Goal: Task Accomplishment & Management: Manage account settings

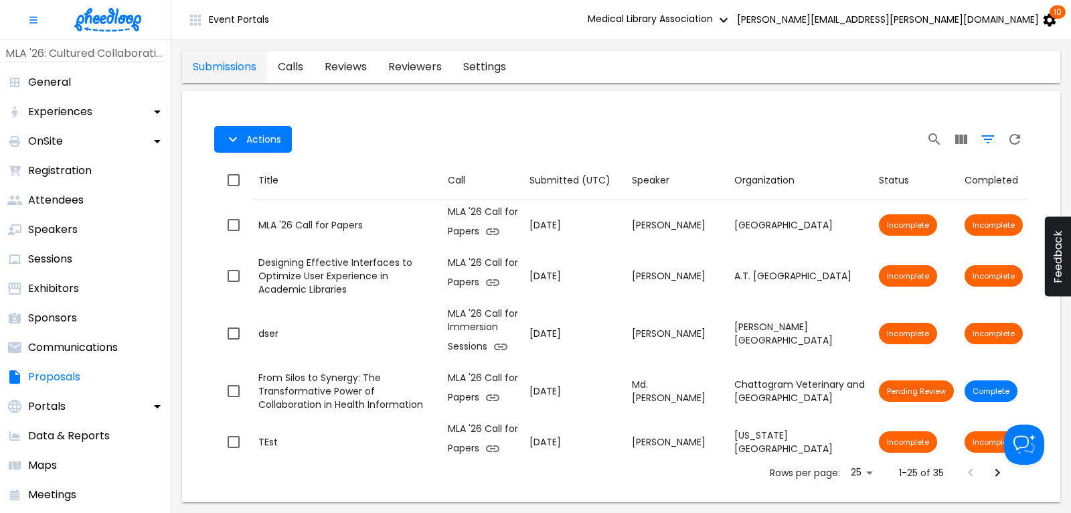
click at [986, 138] on icon "Filter Table" at bounding box center [988, 139] width 16 height 16
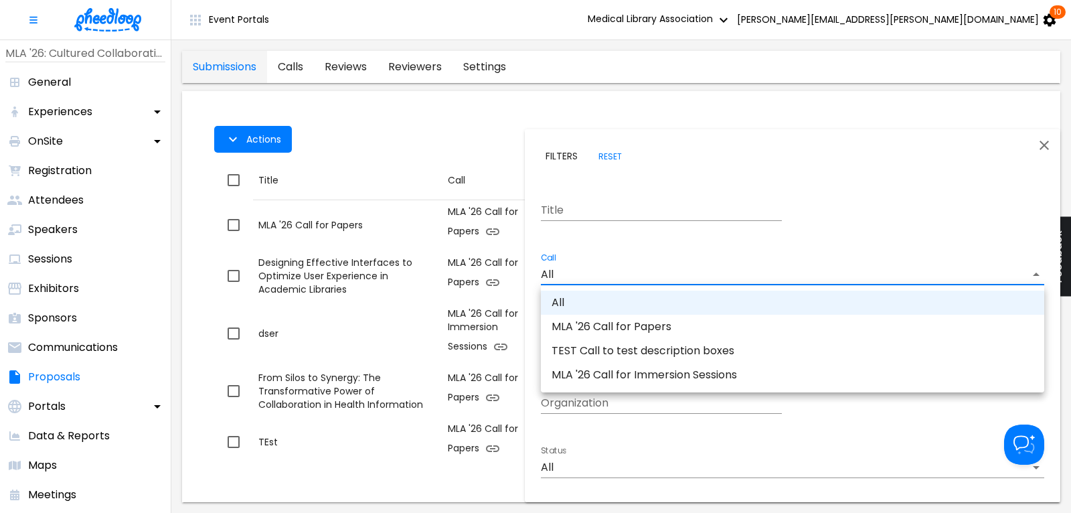
click at [565, 270] on body "Event Portals Medical Library Association [PERSON_NAME][EMAIL_ADDRESS][PERSON_N…" at bounding box center [535, 256] width 1071 height 513
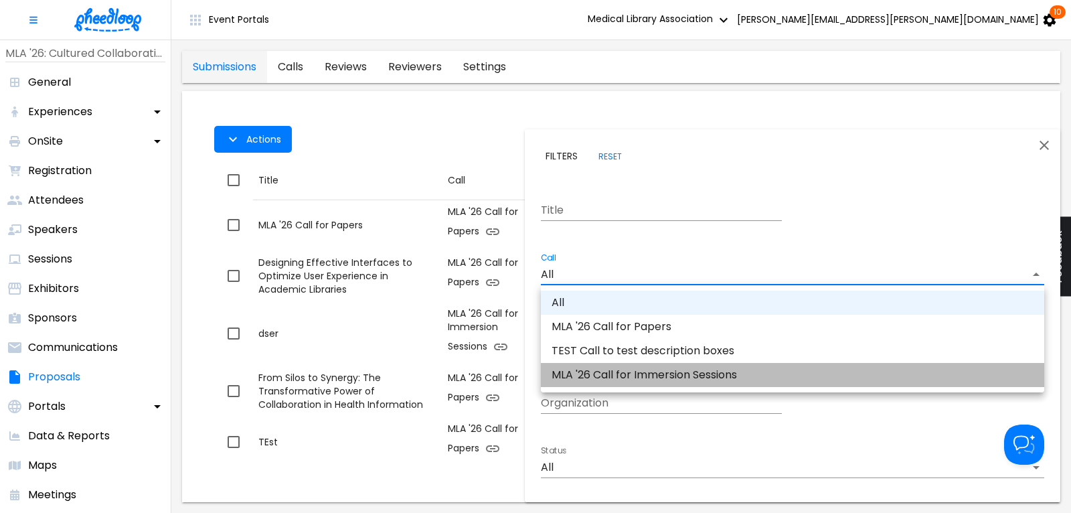
click at [605, 380] on li "MLA '26 Call for Immersion Sessions" at bounding box center [792, 375] width 503 height 24
type input "CALKIRA09Z18DK8"
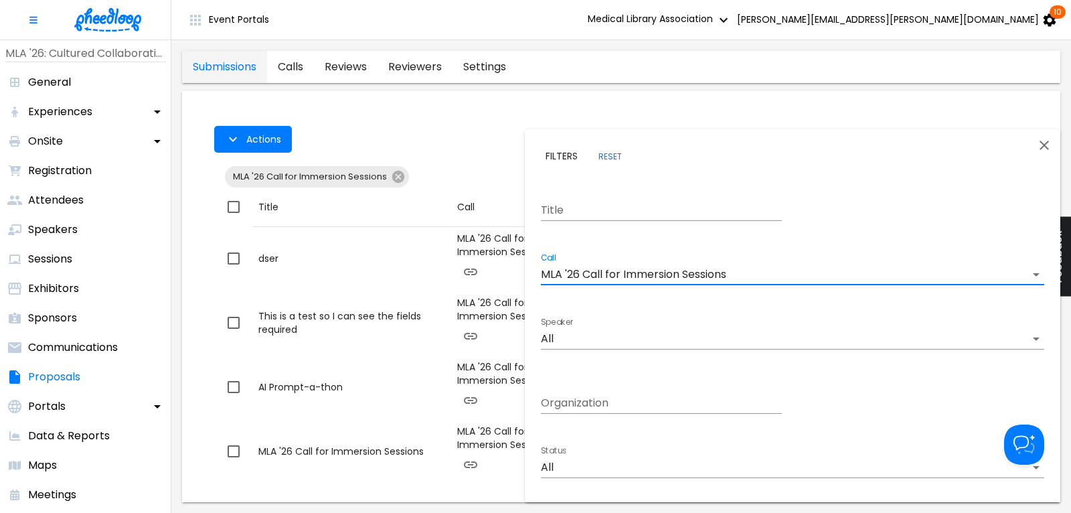
click at [470, 119] on div at bounding box center [535, 256] width 1071 height 513
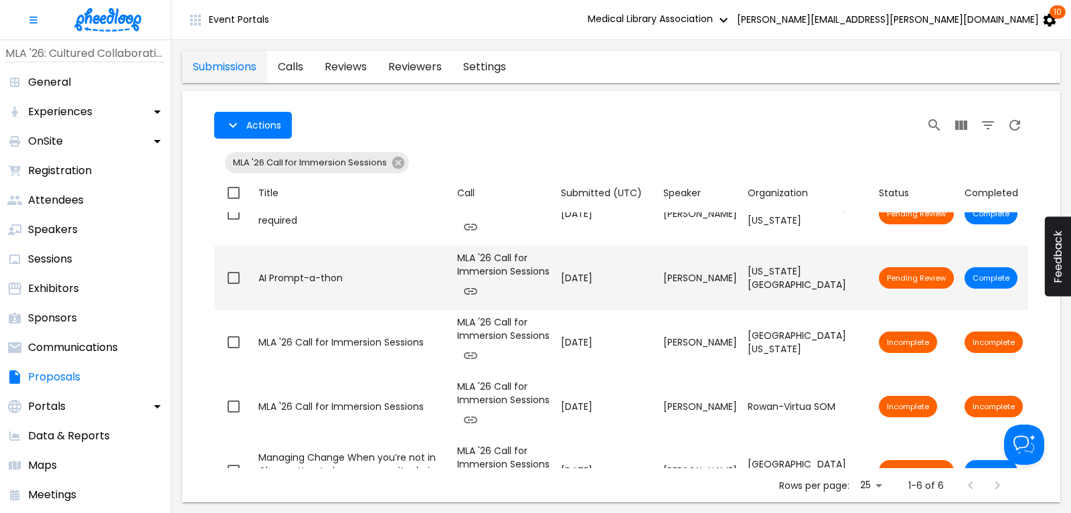
scroll to position [130, 0]
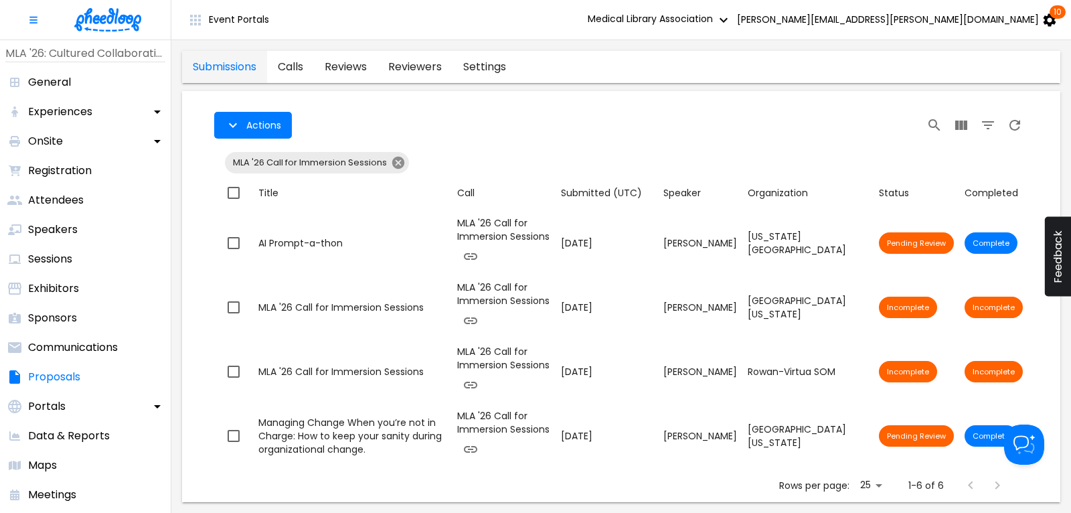
click at [396, 164] on icon at bounding box center [398, 162] width 15 height 15
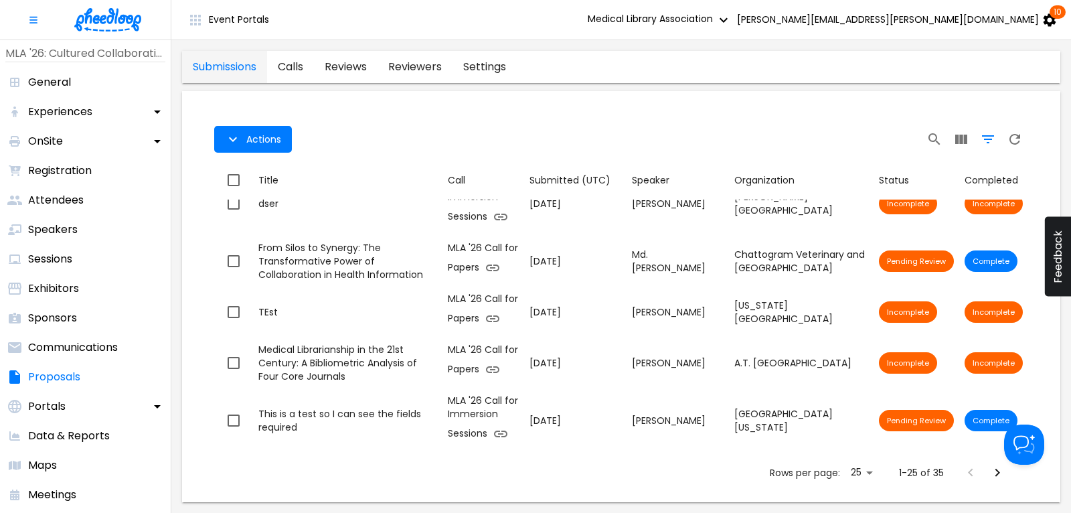
scroll to position [103, 0]
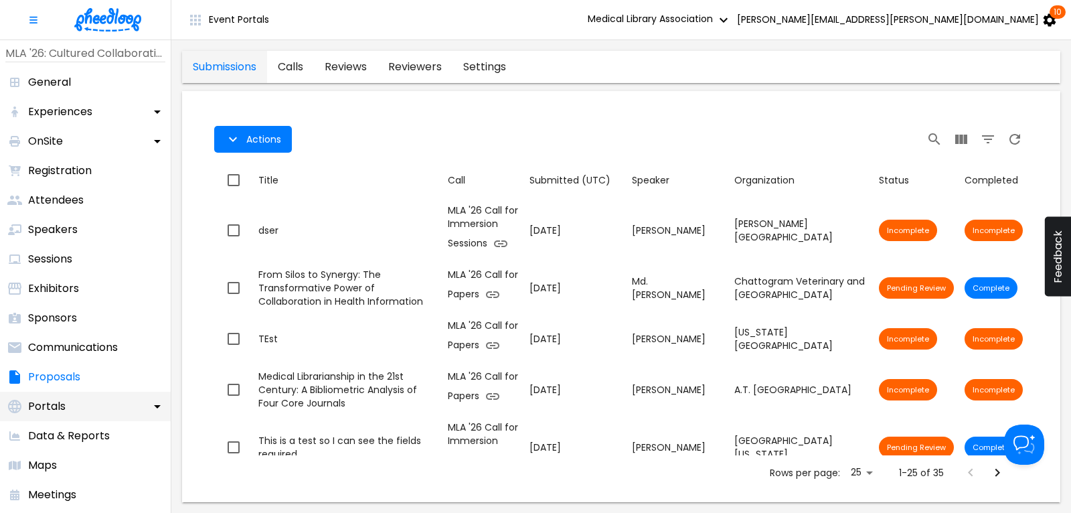
click at [52, 406] on p "Portals" at bounding box center [46, 406] width 37 height 16
click at [356, 64] on link "reviews" at bounding box center [346, 67] width 64 height 32
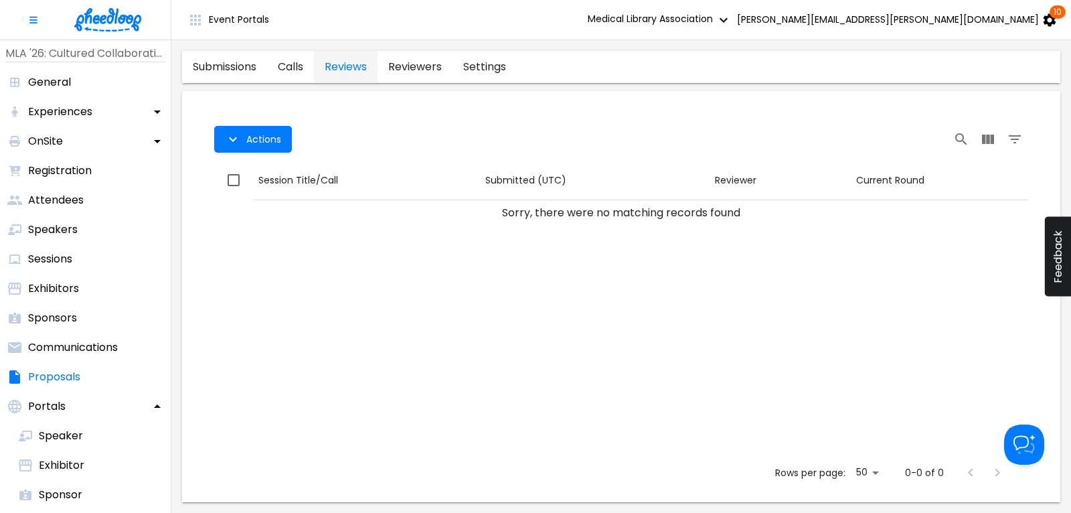
click at [430, 66] on link "reviewers" at bounding box center [414, 67] width 75 height 32
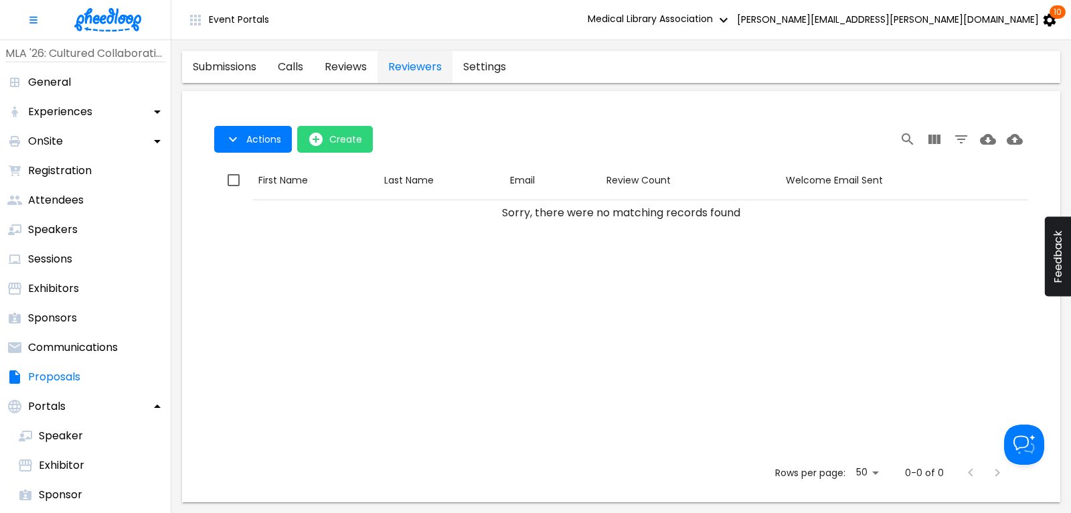
click at [490, 70] on link "settings" at bounding box center [484, 67] width 64 height 32
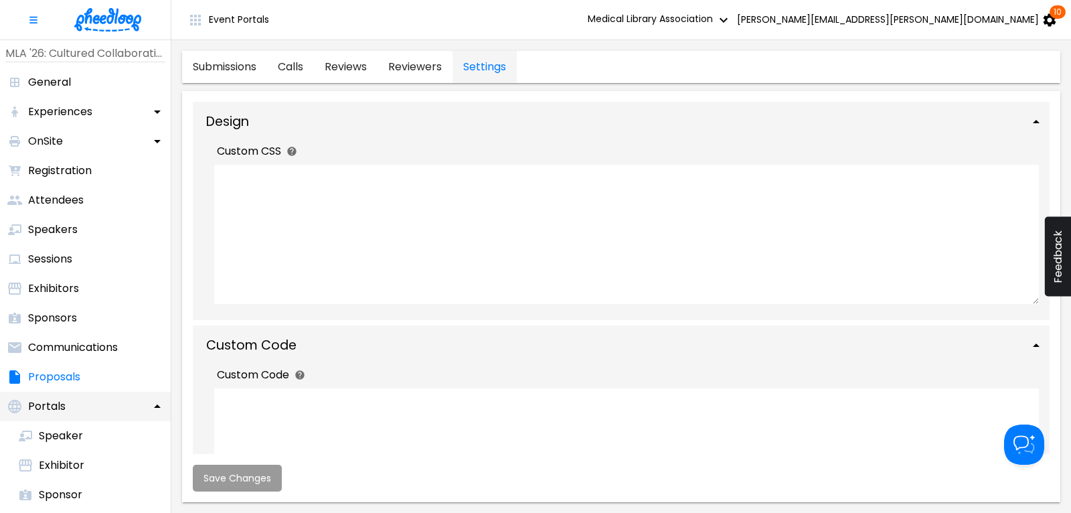
click at [50, 403] on p "Portals" at bounding box center [46, 406] width 37 height 16
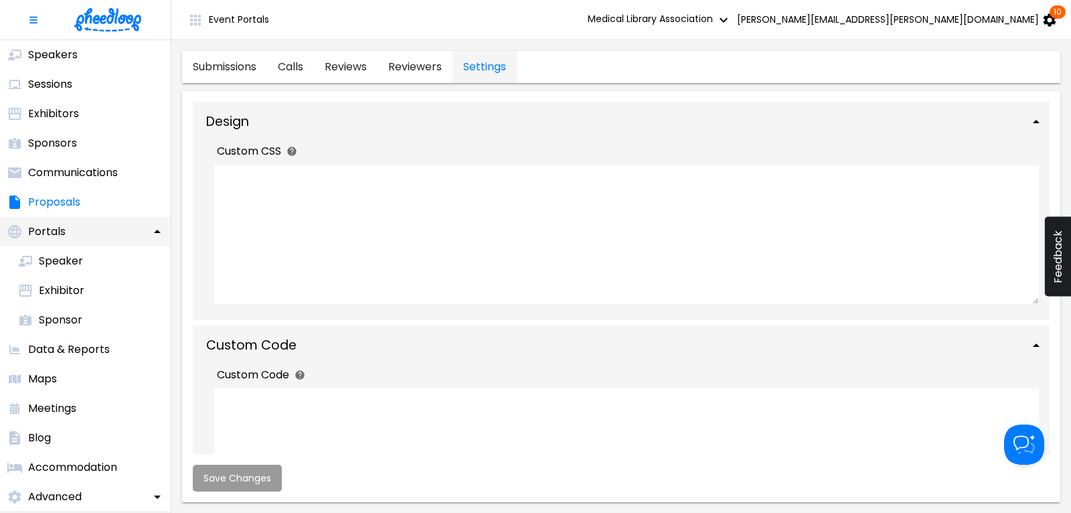
scroll to position [181, 0]
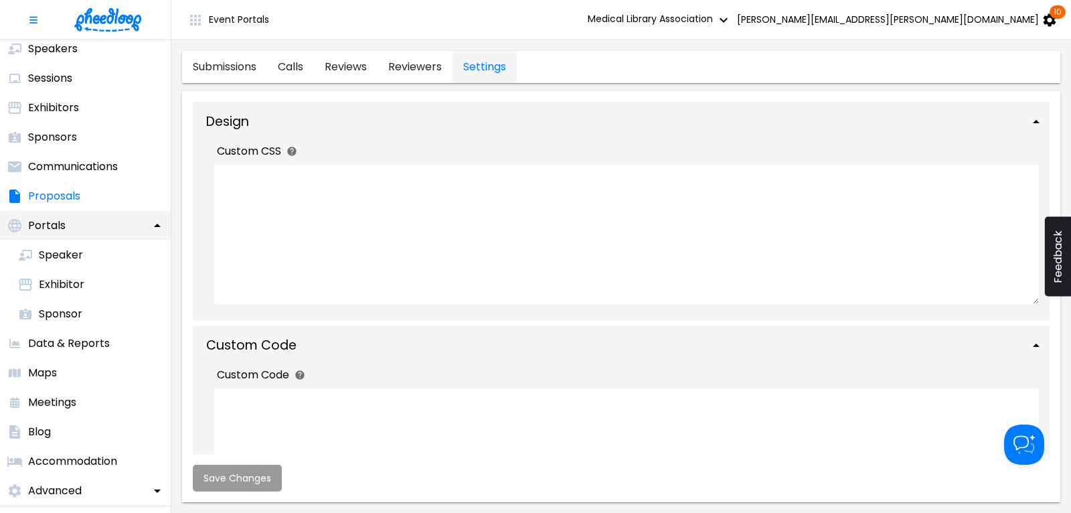
click at [43, 221] on p "Portals" at bounding box center [46, 225] width 37 height 16
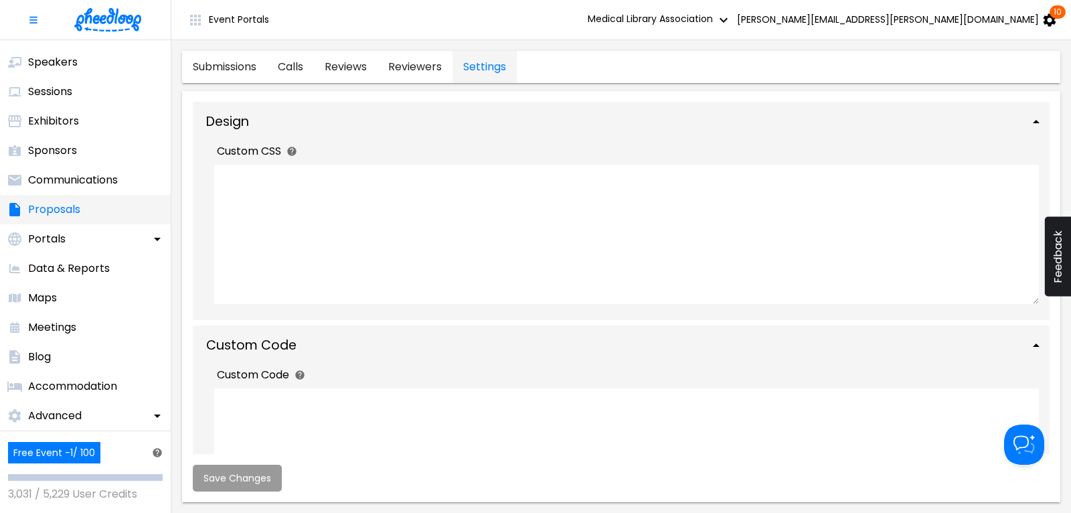
scroll to position [167, 0]
click at [300, 68] on link "calls" at bounding box center [290, 67] width 47 height 32
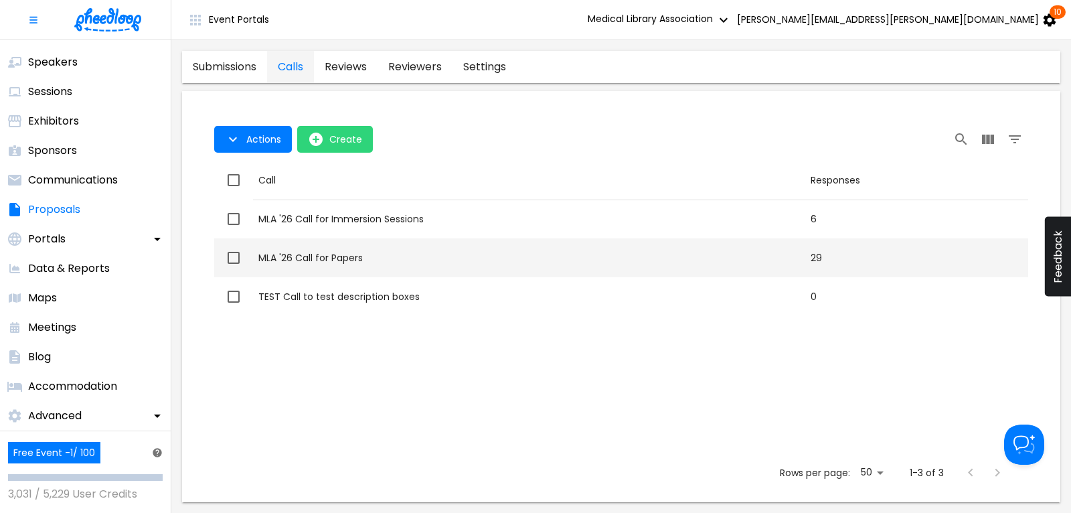
click at [341, 255] on div "MLA '26 Call for Papers" at bounding box center [528, 257] width 541 height 13
checkbox input "true"
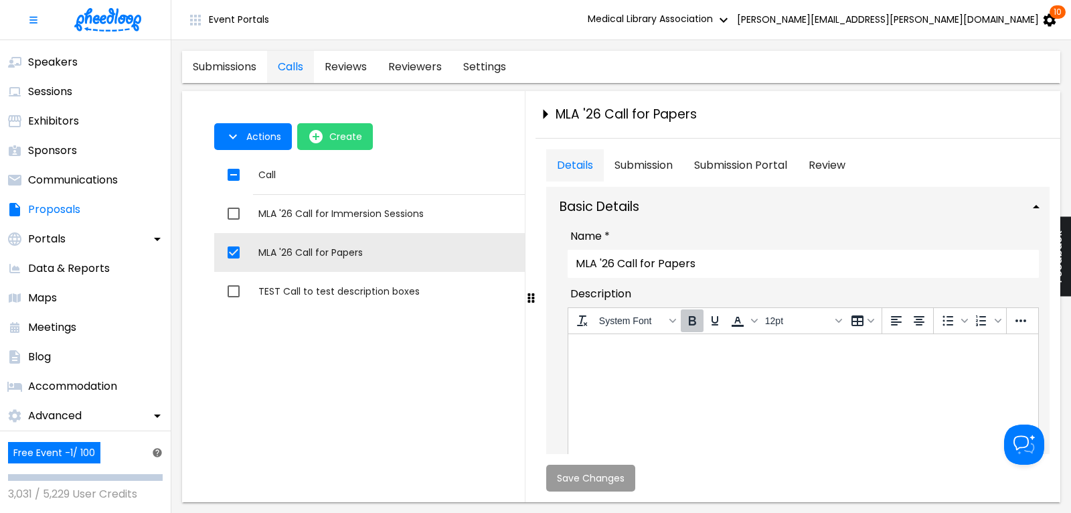
click at [636, 164] on button "Submission" at bounding box center [643, 165] width 80 height 32
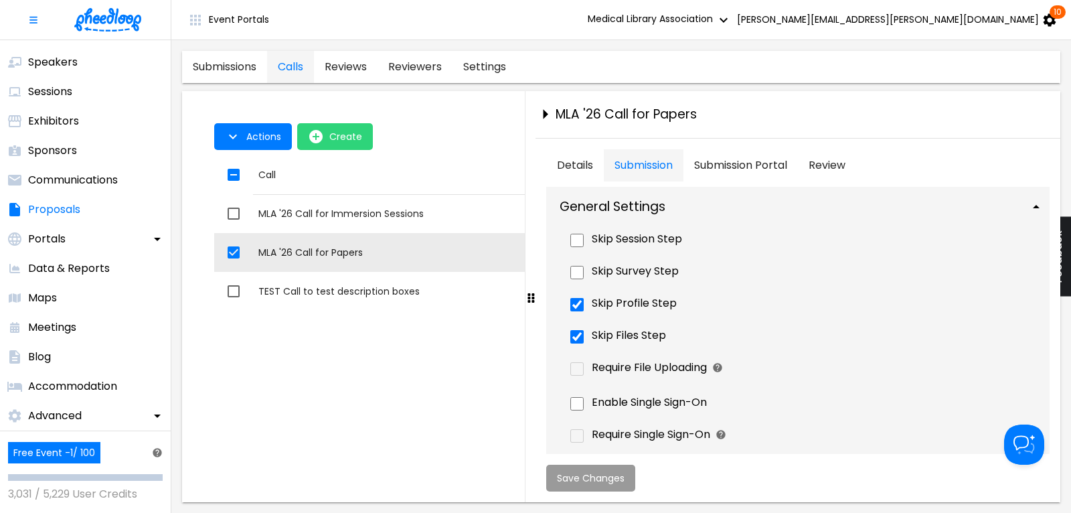
click at [737, 162] on Portal "Submission Portal" at bounding box center [740, 165] width 114 height 32
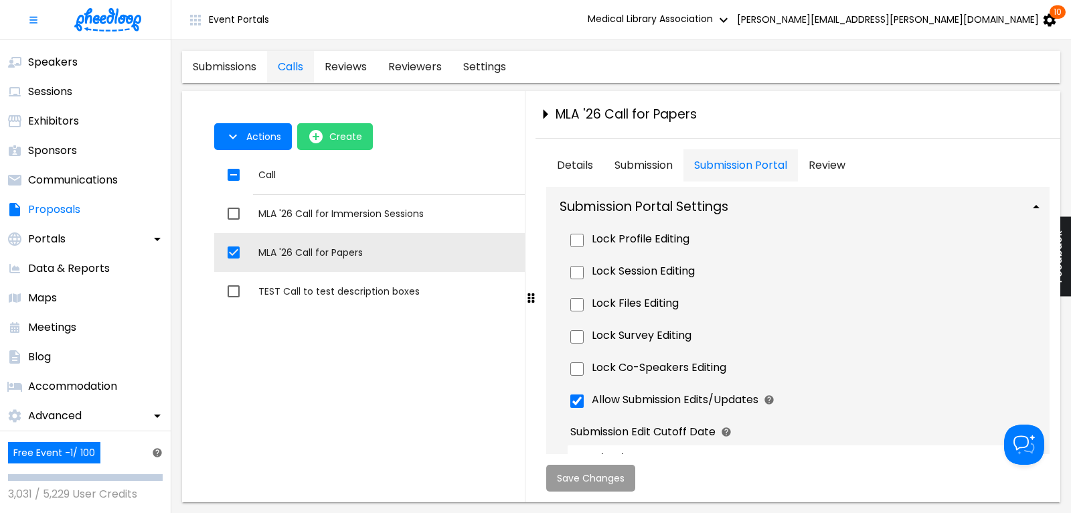
click at [830, 169] on button "Review" at bounding box center [827, 165] width 58 height 32
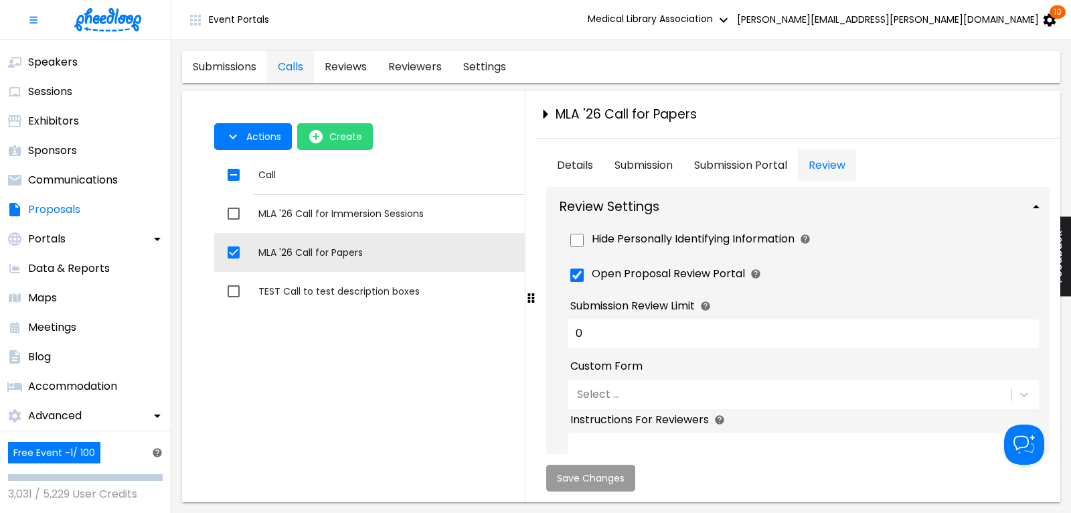
click at [577, 240] on input "Hide Personally Identifying Information" at bounding box center [576, 240] width 13 height 13
checkbox input "true"
click at [618, 276] on span "Open Proposal Review Portal" at bounding box center [667, 274] width 153 height 16
click at [583, 276] on input "Open Proposal Review Portal" at bounding box center [576, 274] width 13 height 13
checkbox input "false"
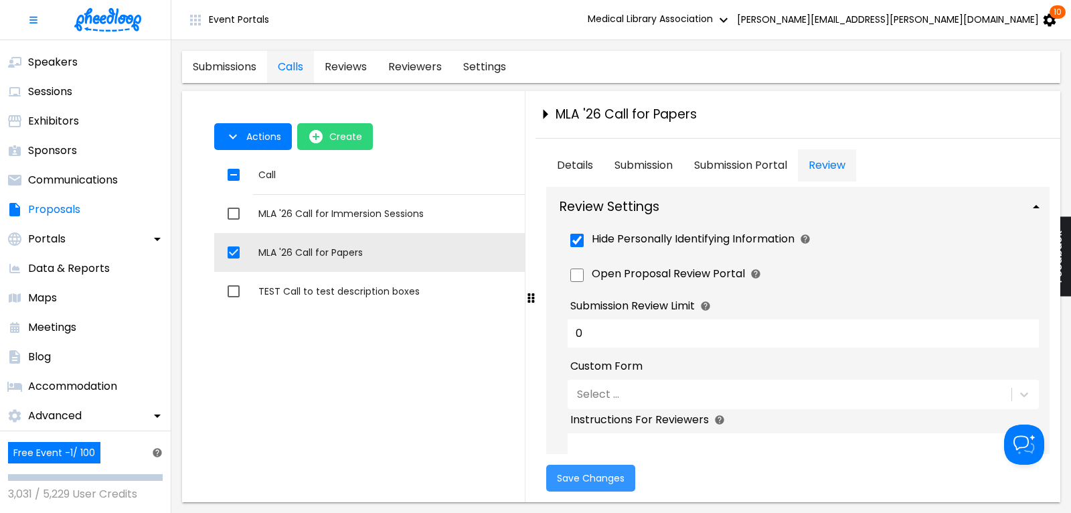
click at [588, 478] on span "Save Changes" at bounding box center [591, 477] width 68 height 11
click at [72, 408] on p "Advanced" at bounding box center [55, 415] width 54 height 16
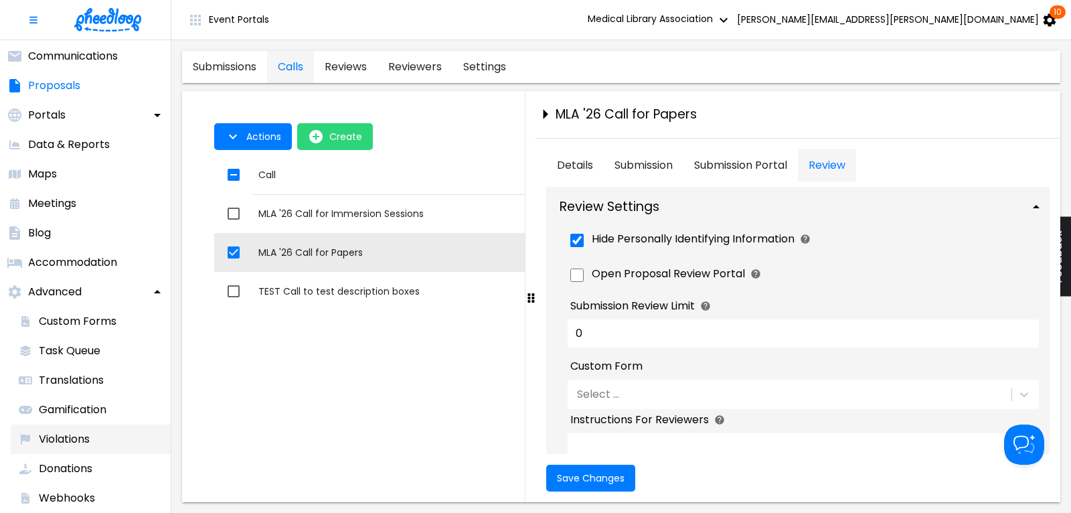
scroll to position [348, 0]
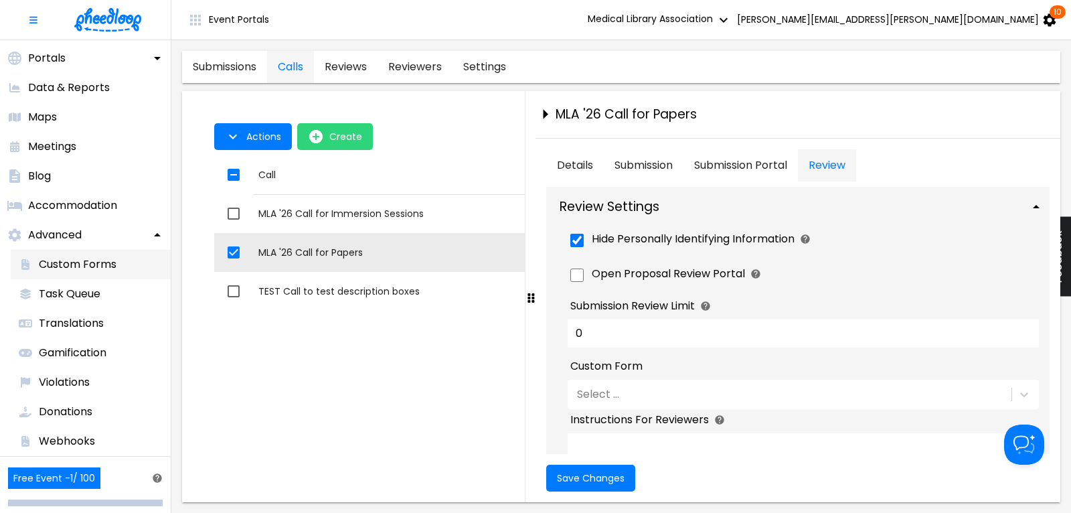
click at [80, 255] on li "Custom Forms" at bounding box center [91, 264] width 160 height 29
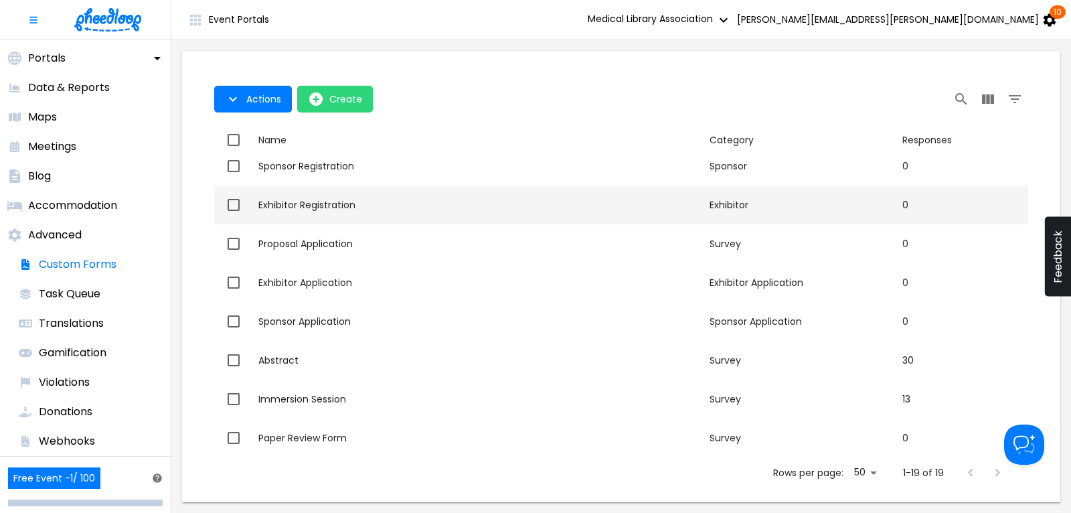
scroll to position [181, 0]
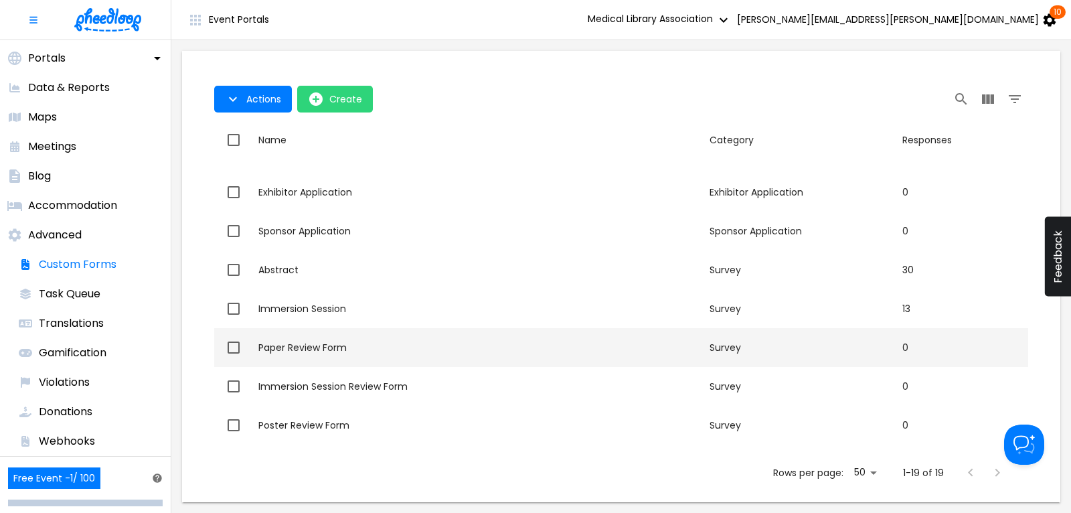
click at [321, 347] on div "Paper Review Form" at bounding box center [478, 347] width 440 height 13
checkbox input "true"
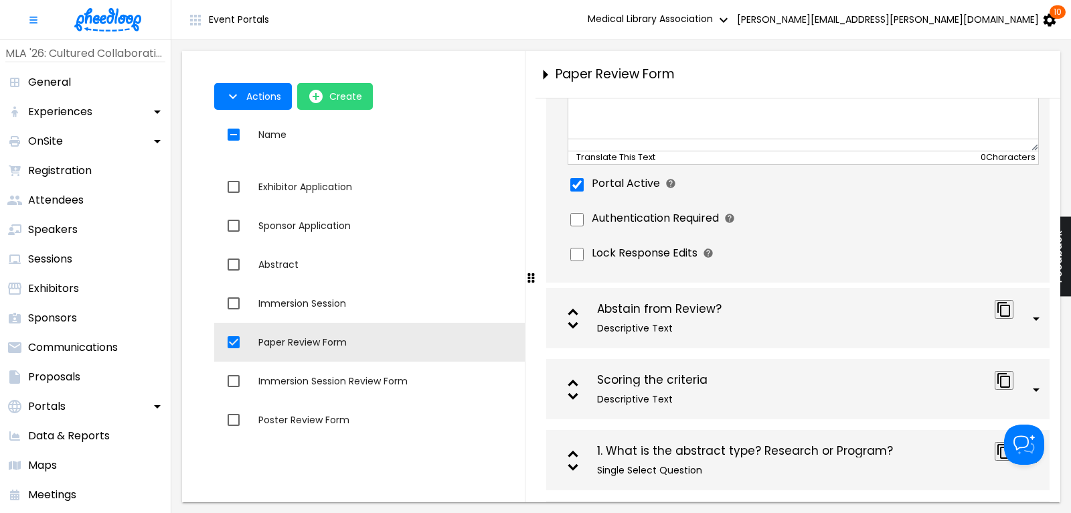
scroll to position [361, 0]
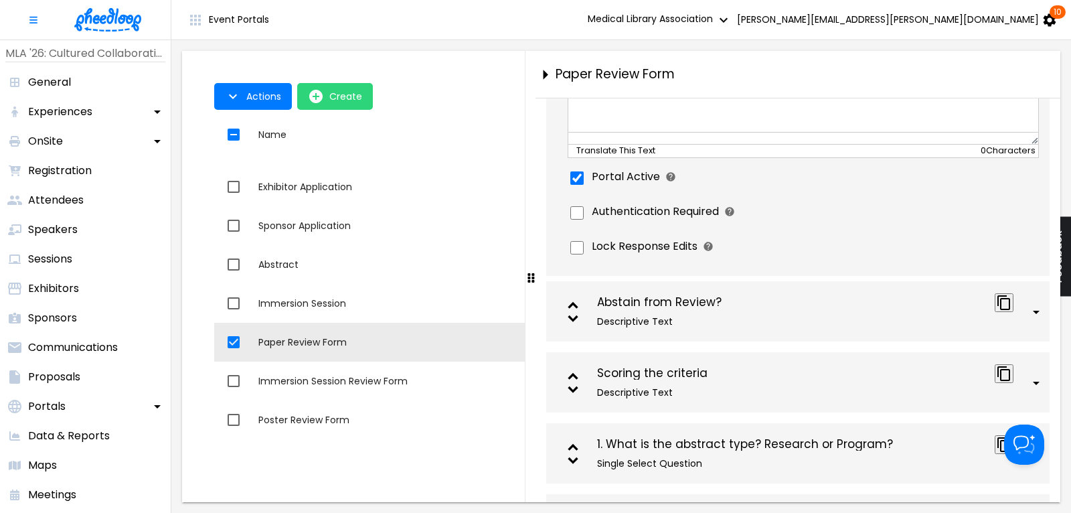
click at [664, 309] on div "Abstain from Review?" at bounding box center [790, 302] width 387 height 13
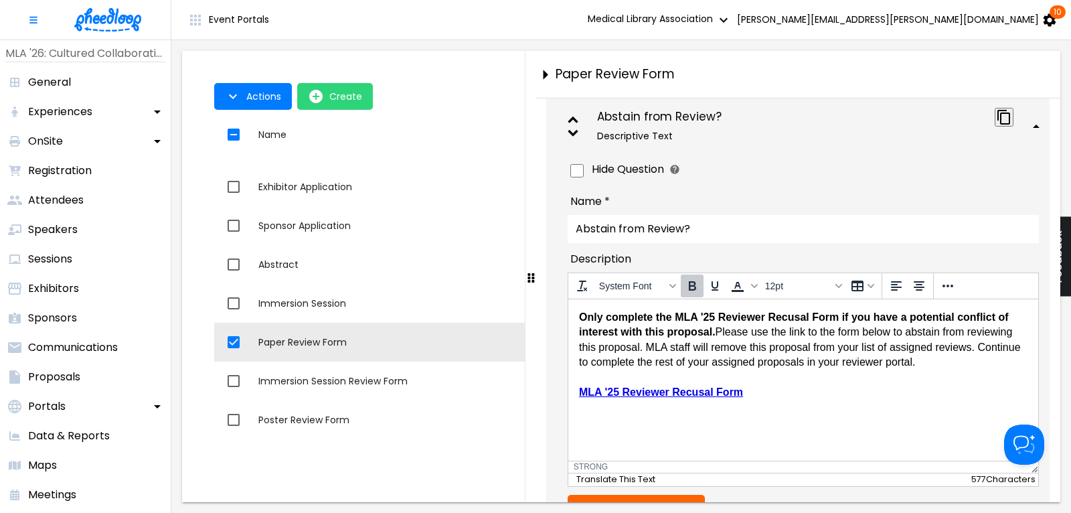
scroll to position [632, 0]
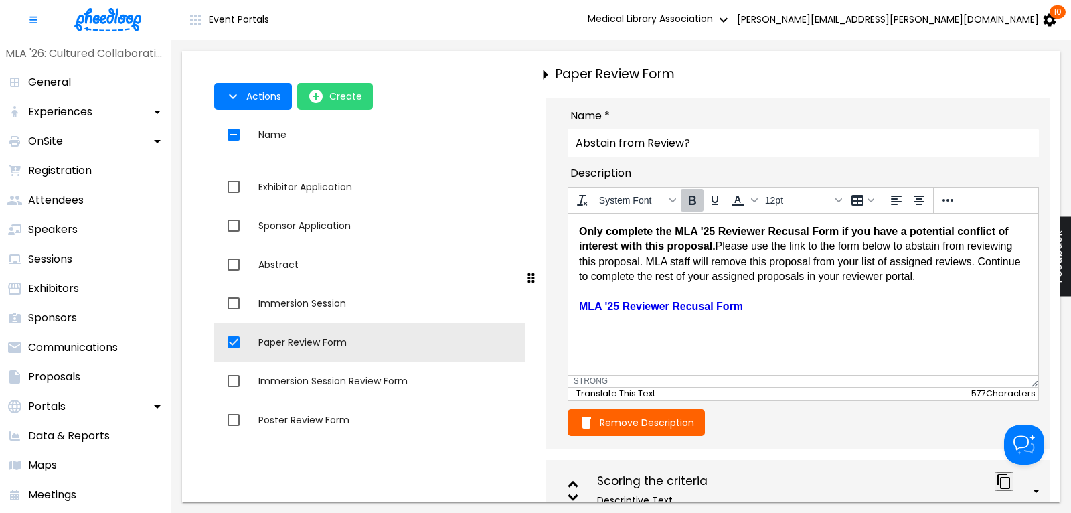
click at [714, 229] on strong "Only complete the MLA '25 Reviewer Recusal Form if you have a potential conflic…" at bounding box center [793, 238] width 430 height 26
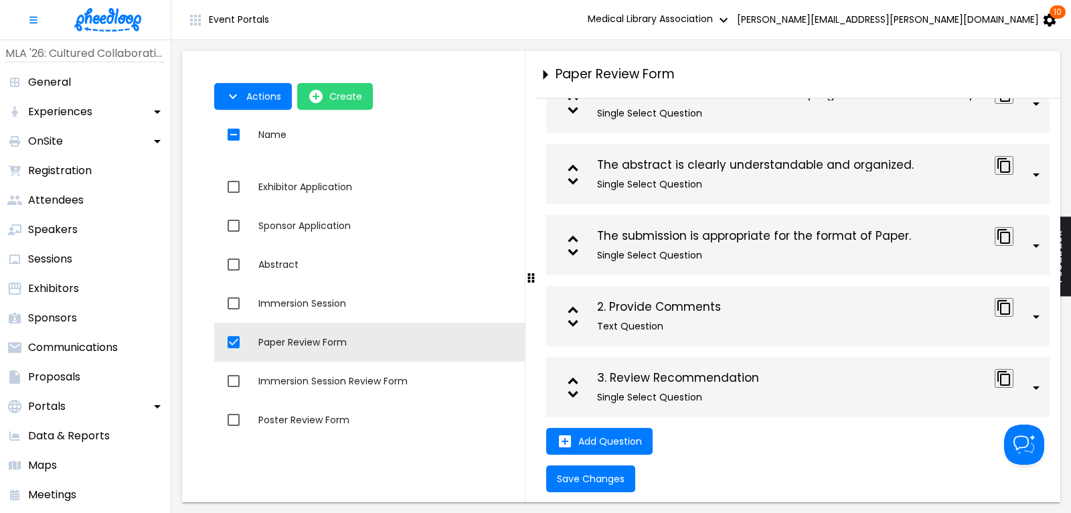
scroll to position [2408, 0]
click at [595, 476] on span "Save Changes" at bounding box center [591, 478] width 68 height 11
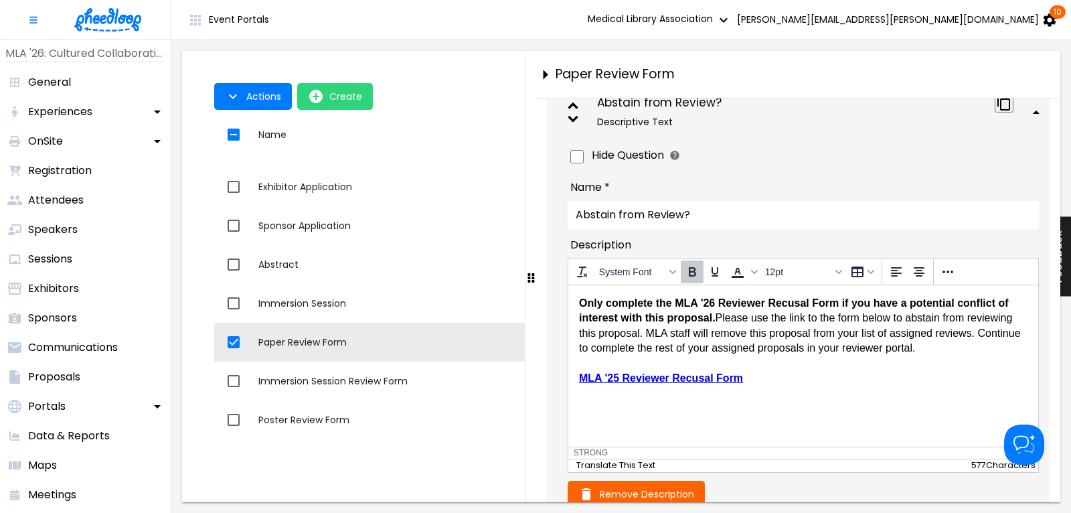
scroll to position [511, 0]
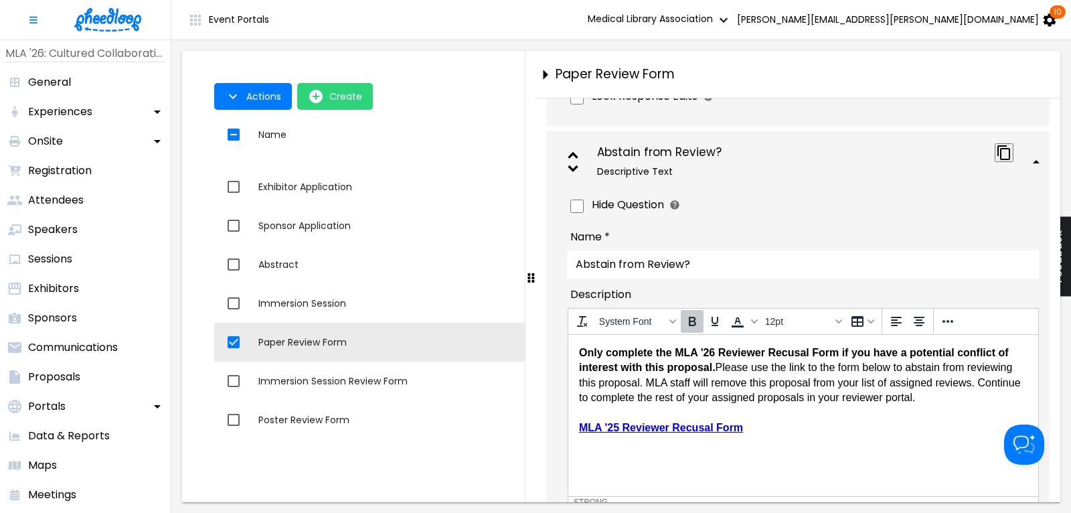
click at [674, 430] on link "MLA '25 Reviewer Recusal Form" at bounding box center [660, 426] width 164 height 11
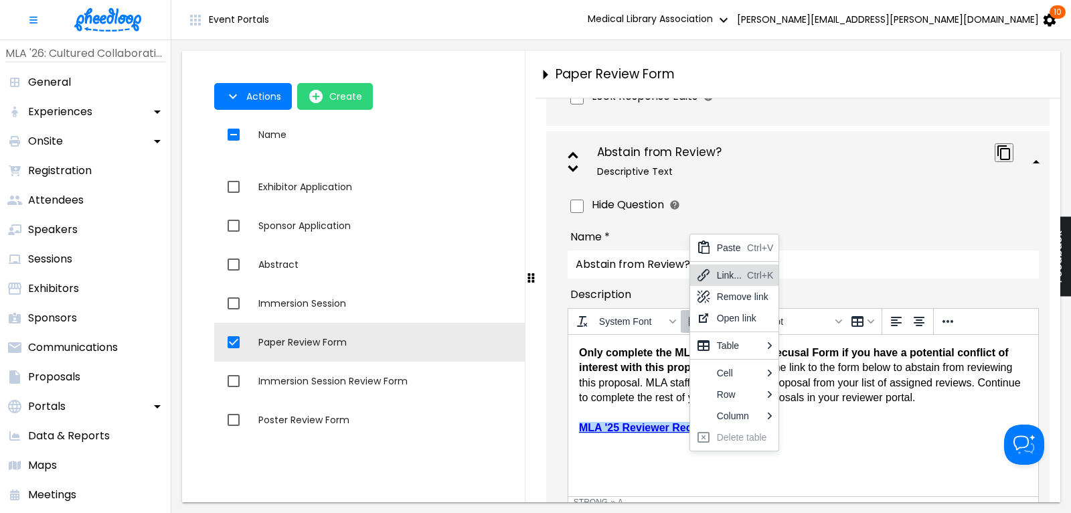
click at [719, 276] on div "Link..." at bounding box center [729, 275] width 25 height 16
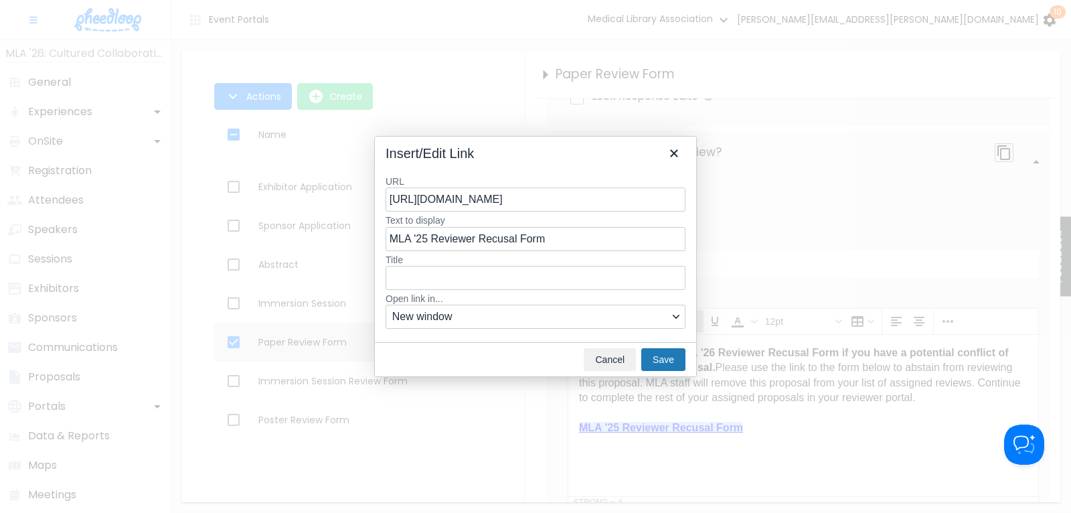
scroll to position [0, 0]
drag, startPoint x: 681, startPoint y: 201, endPoint x: 189, endPoint y: 205, distance: 491.8
click at [385, 205] on input "[URL][DOMAIN_NAME]" at bounding box center [535, 199] width 300 height 24
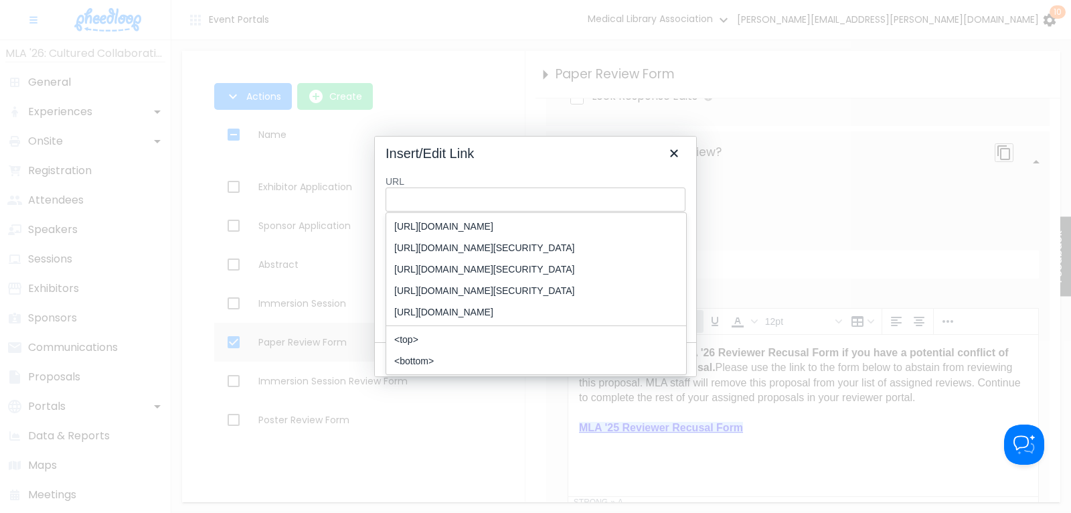
type input "[URL][DOMAIN_NAME]"
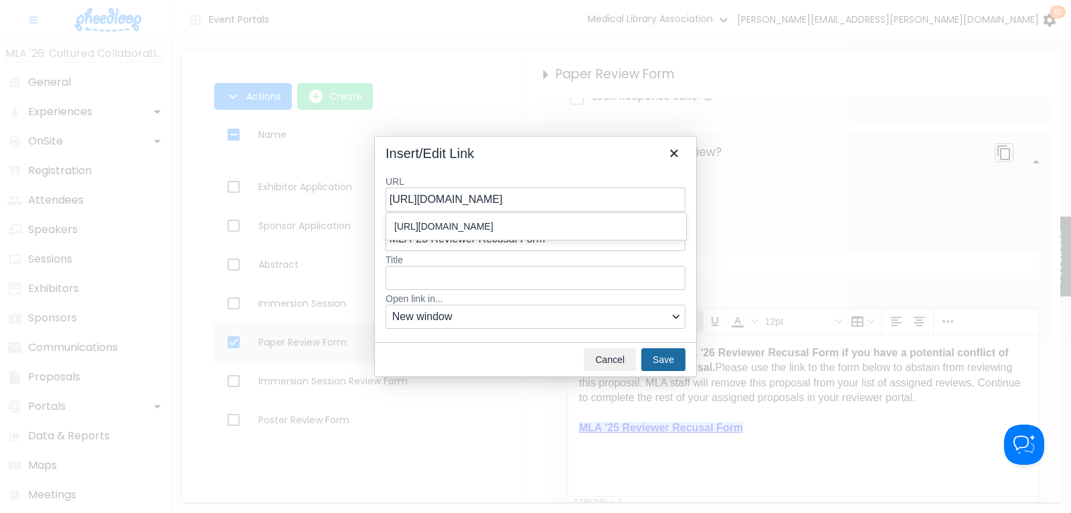
click at [666, 365] on button "Save" at bounding box center [663, 359] width 44 height 23
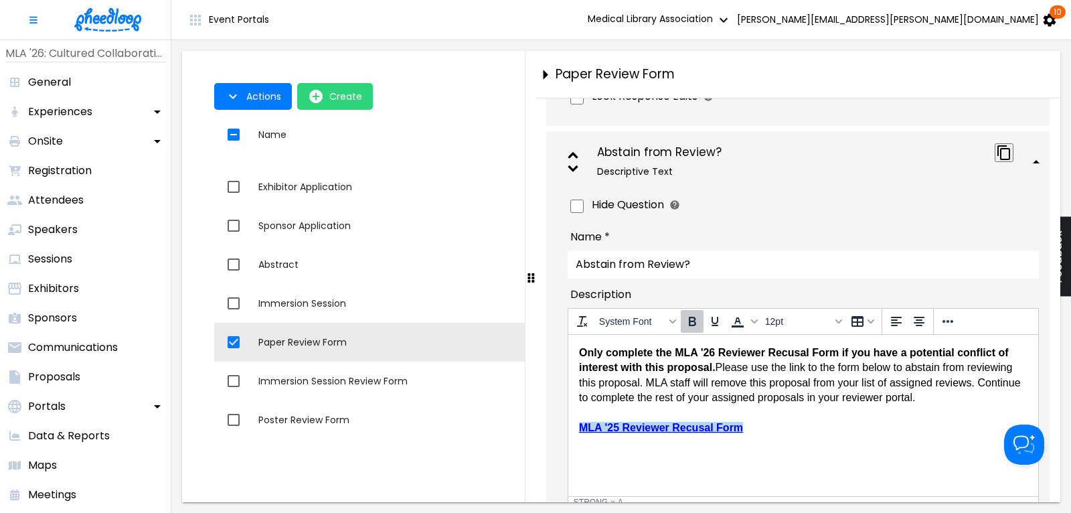
click at [619, 424] on link "MLA '25 Reviewer Recusal Form" at bounding box center [660, 426] width 164 height 11
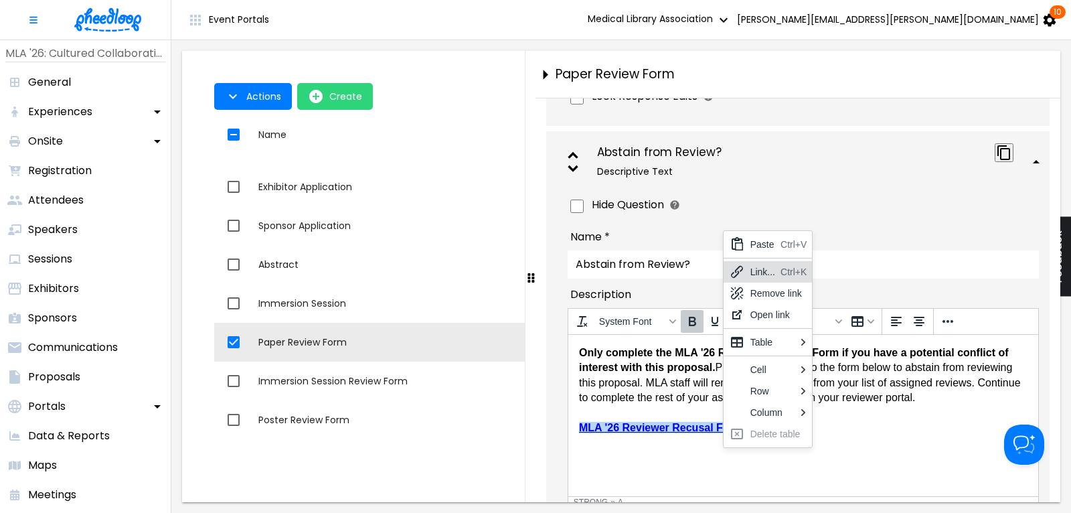
click at [768, 270] on div "Link..." at bounding box center [762, 272] width 25 height 16
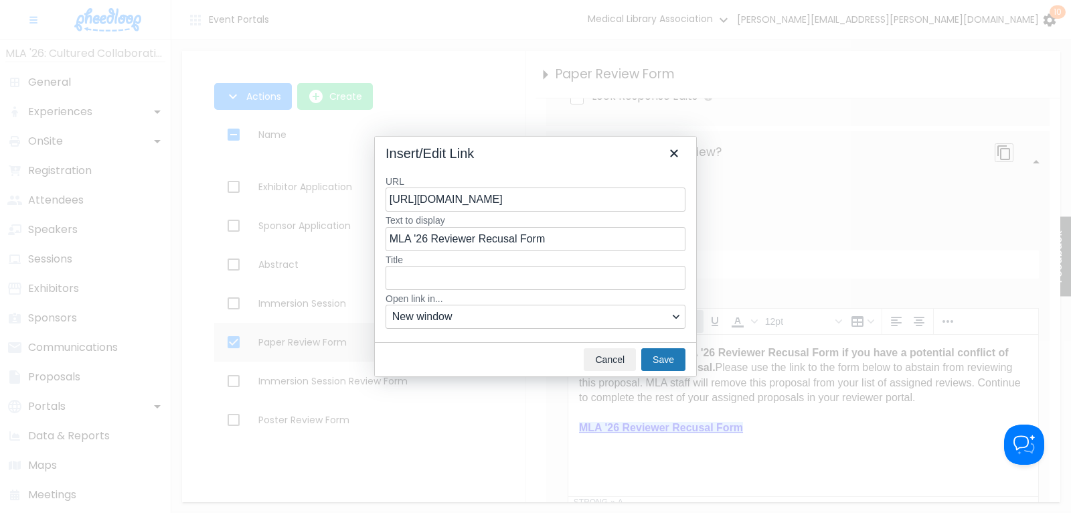
scroll to position [0, 0]
drag, startPoint x: 680, startPoint y: 201, endPoint x: 110, endPoint y: 208, distance: 570.8
click at [385, 208] on input "[URL][DOMAIN_NAME]" at bounding box center [535, 199] width 300 height 24
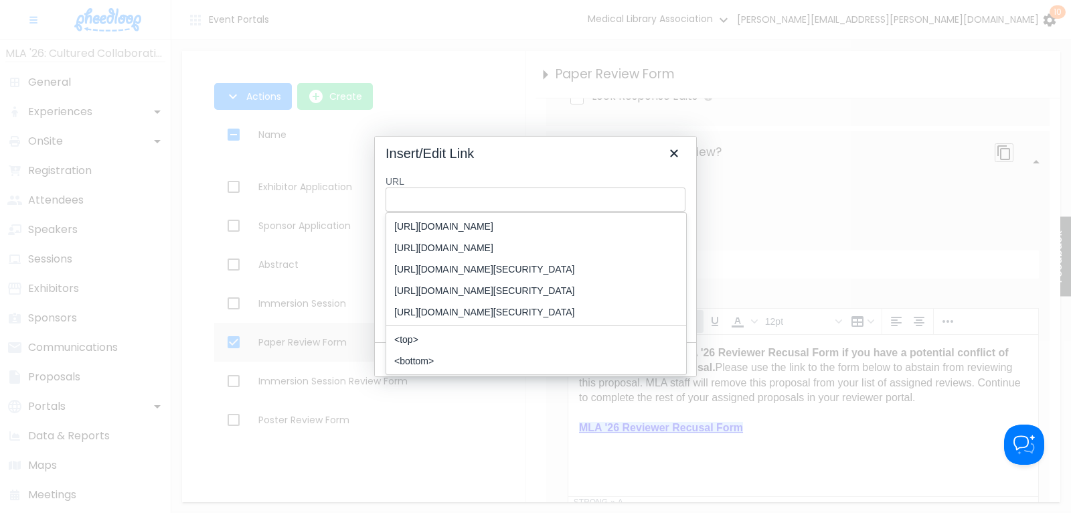
type input "[URL][DOMAIN_NAME]"
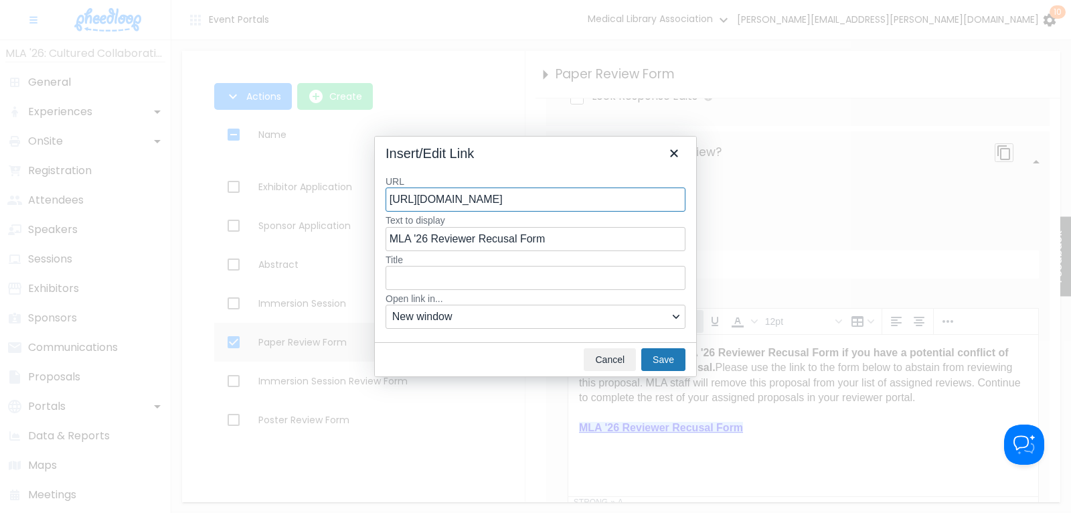
click at [691, 256] on div "URL [URL][DOMAIN_NAME] Text to display MLA '26 Reviewer Recusal Form Title Open…" at bounding box center [535, 253] width 321 height 177
click at [672, 358] on button "Save" at bounding box center [663, 359] width 44 height 23
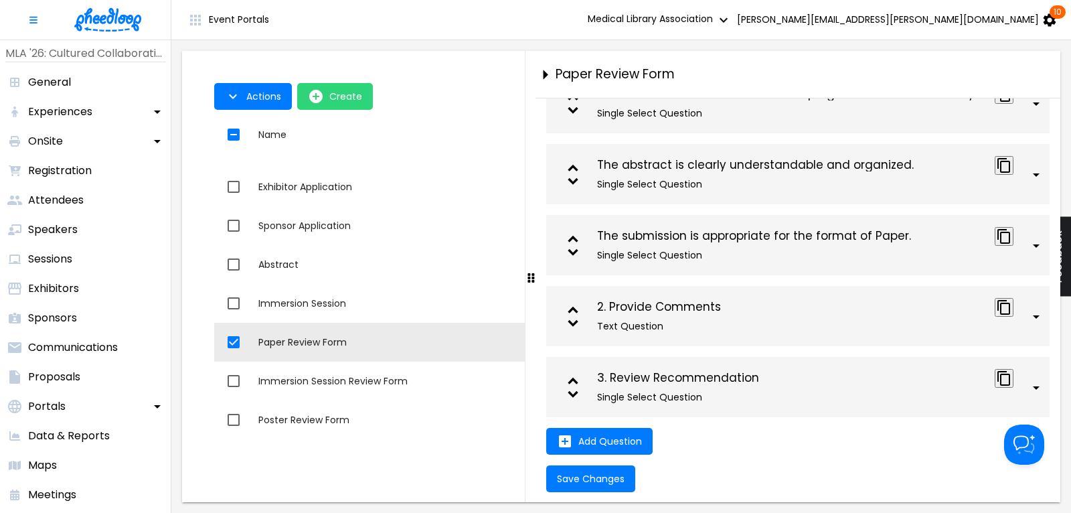
scroll to position [2408, 0]
click at [586, 477] on span "Save Changes" at bounding box center [591, 478] width 68 height 11
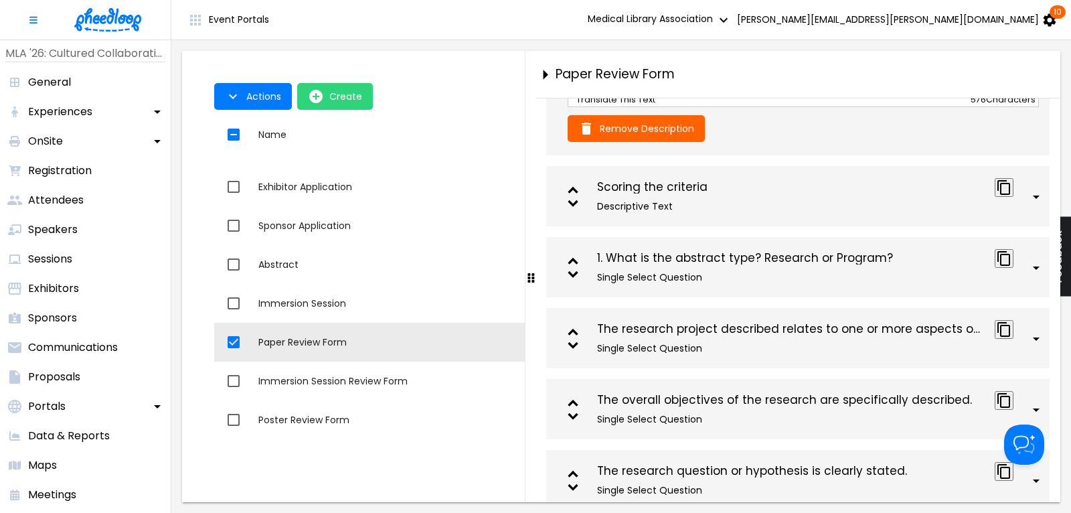
scroll to position [963, 0]
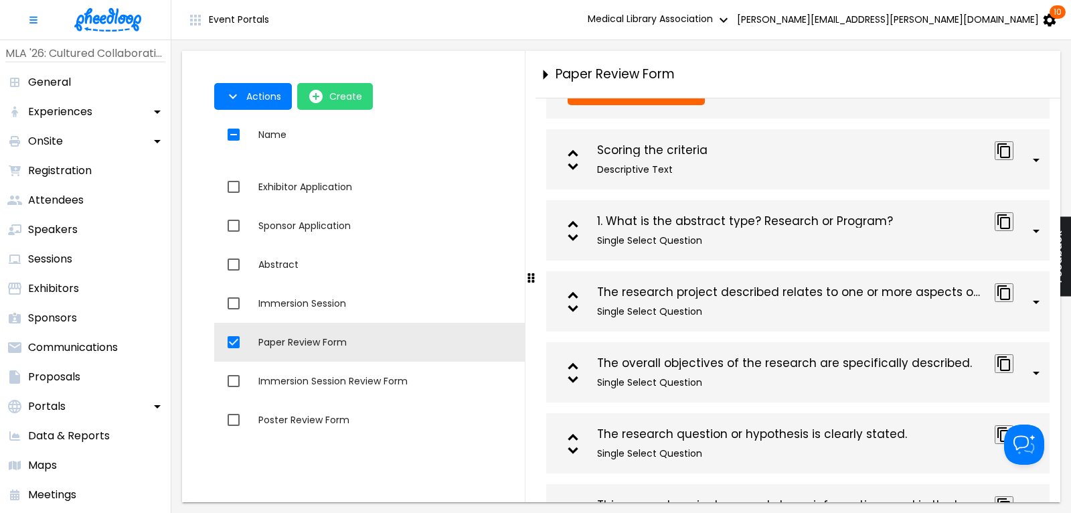
click at [672, 157] on div "Scoring the criteria" at bounding box center [790, 150] width 387 height 13
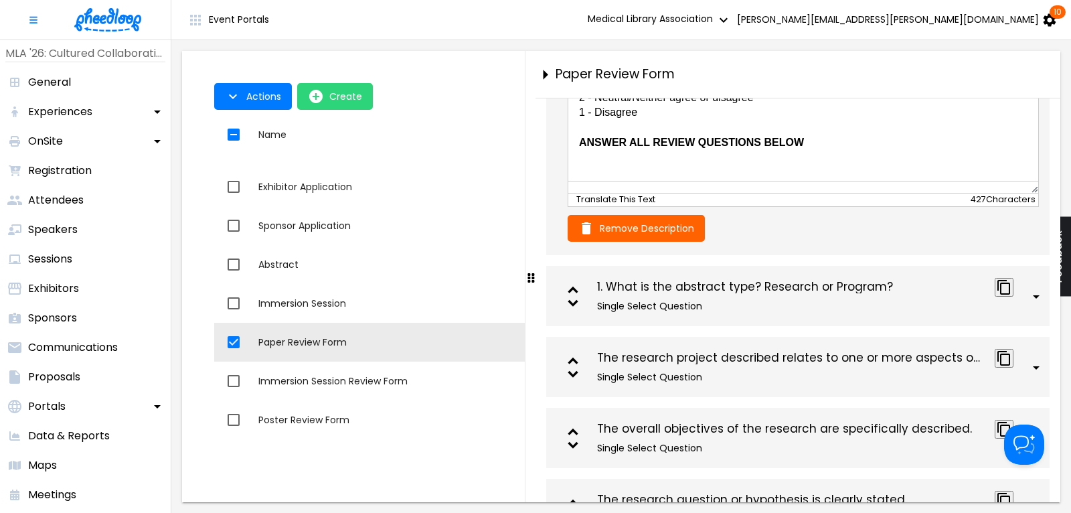
scroll to position [1414, 0]
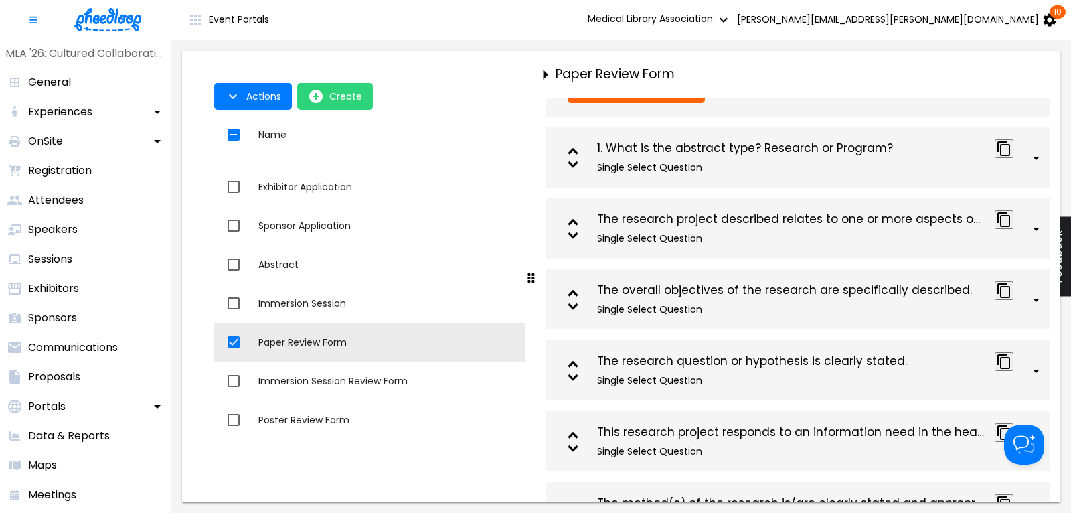
click at [751, 155] on div "1. What is the abstract type? Research or Program?" at bounding box center [790, 148] width 387 height 13
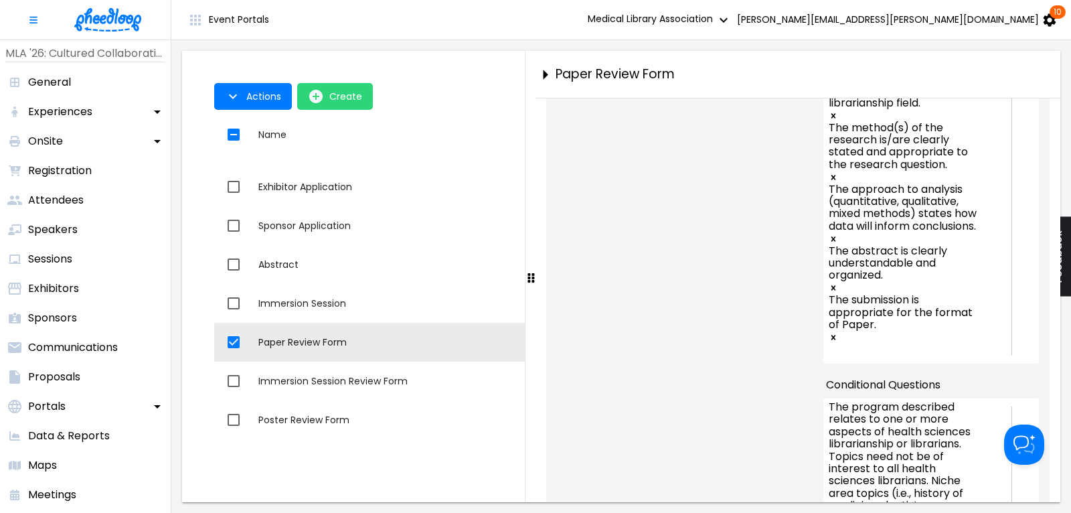
scroll to position [2137, 0]
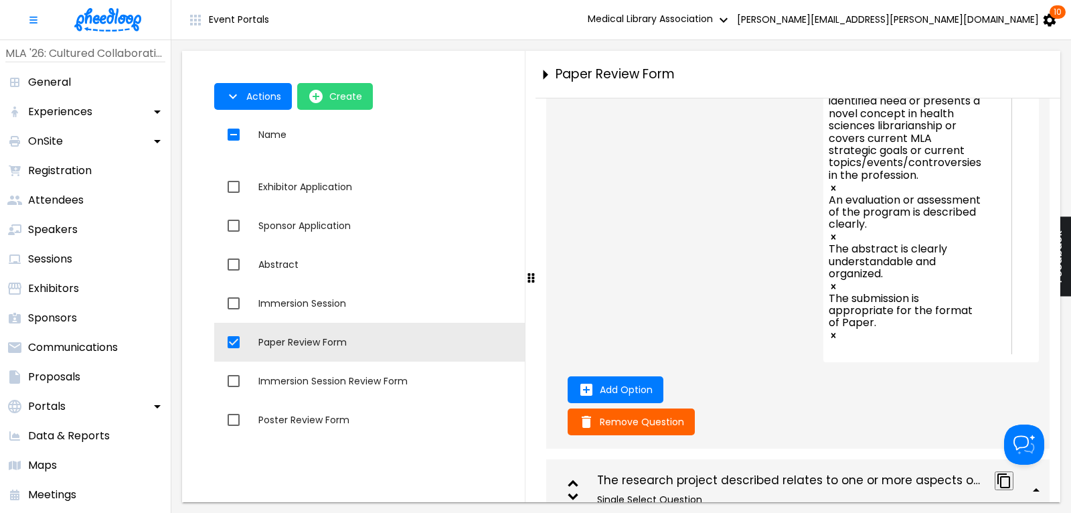
scroll to position [2769, 0]
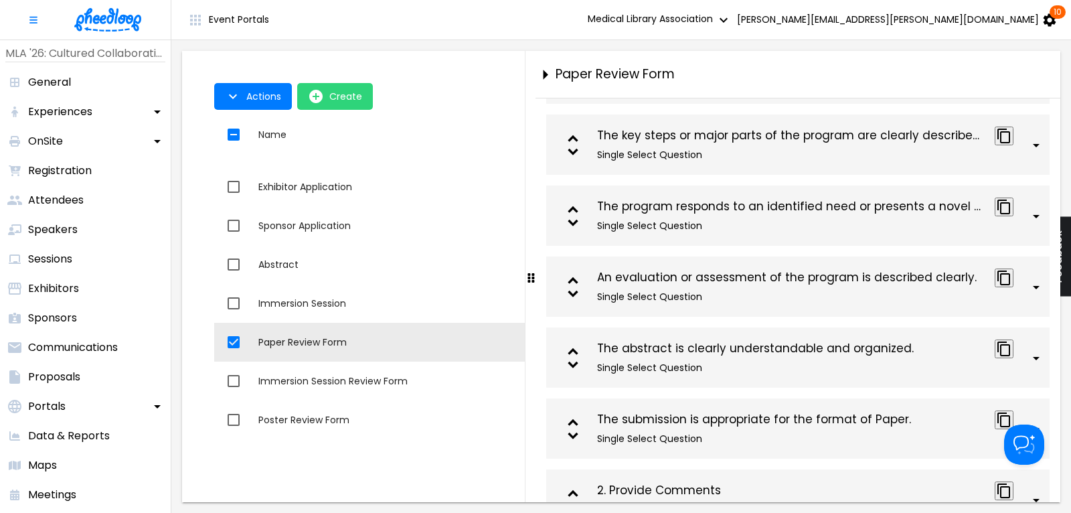
scroll to position [4635, 0]
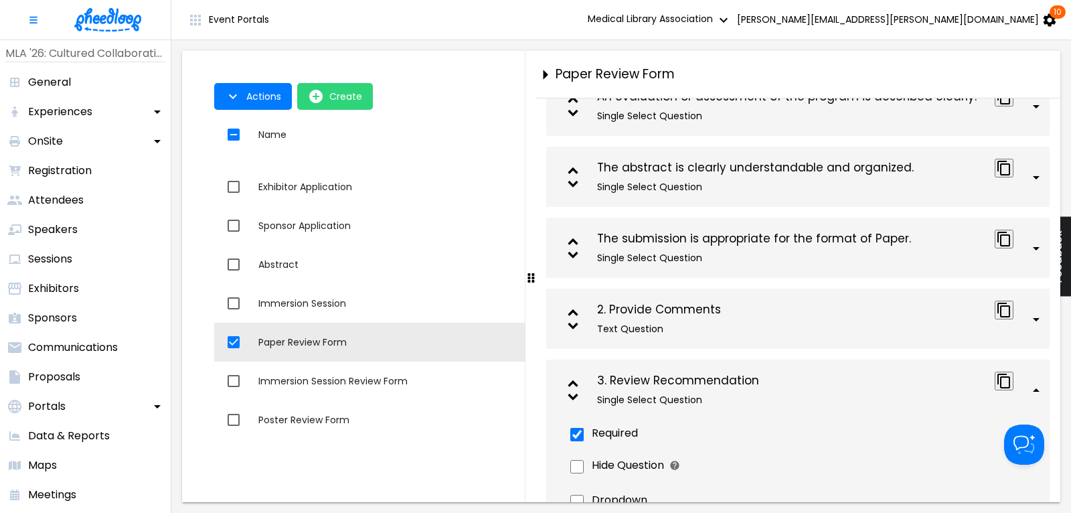
scroll to position [5161, 0]
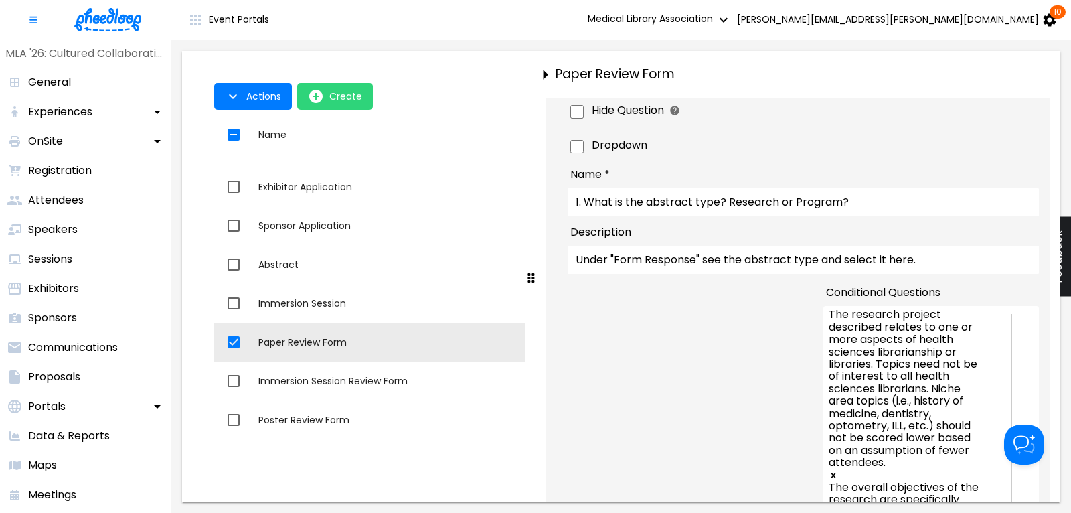
scroll to position [1457, 0]
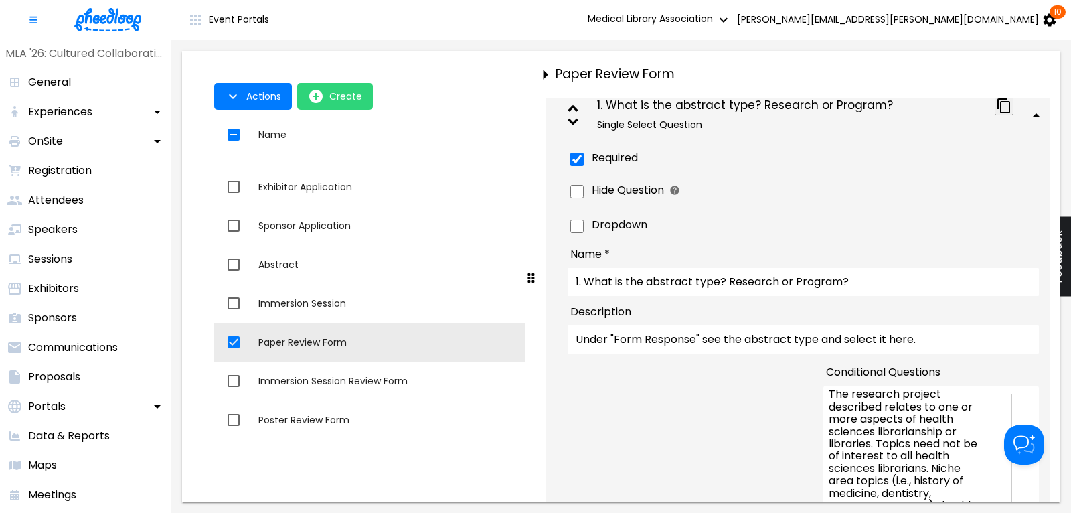
click at [1039, 116] on icon at bounding box center [1035, 114] width 7 height 3
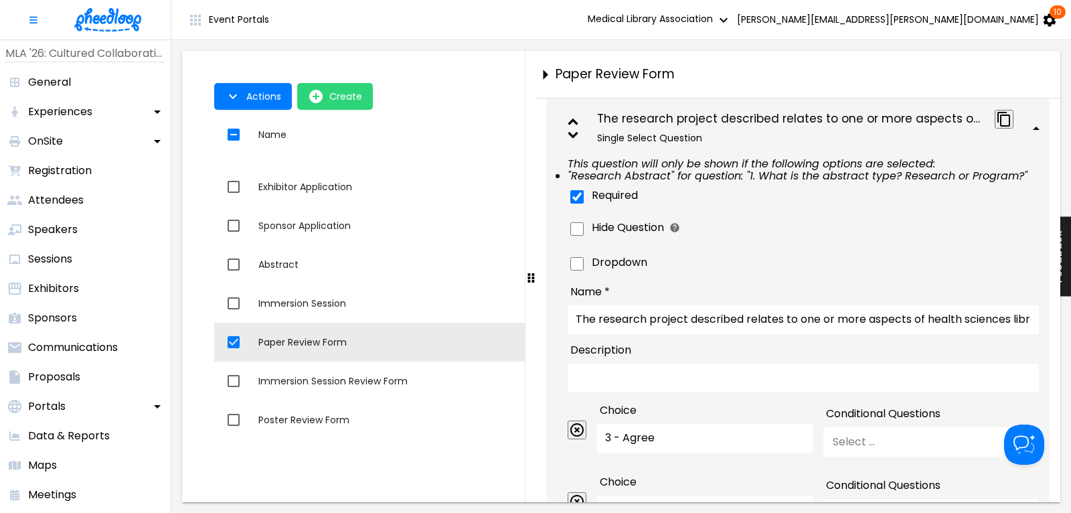
scroll to position [1548, 0]
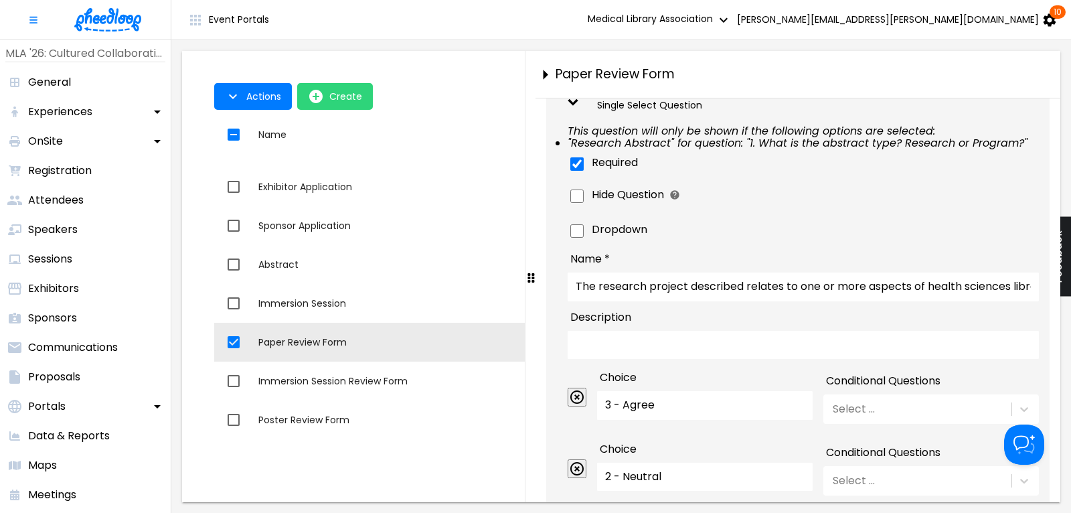
click at [1039, 97] on icon at bounding box center [1035, 95] width 7 height 3
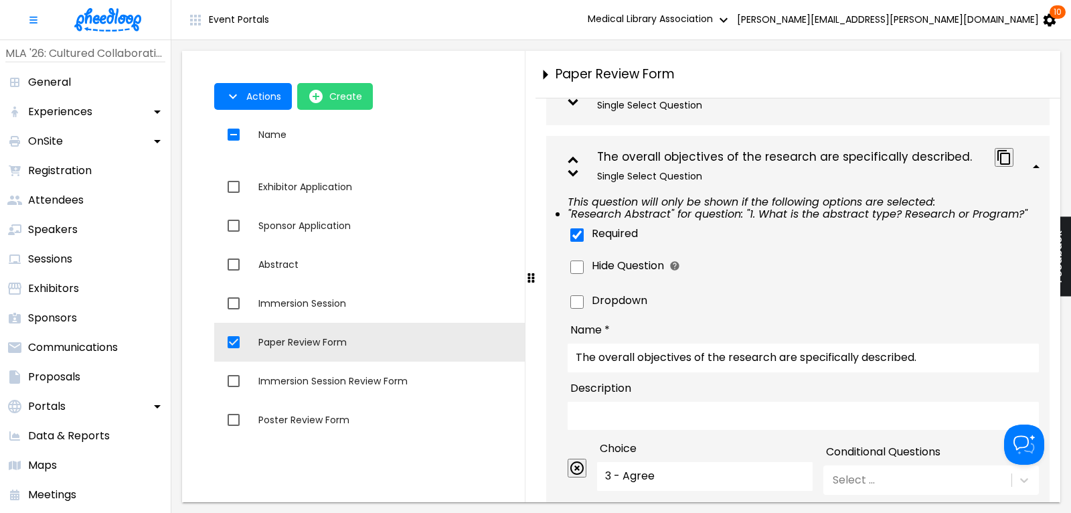
click at [1042, 175] on icon at bounding box center [1036, 167] width 16 height 16
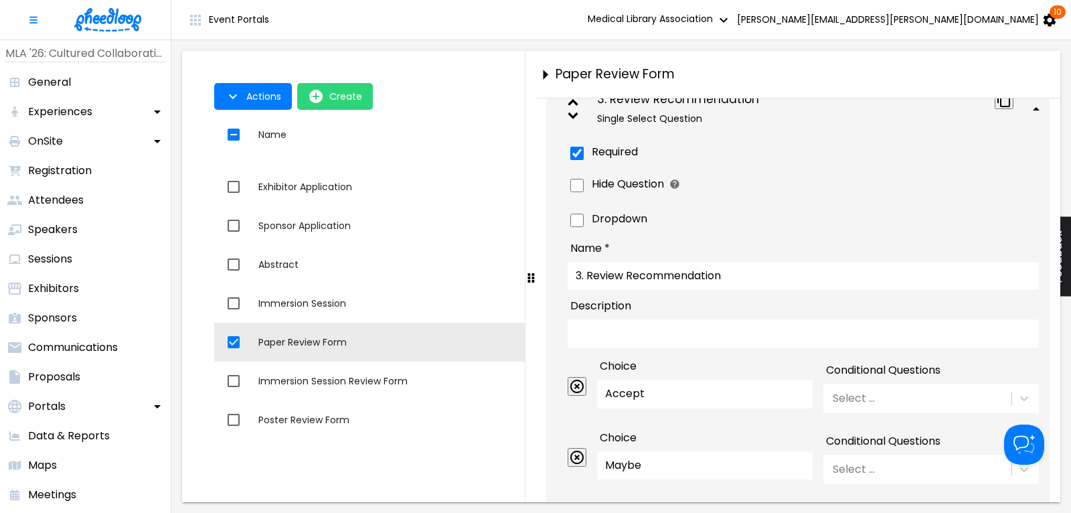
scroll to position [2541, 0]
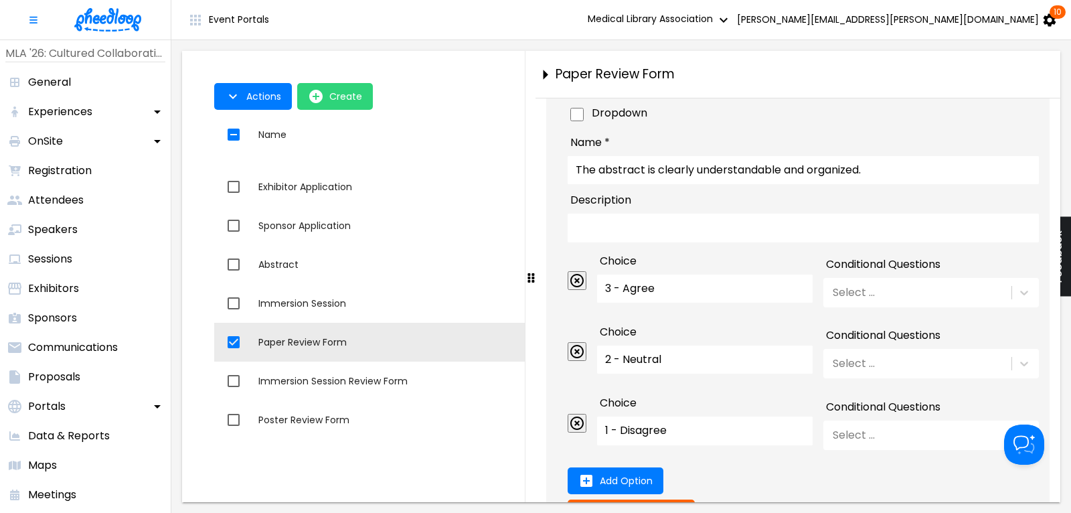
scroll to position [2451, 0]
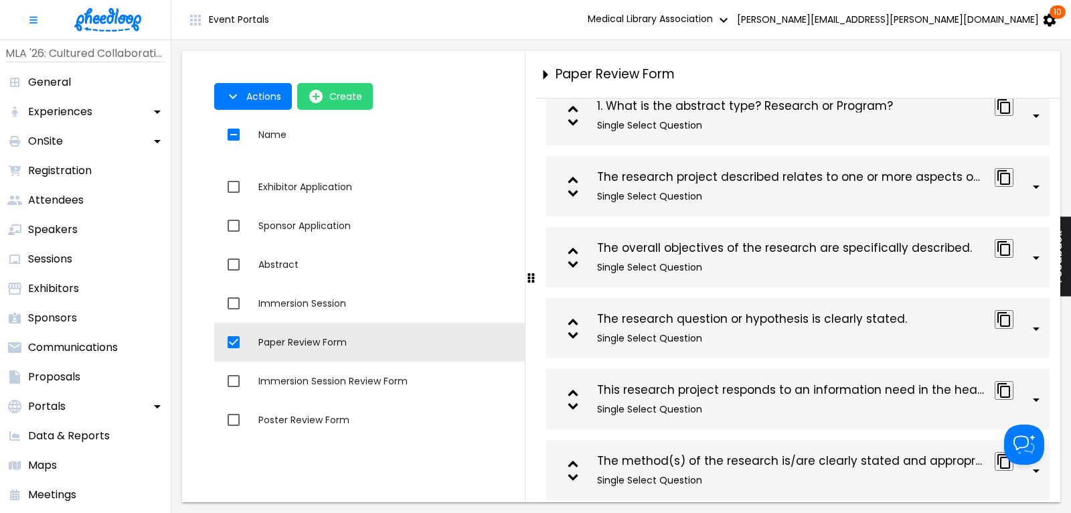
scroll to position [1457, 0]
click at [757, 186] on div "The research project described relates to one or more aspects of health science…" at bounding box center [812, 176] width 431 height 19
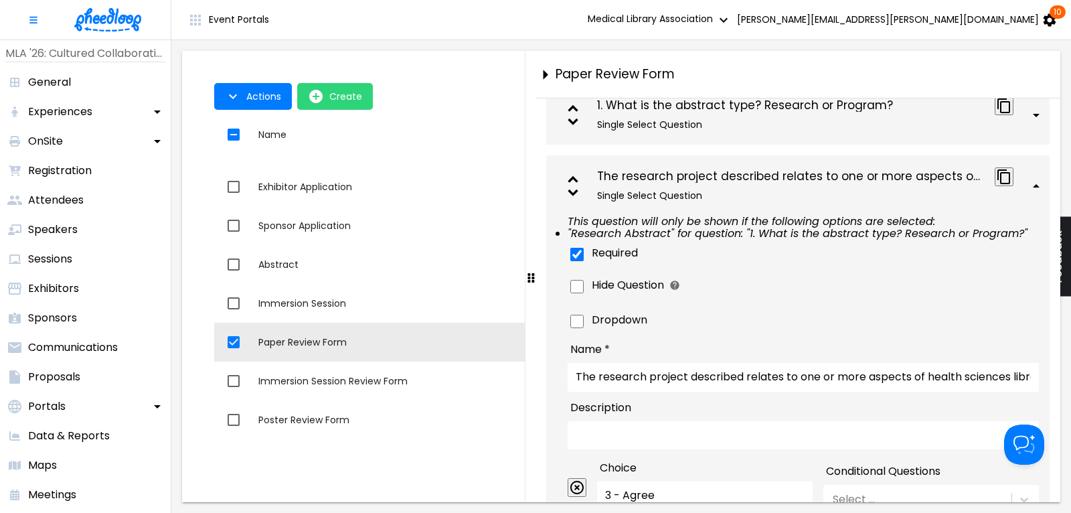
click at [813, 186] on div "The research project described relates to one or more aspects of health science…" at bounding box center [812, 176] width 431 height 19
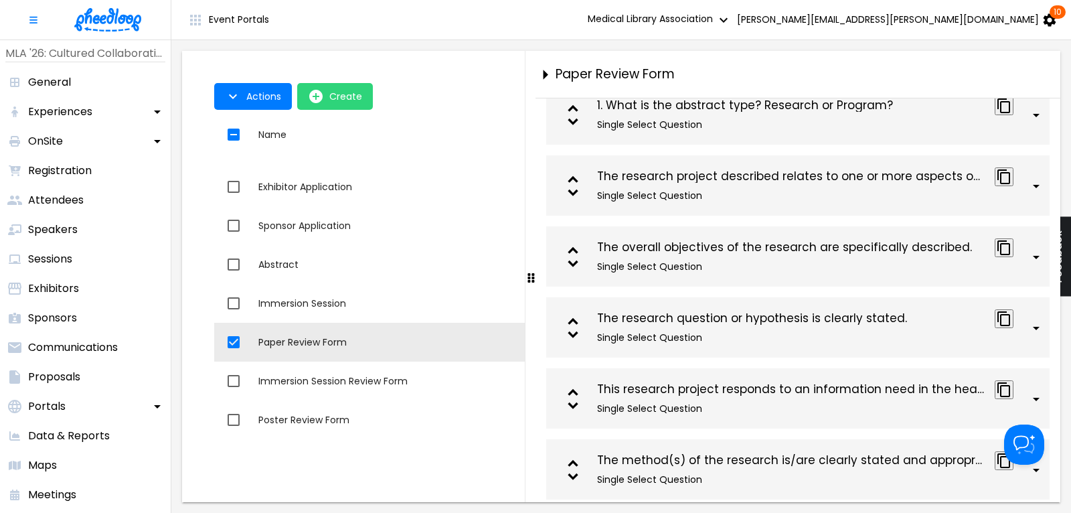
click at [813, 186] on div "The research project described relates to one or more aspects of health science…" at bounding box center [812, 176] width 431 height 19
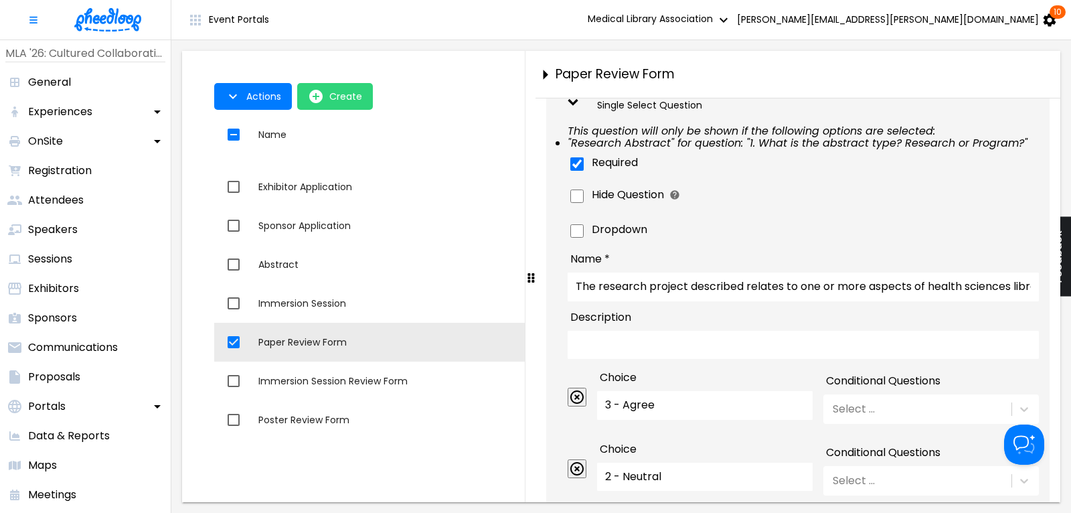
scroll to position [1638, 0]
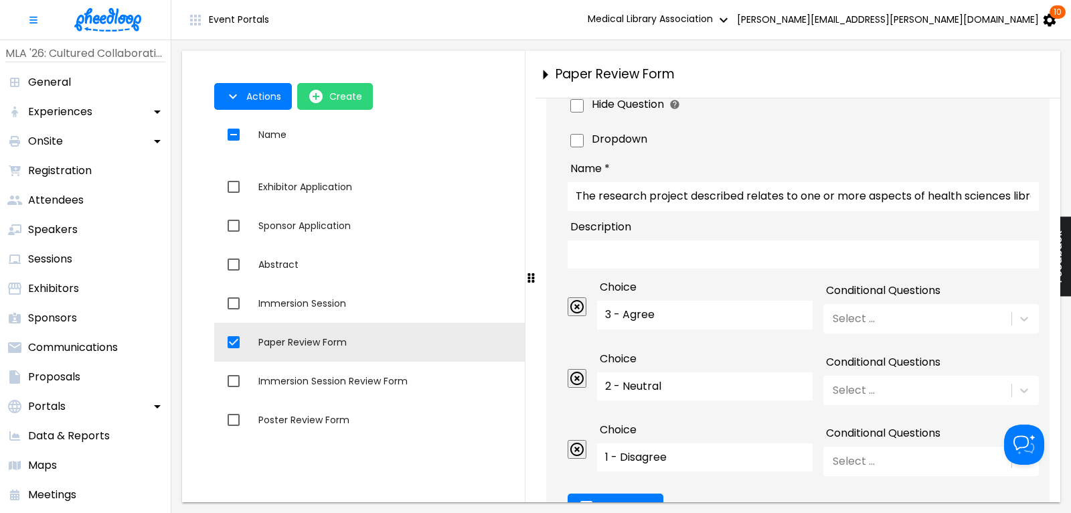
click at [810, 210] on input "The research project described relates to one or more aspects of health science…" at bounding box center [802, 196] width 471 height 28
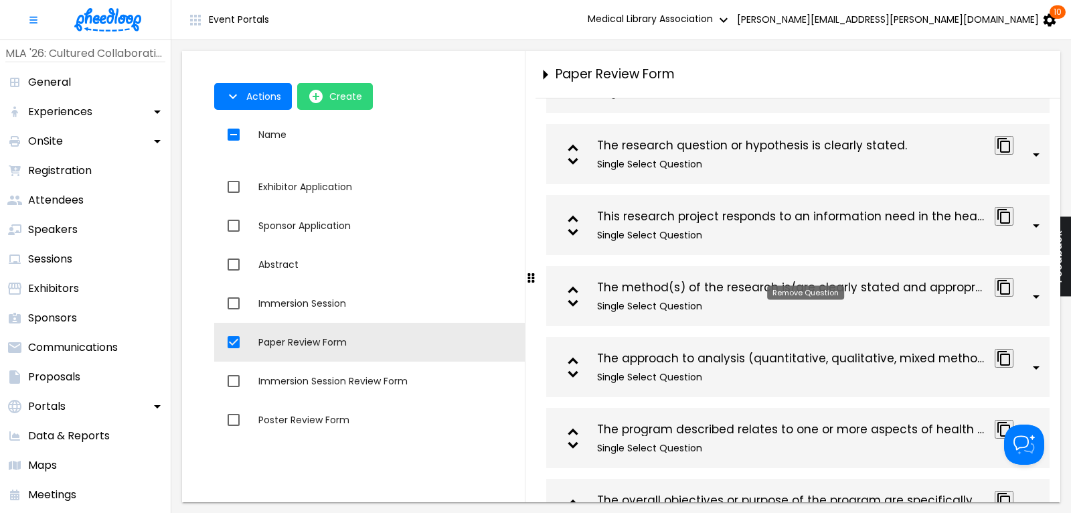
scroll to position [2180, 0]
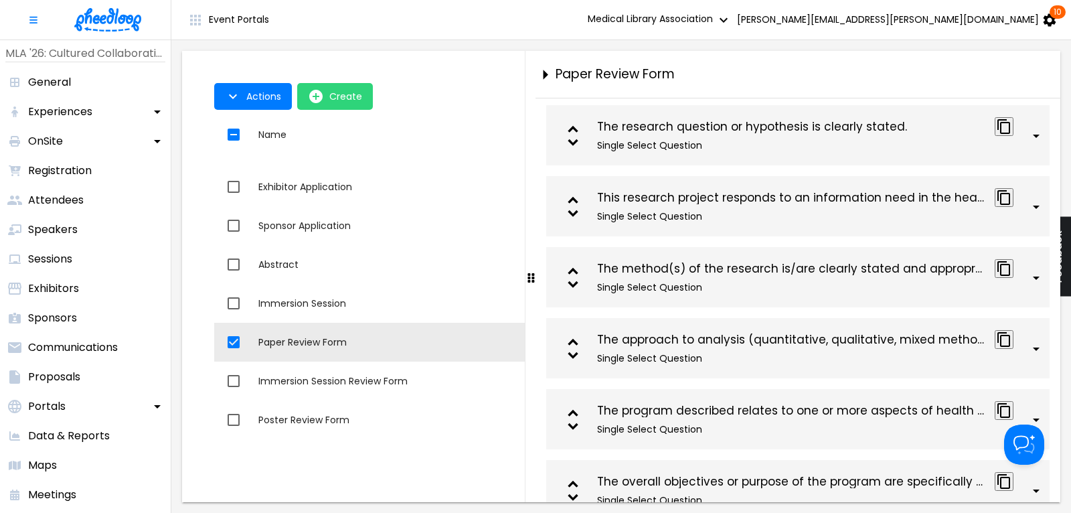
click at [1044, 73] on icon at bounding box center [1036, 65] width 16 height 16
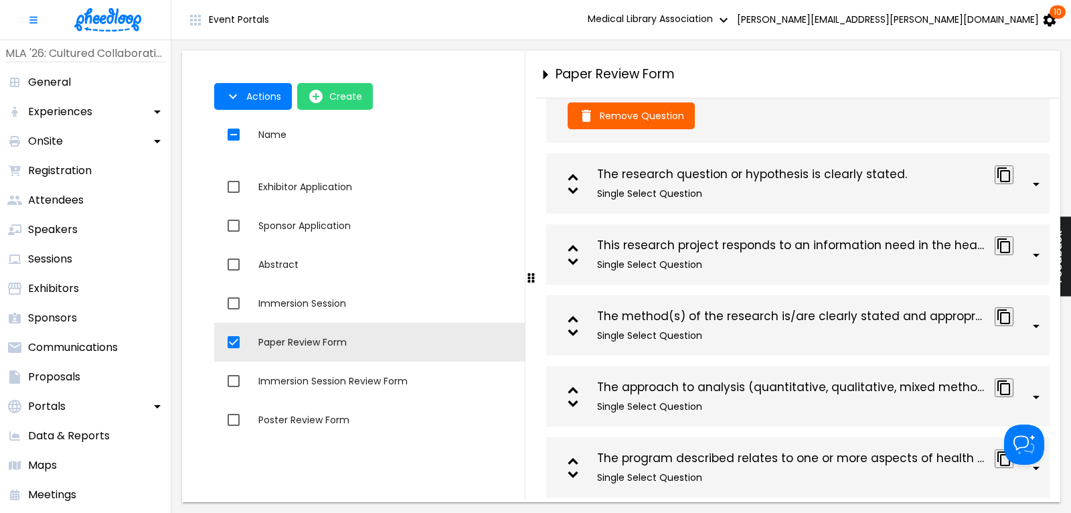
scroll to position [2812, 0]
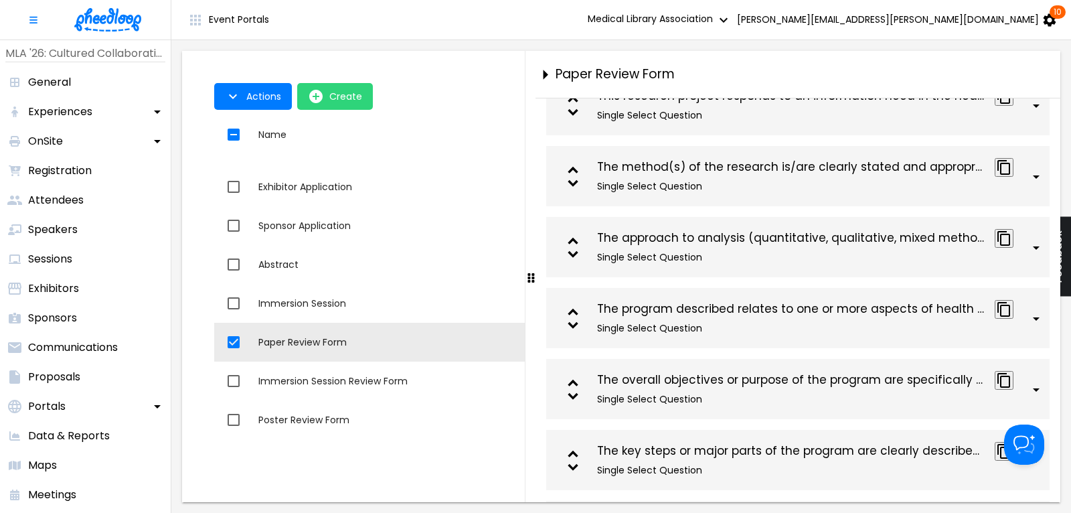
click at [1044, 43] on icon at bounding box center [1036, 35] width 16 height 16
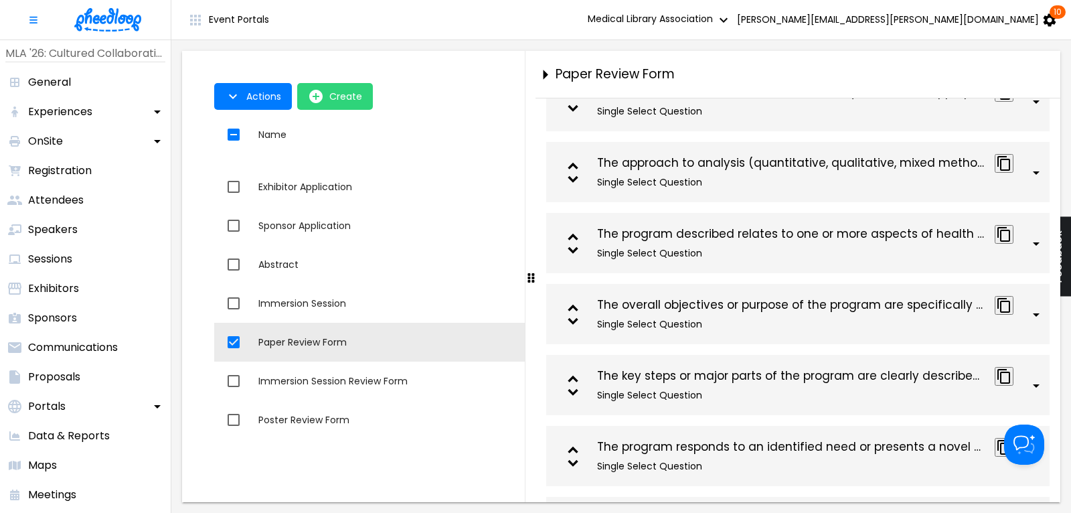
scroll to position [3444, 0]
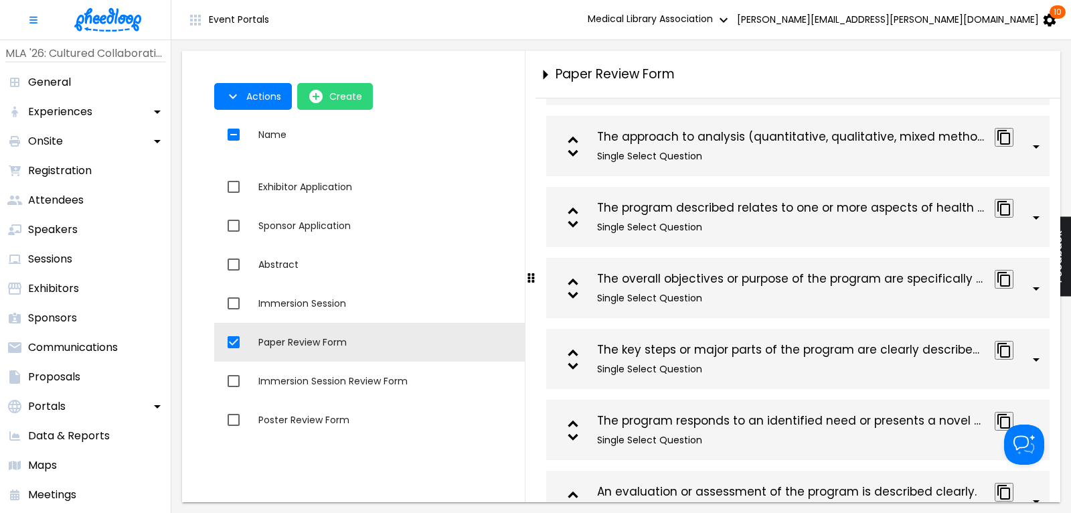
click at [1041, 13] on icon at bounding box center [1036, 5] width 16 height 16
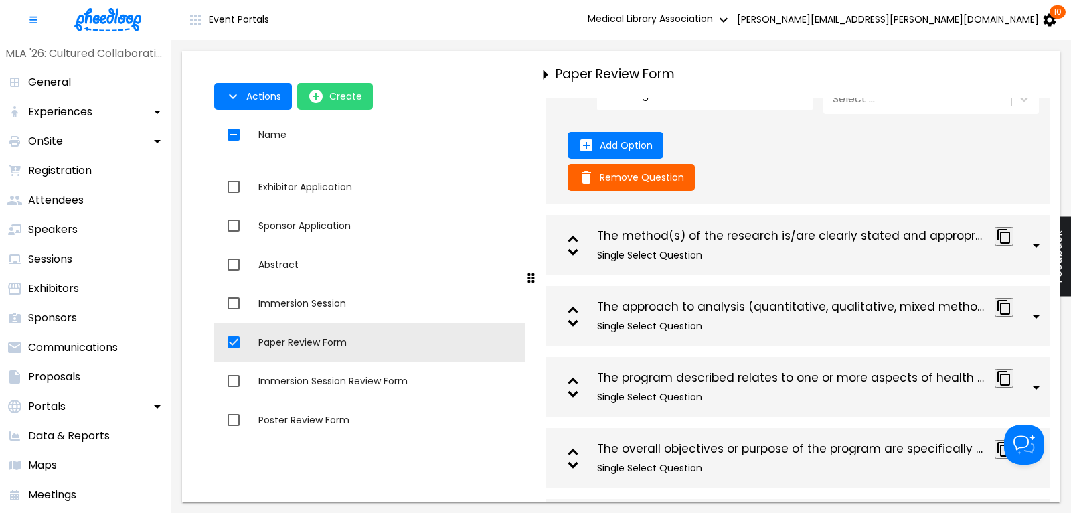
scroll to position [4077, 0]
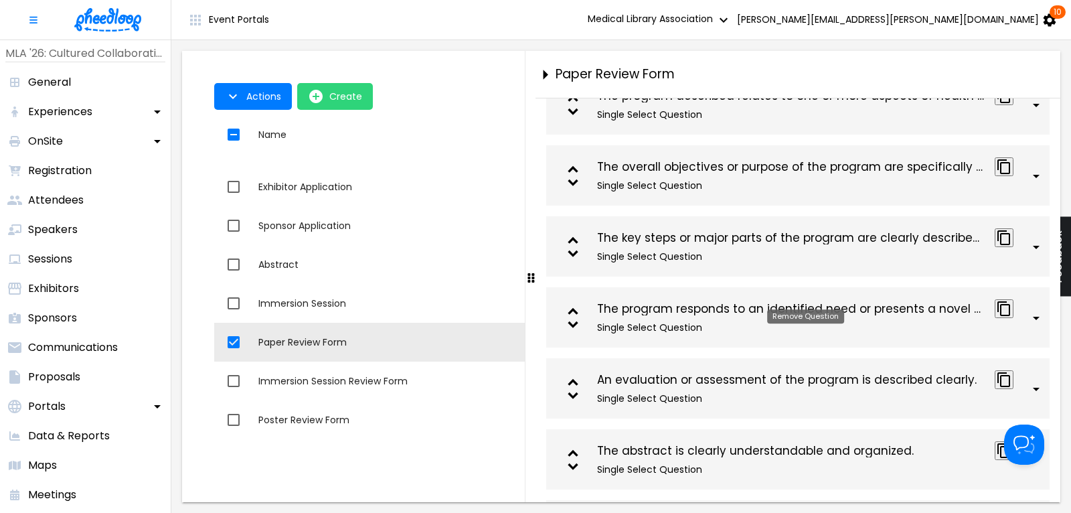
scroll to position [4799, 0]
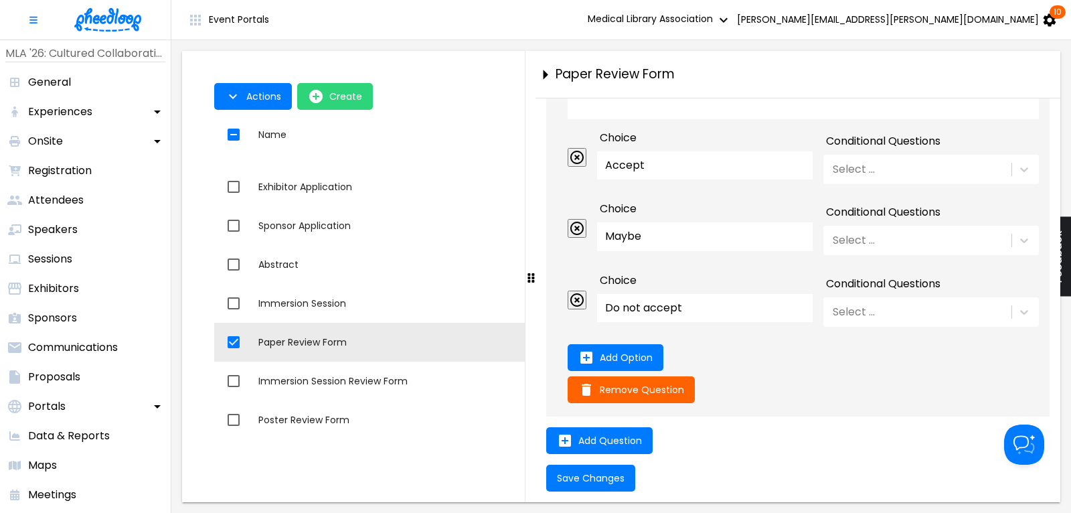
scroll to position [5973, 0]
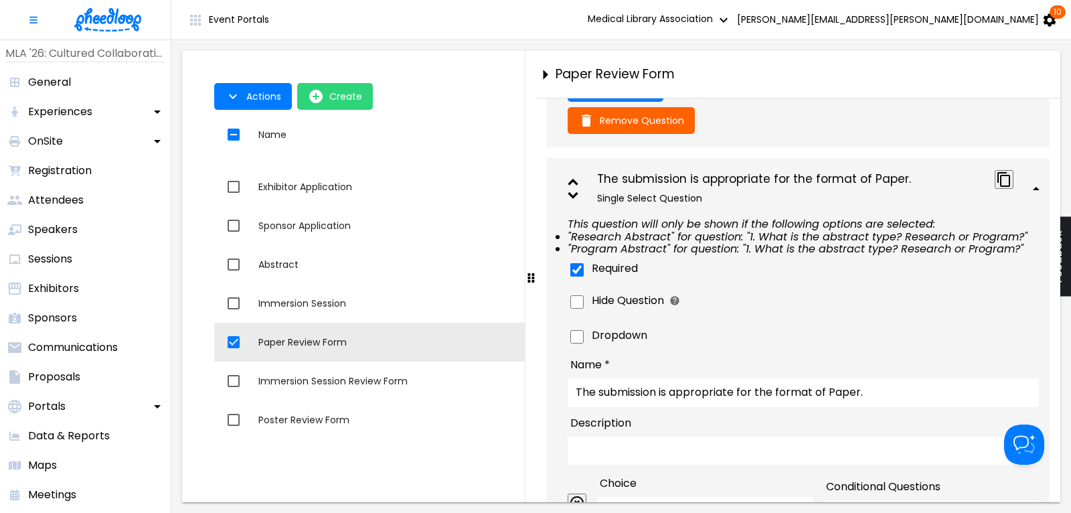
scroll to position [6064, 0]
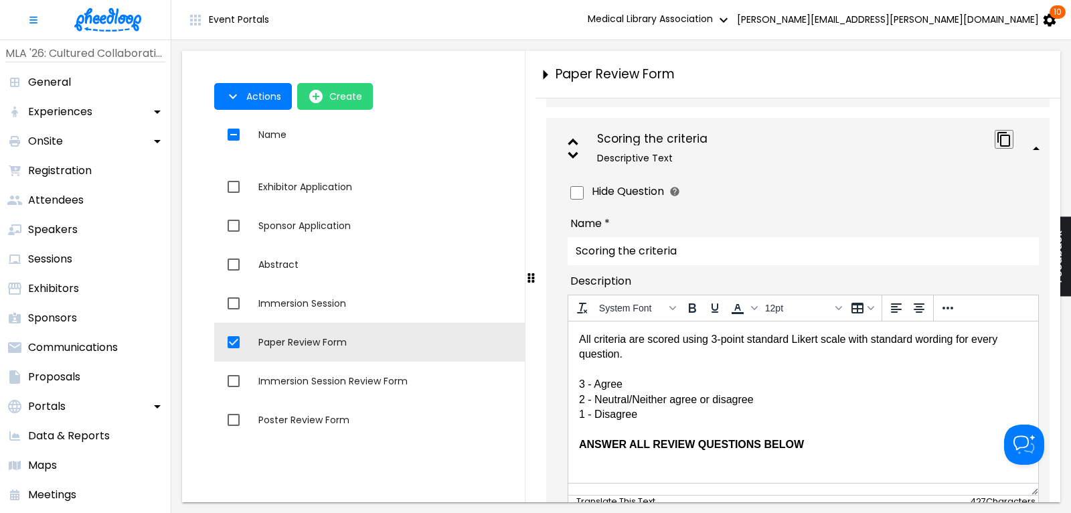
scroll to position [1006, 0]
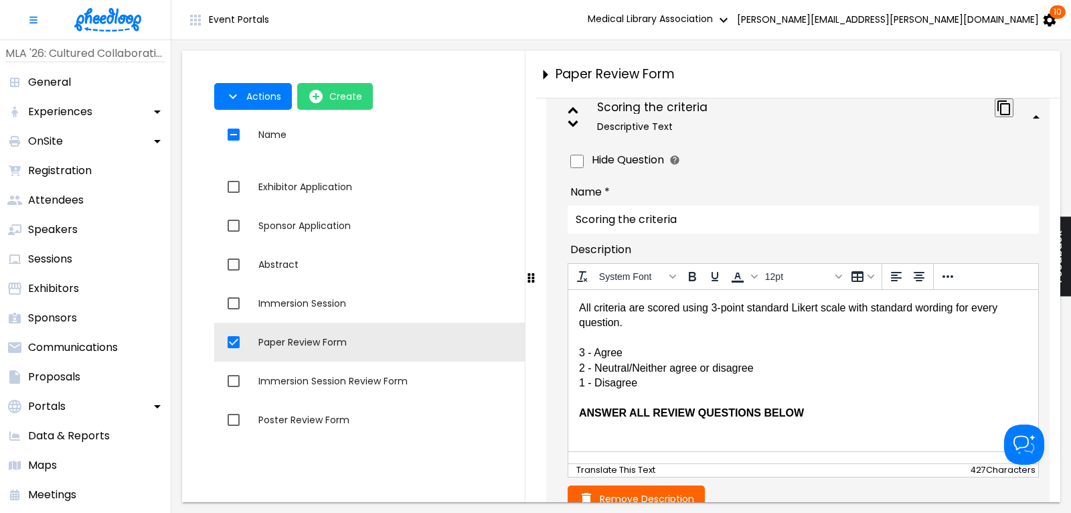
click at [1042, 125] on icon at bounding box center [1036, 117] width 16 height 16
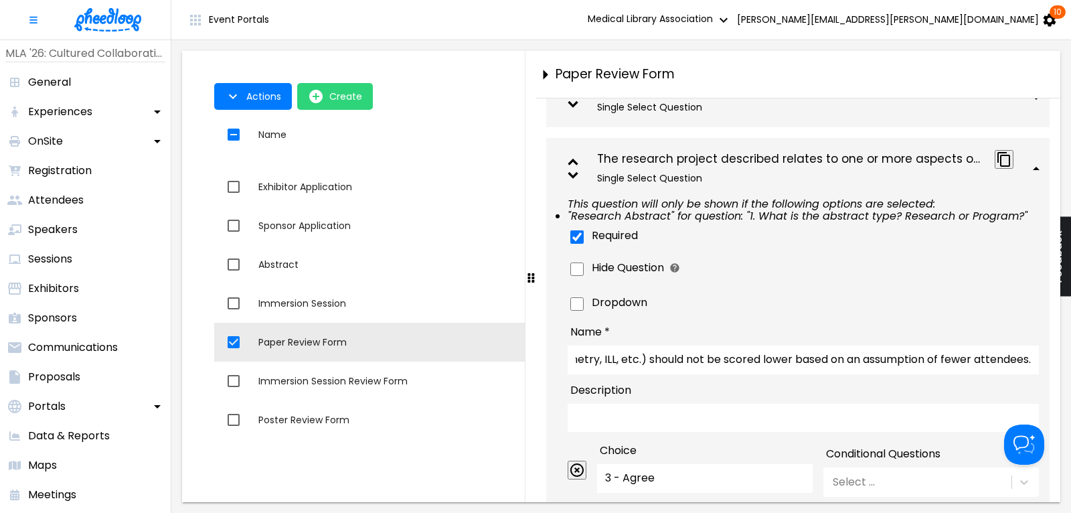
scroll to position [1186, 0]
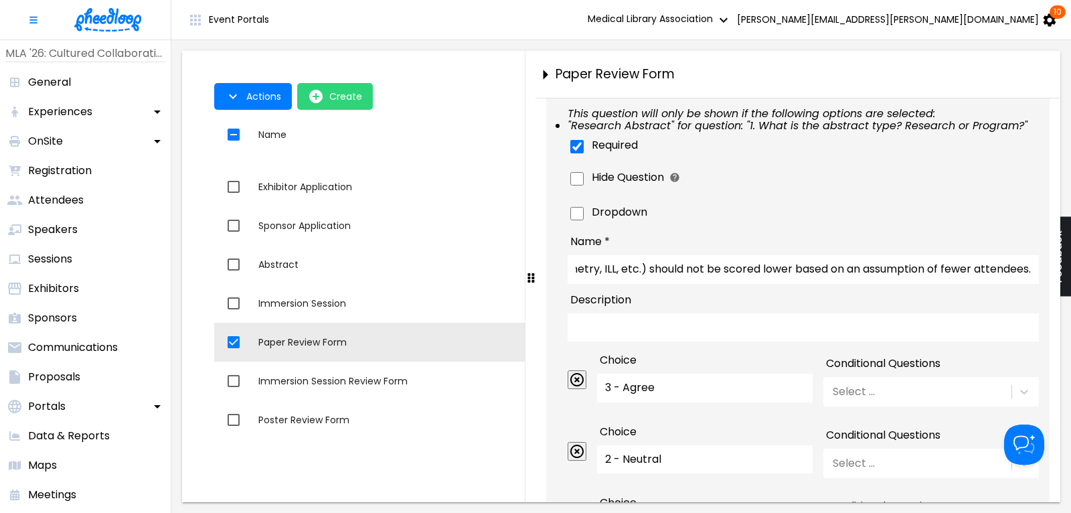
click at [1040, 86] on icon at bounding box center [1036, 78] width 16 height 16
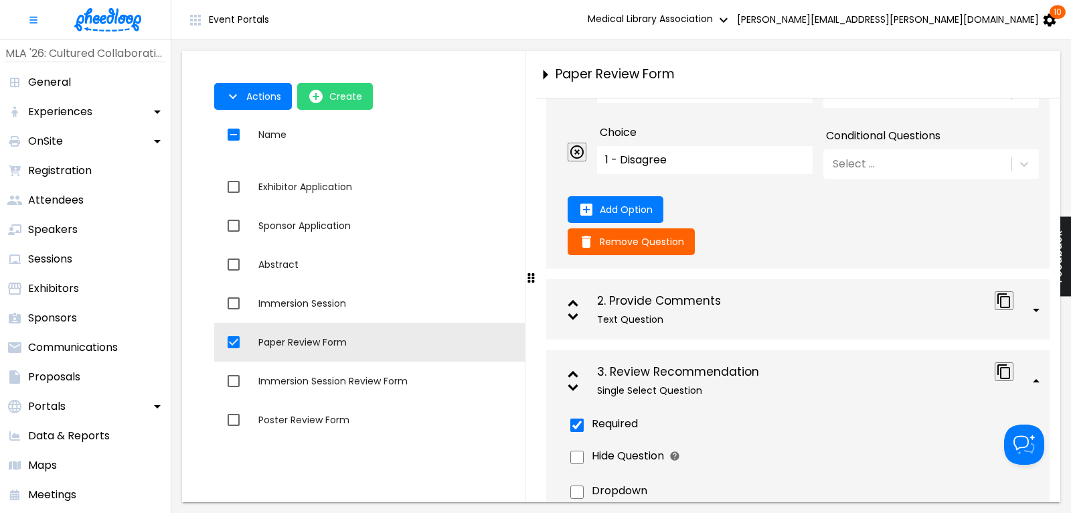
scroll to position [5161, 0]
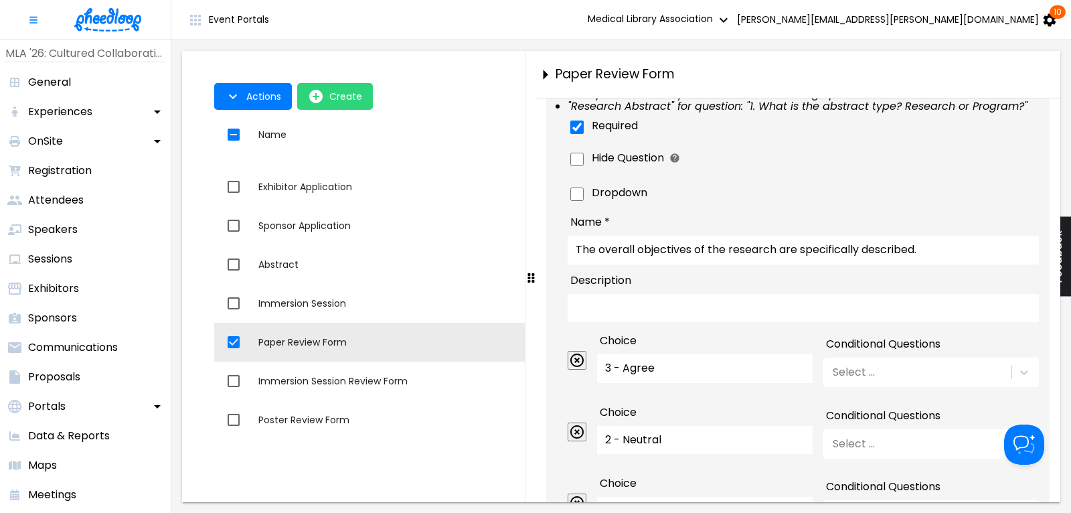
scroll to position [1186, 0]
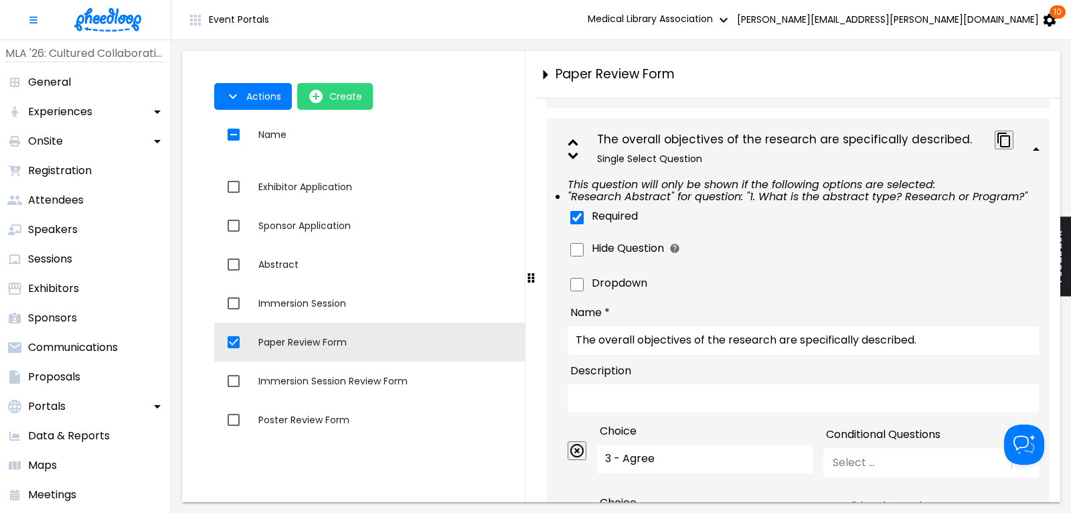
click at [880, 147] on div "The overall objectives of the research are specifically described." at bounding box center [790, 139] width 387 height 13
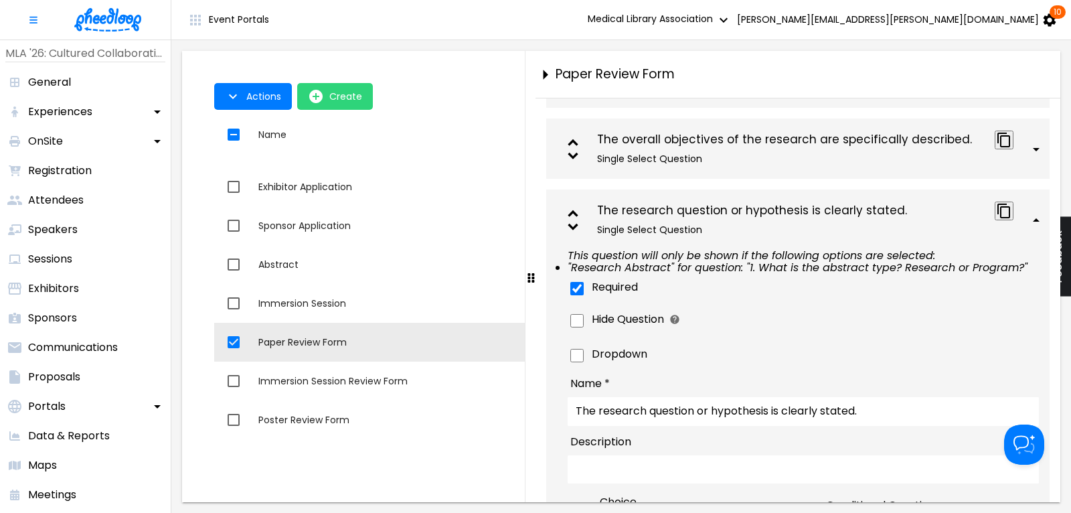
click at [856, 147] on div "The overall objectives of the research are specifically described." at bounding box center [790, 139] width 387 height 13
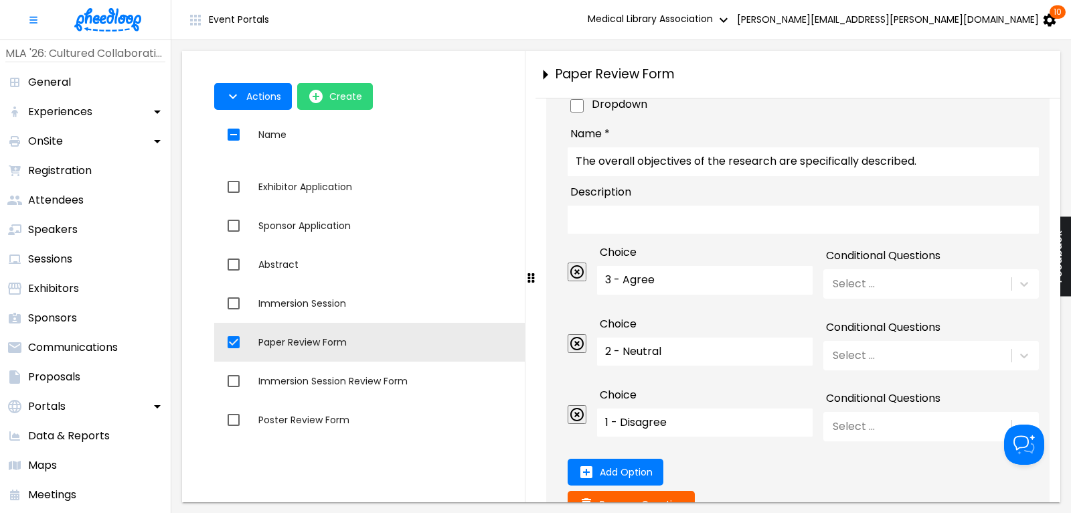
scroll to position [1367, 0]
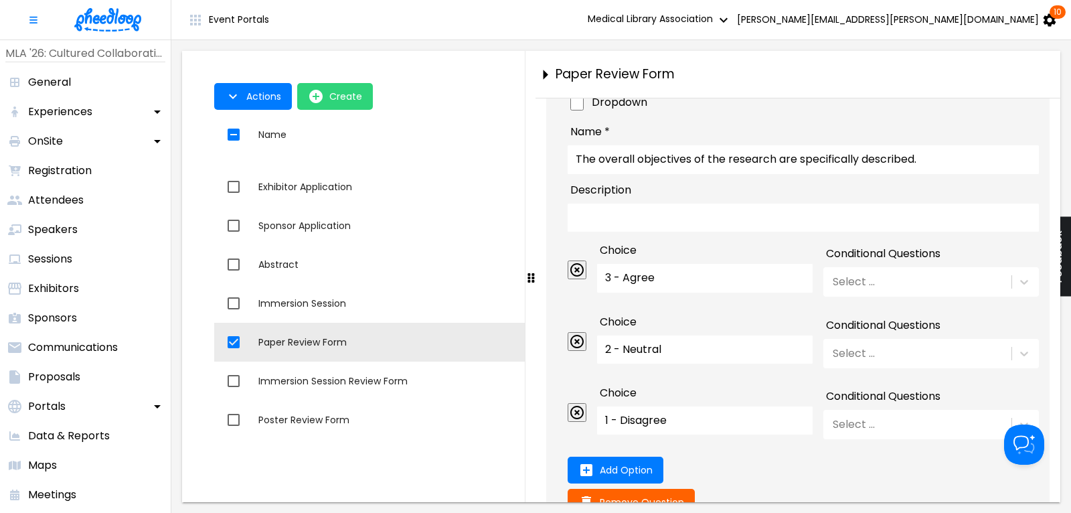
click at [709, 173] on input "The overall objectives of the research are specifically described." at bounding box center [802, 159] width 471 height 28
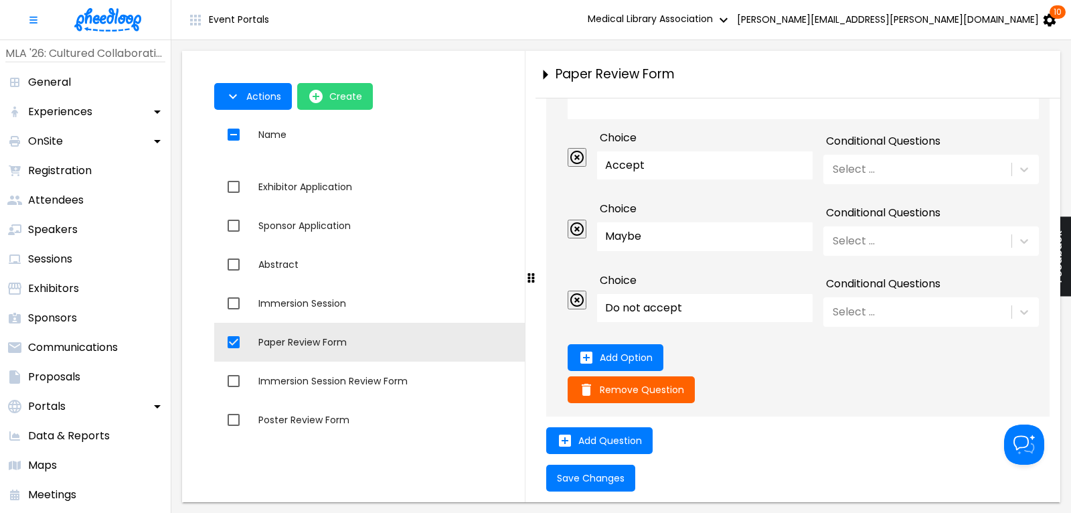
scroll to position [5748, 0]
type input "The overall objectives or purpose of the research are specifically described."
click at [595, 477] on span "Save Changes" at bounding box center [591, 477] width 68 height 11
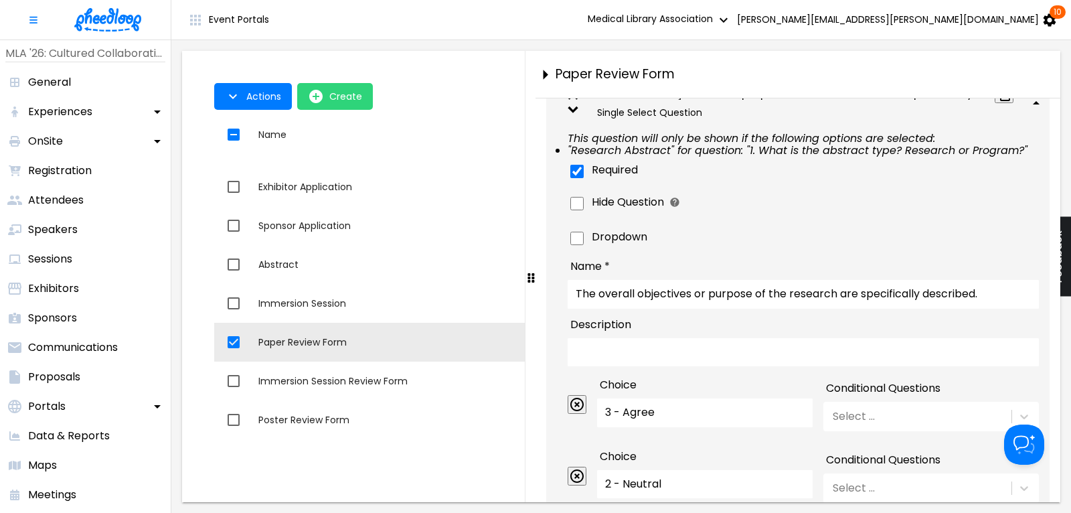
scroll to position [1232, 0]
click at [1039, 105] on icon at bounding box center [1035, 103] width 7 height 3
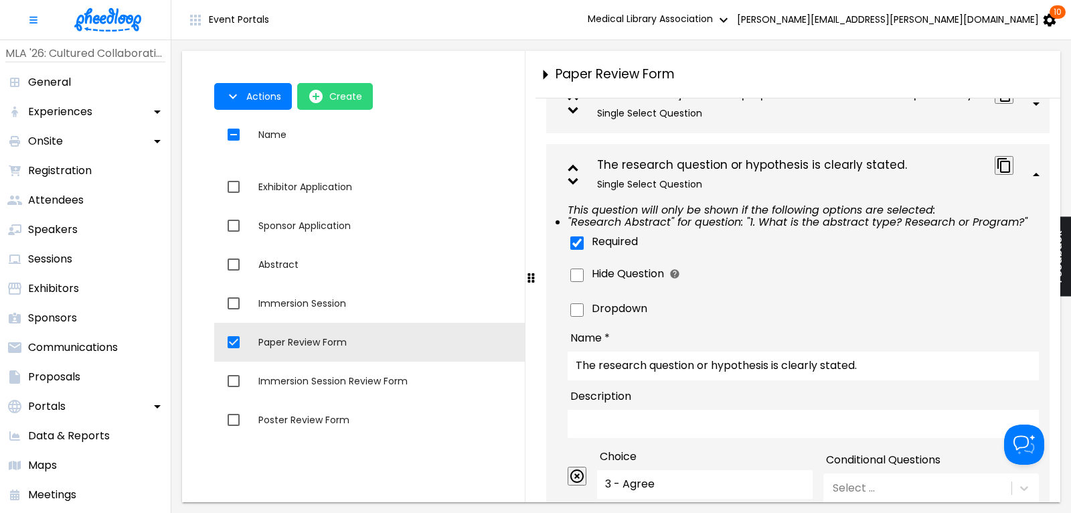
click at [1044, 183] on icon at bounding box center [1036, 175] width 16 height 16
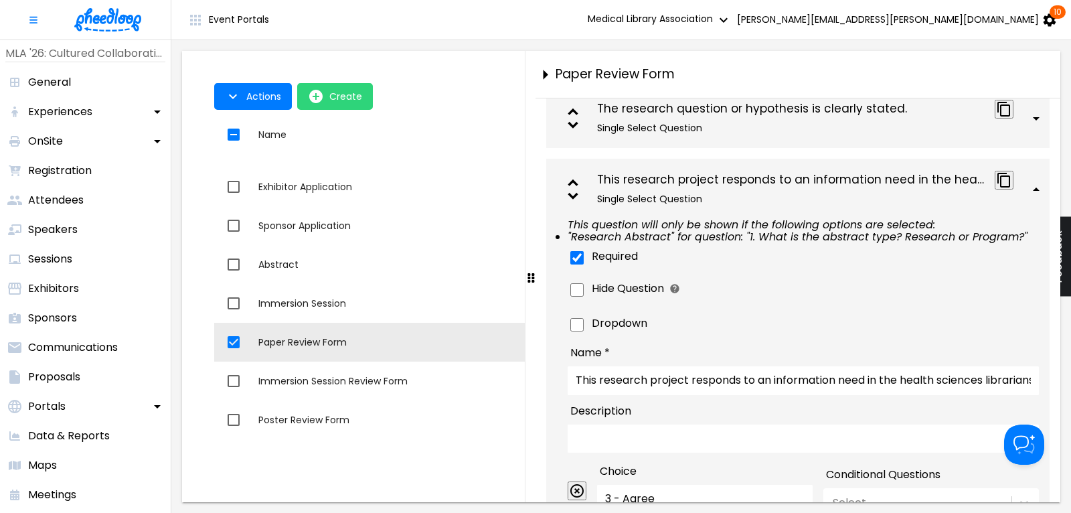
scroll to position [1322, 0]
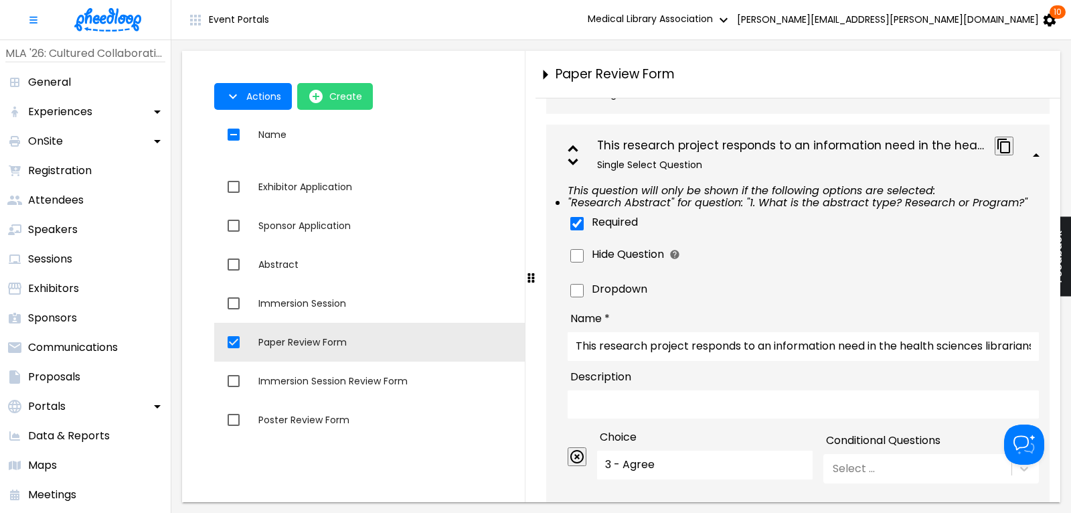
click at [939, 153] on div "This research project responds to an information need in the health sciences li…" at bounding box center [790, 145] width 387 height 13
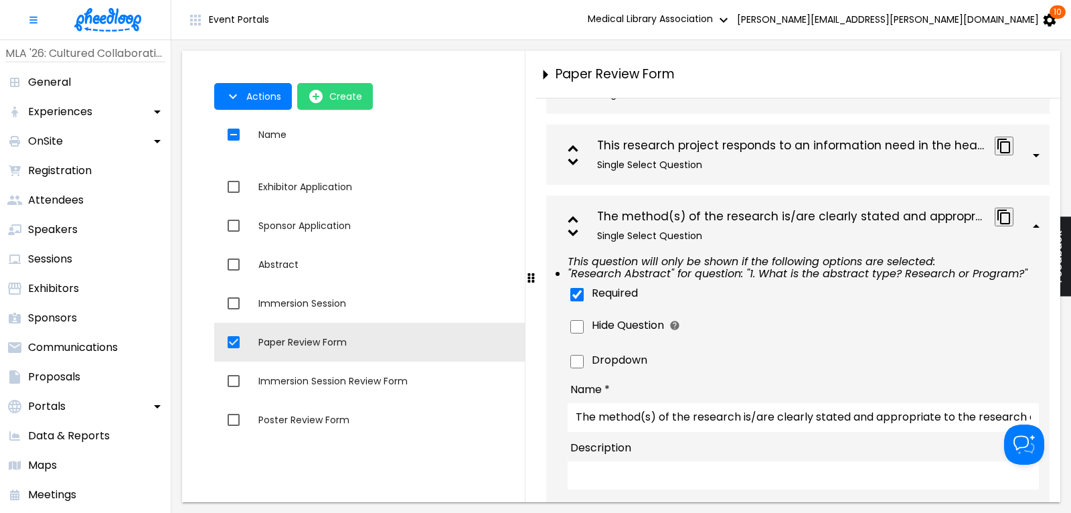
click at [939, 153] on div "This research project responds to an information need in the health sciences li…" at bounding box center [790, 145] width 387 height 13
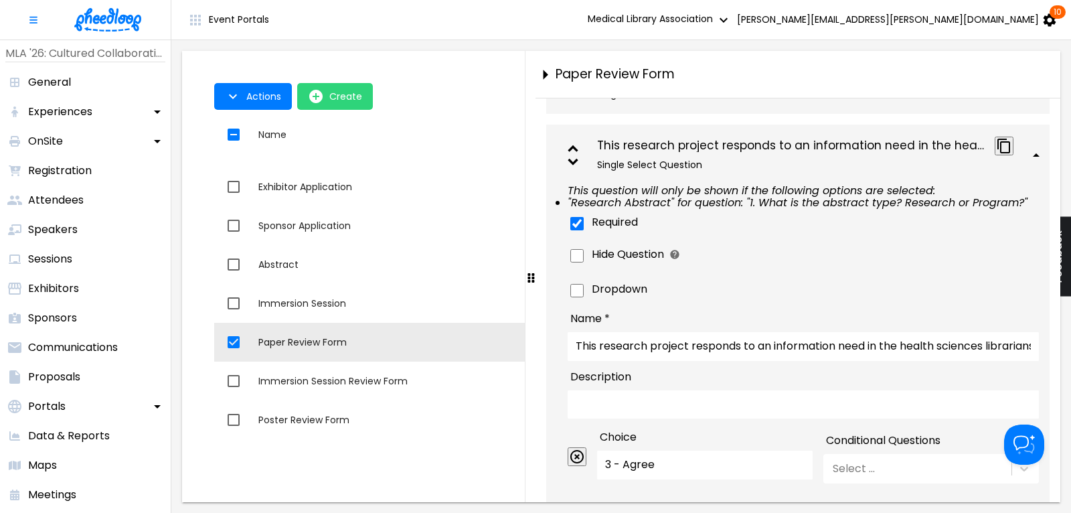
scroll to position [1593, 0]
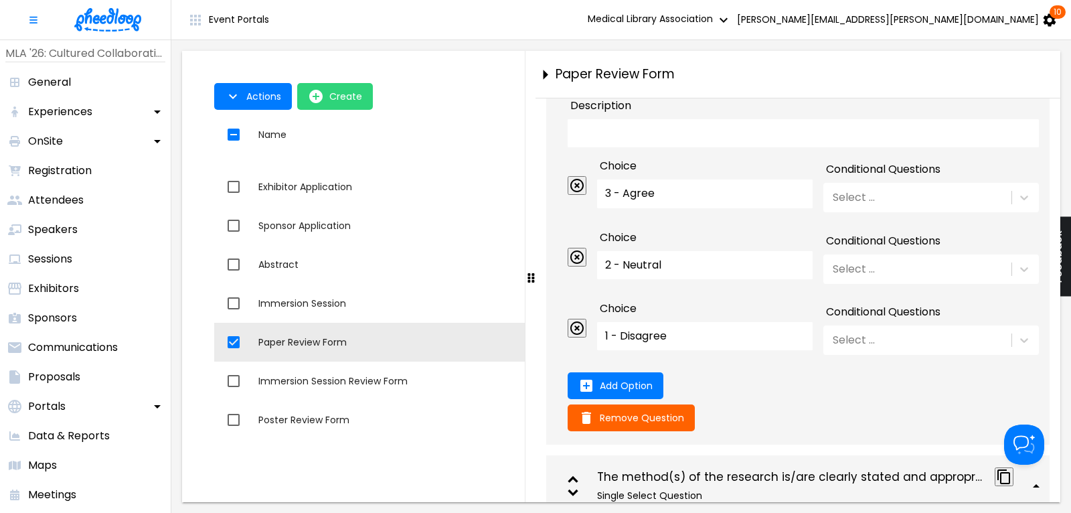
click at [721, 89] on input "This research project responds to an information need in the health sciences li…" at bounding box center [802, 75] width 471 height 28
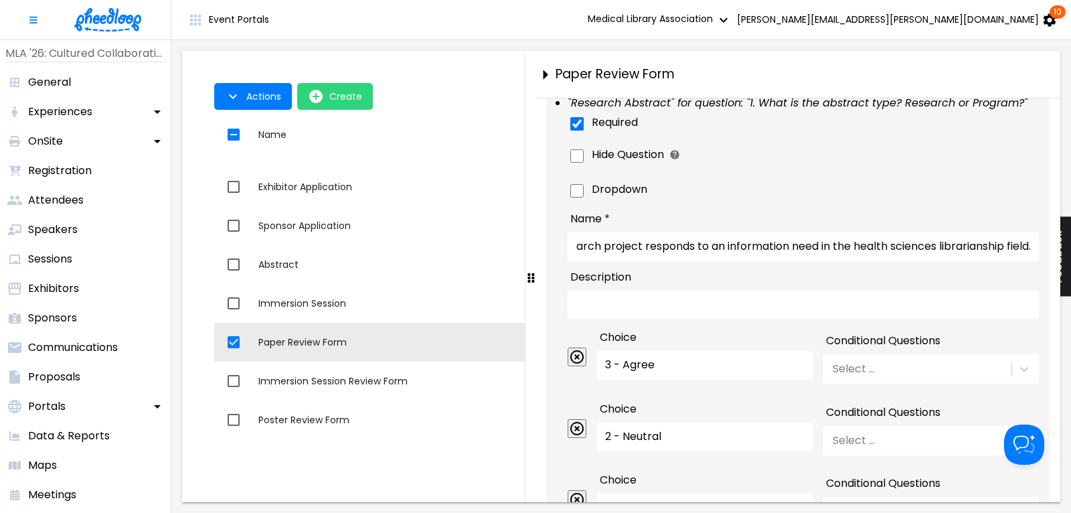
scroll to position [1412, 0]
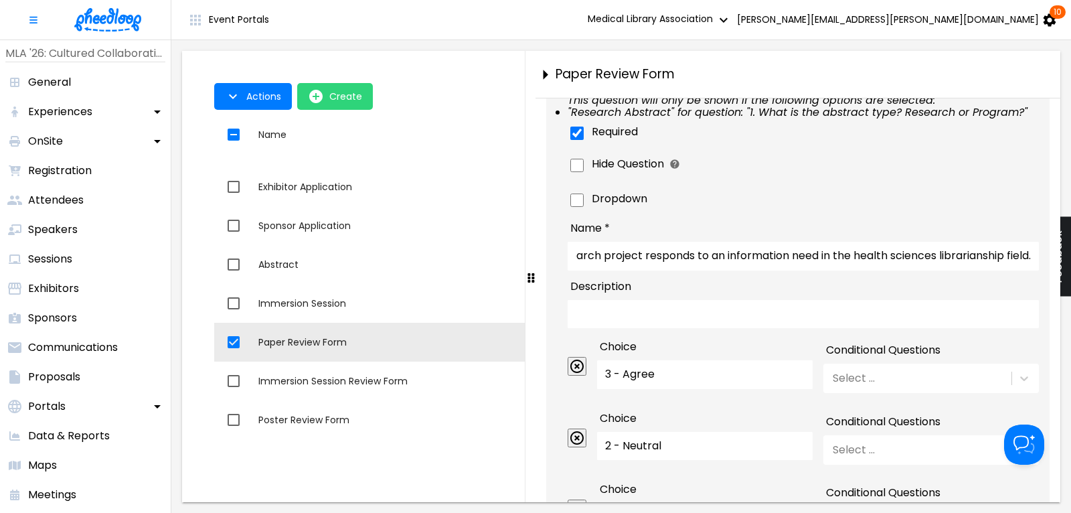
click at [1044, 73] on icon at bounding box center [1036, 65] width 16 height 16
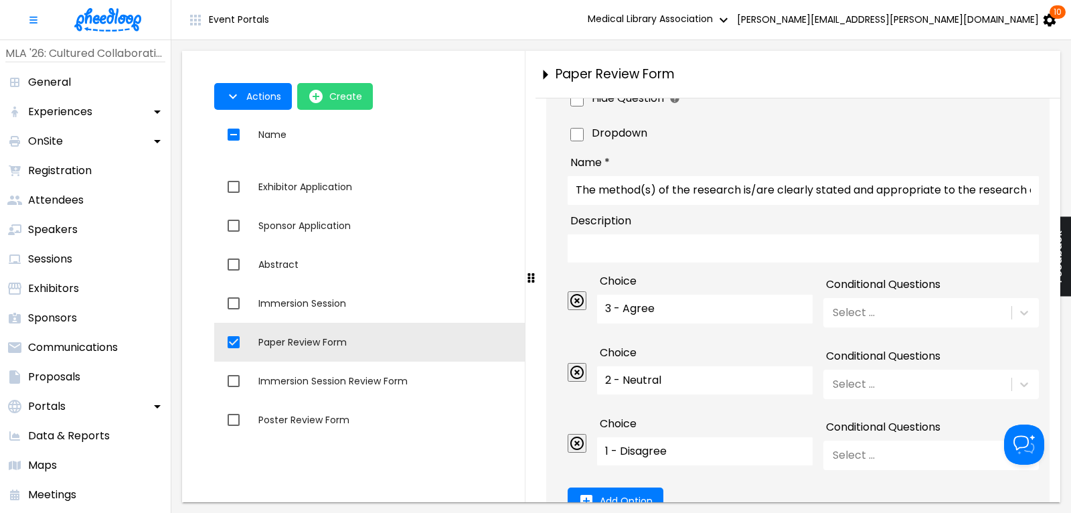
scroll to position [1593, 0]
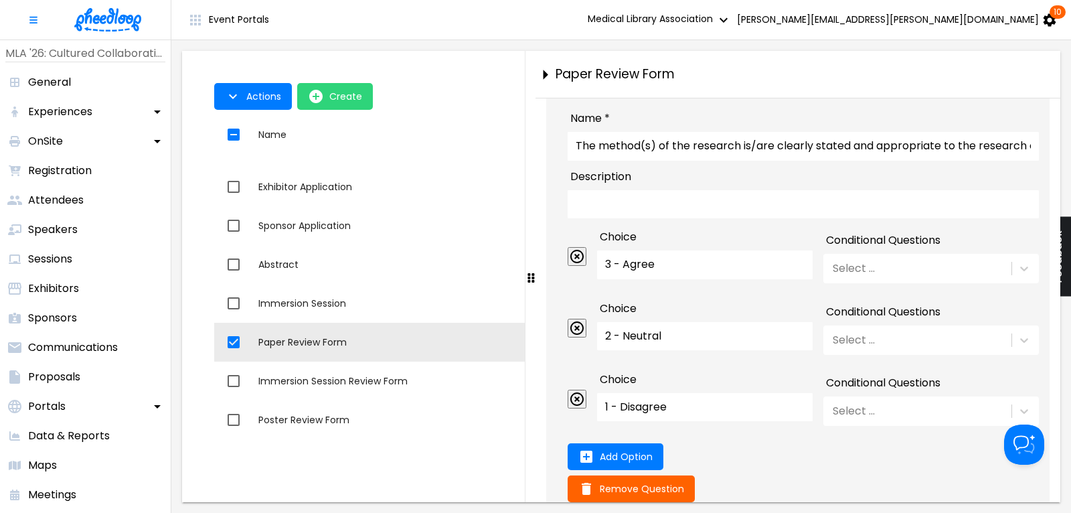
click at [925, 160] on input "The method(s) of the research is/are clearly stated and appropriate to the rese…" at bounding box center [802, 146] width 471 height 28
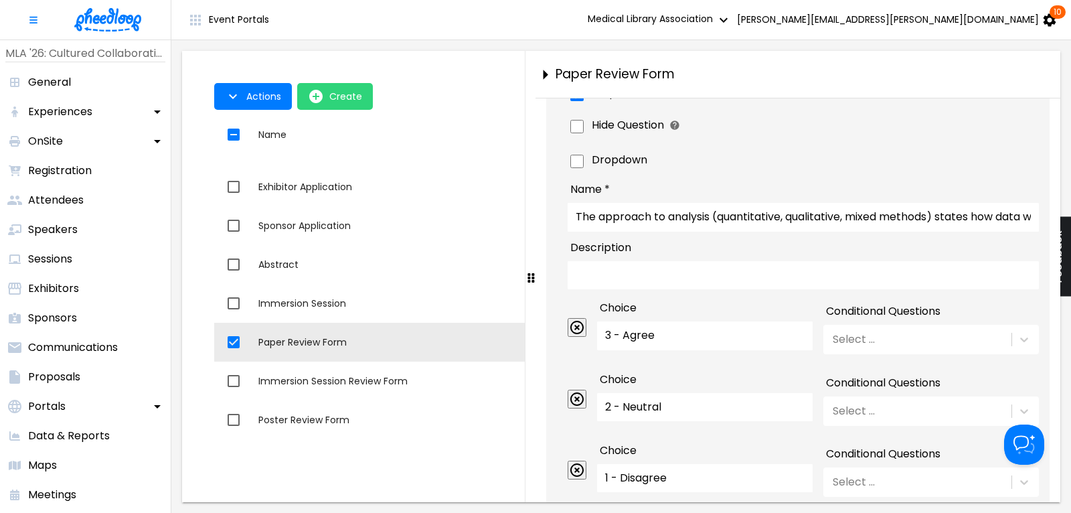
scroll to position [1683, 0]
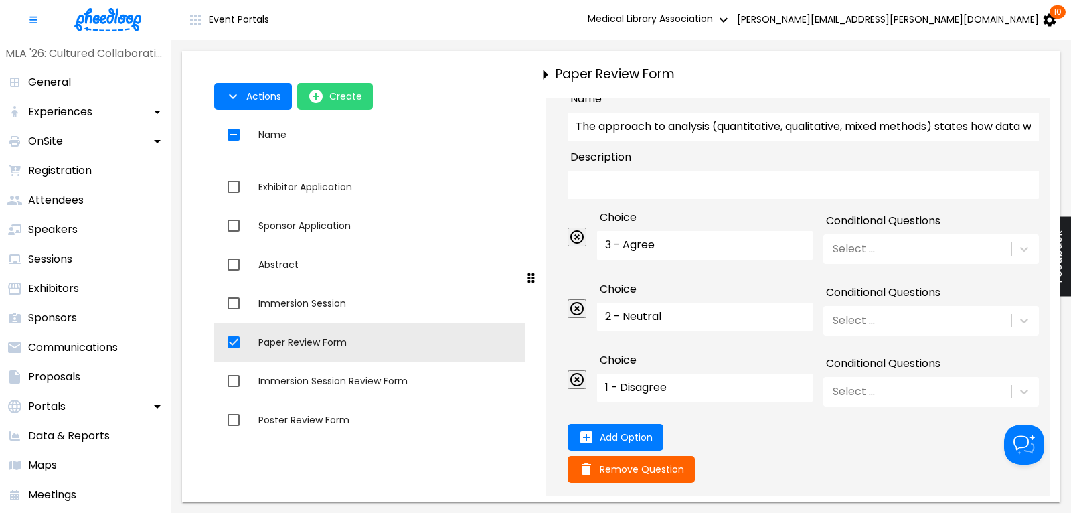
click at [911, 141] on input "The approach to analysis (quantitative, qualitative, mixed methods) states how …" at bounding box center [802, 126] width 471 height 28
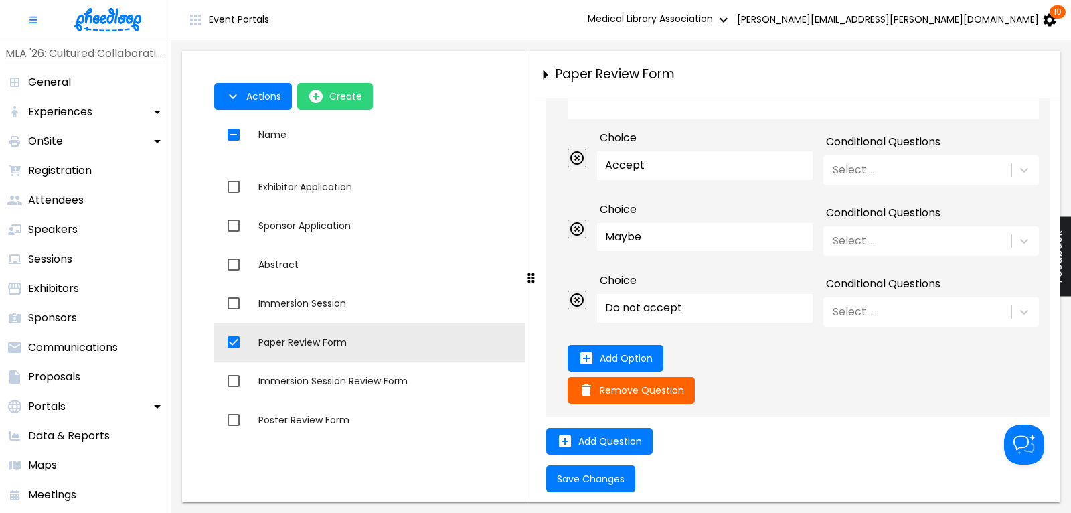
scroll to position [2496, 0]
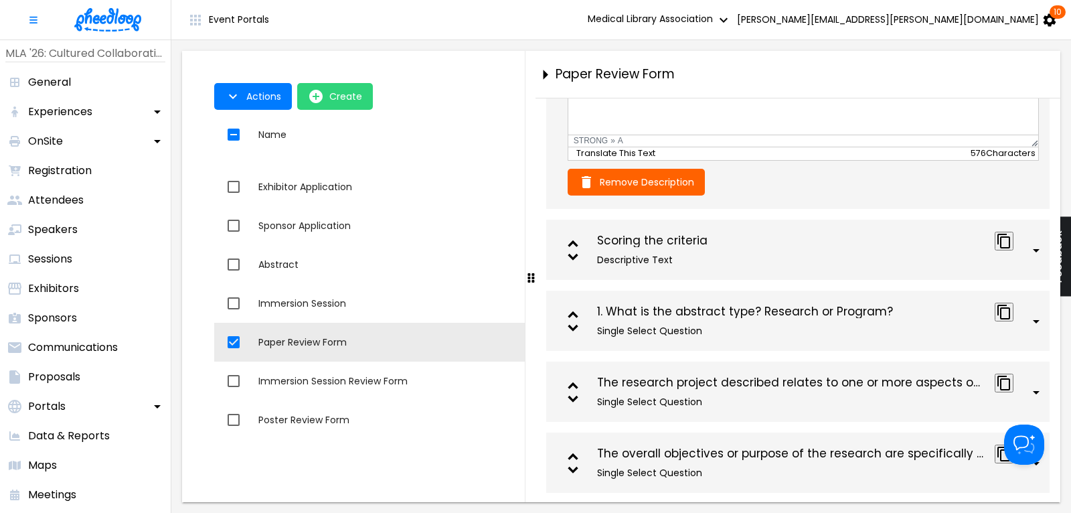
scroll to position [511, 0]
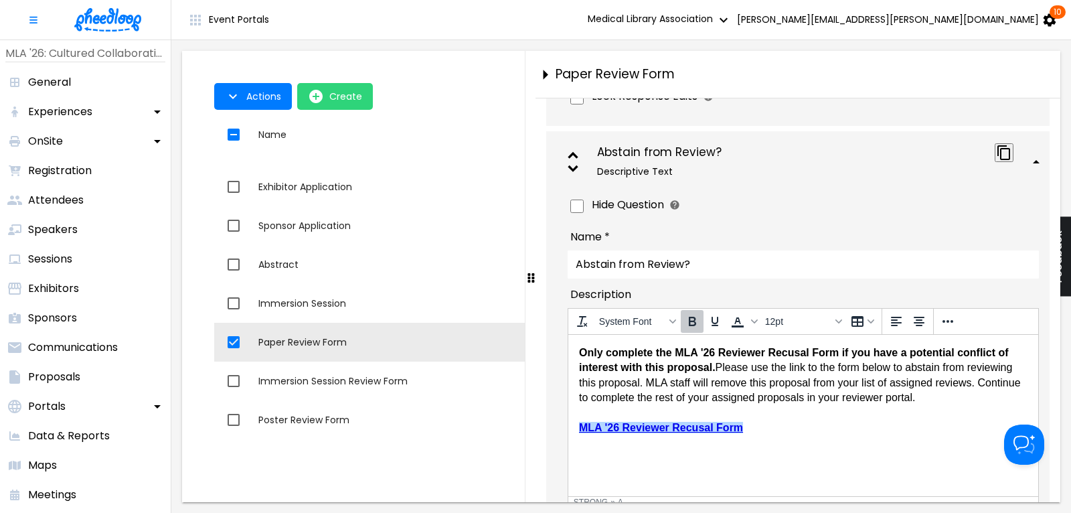
click at [1040, 170] on icon at bounding box center [1036, 162] width 16 height 16
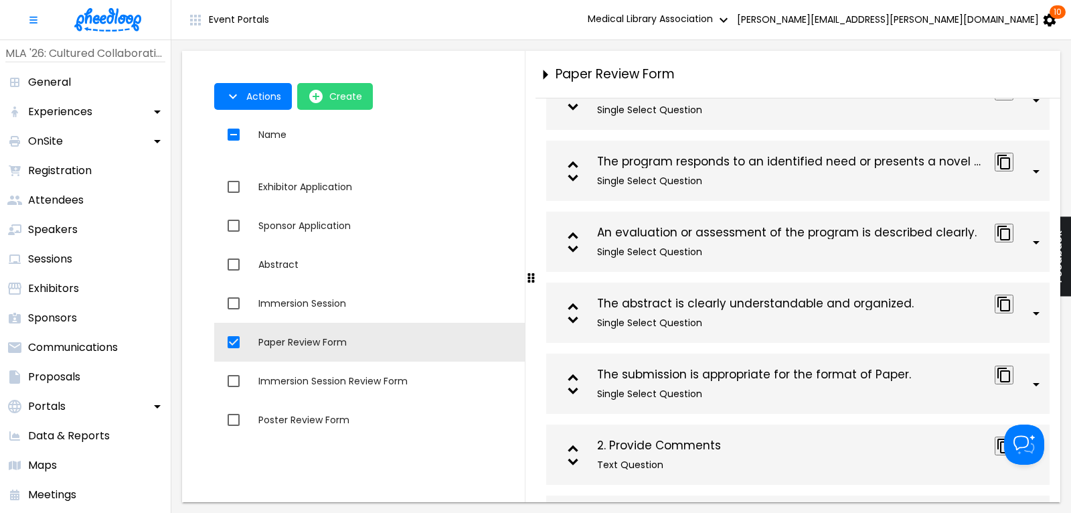
scroll to position [1324, 0]
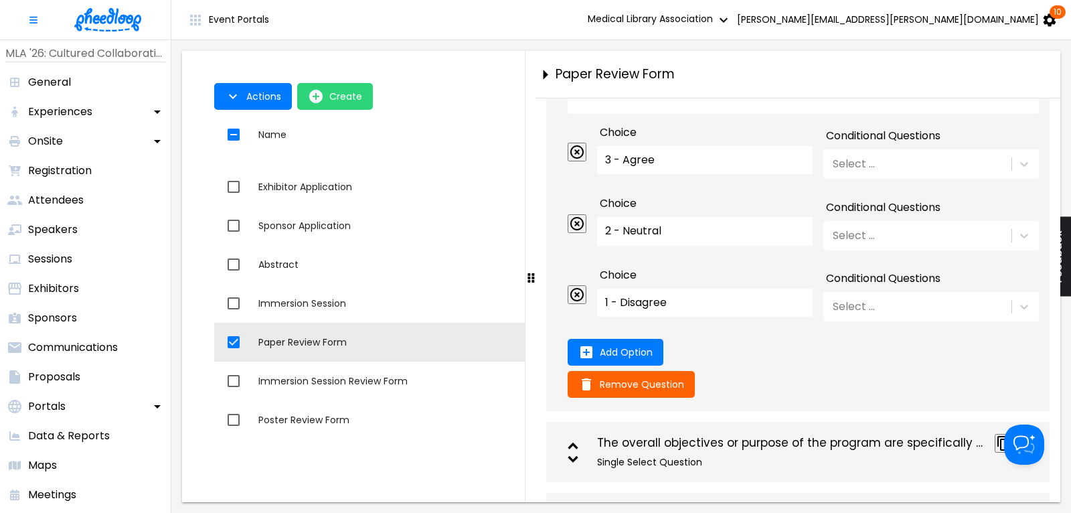
scroll to position [1505, 0]
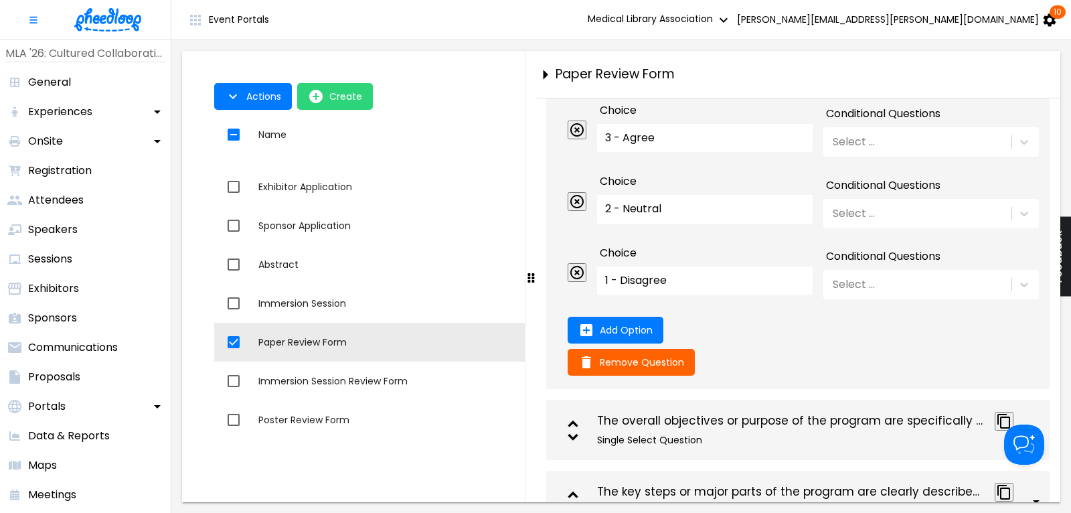
scroll to position [1414, 0]
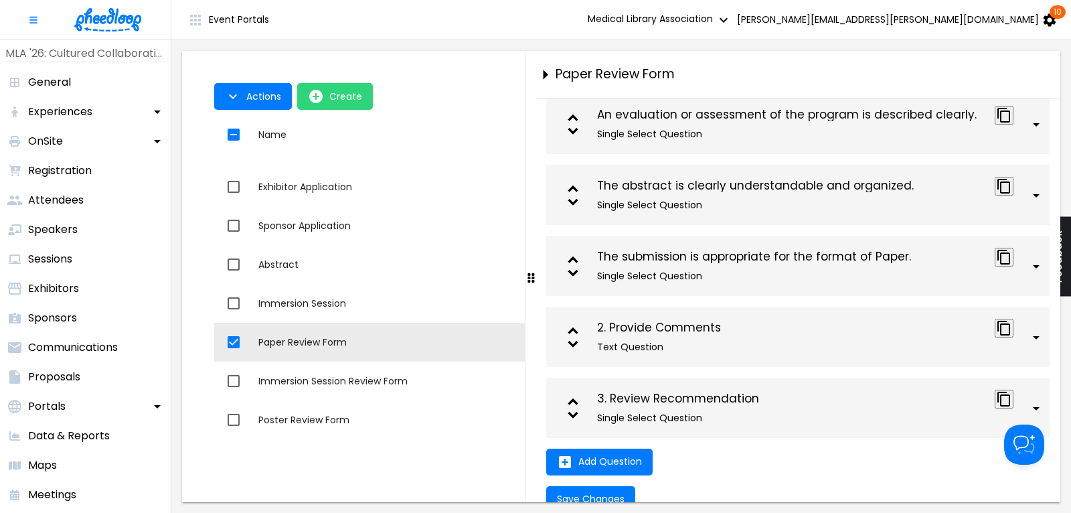
scroll to position [1505, 0]
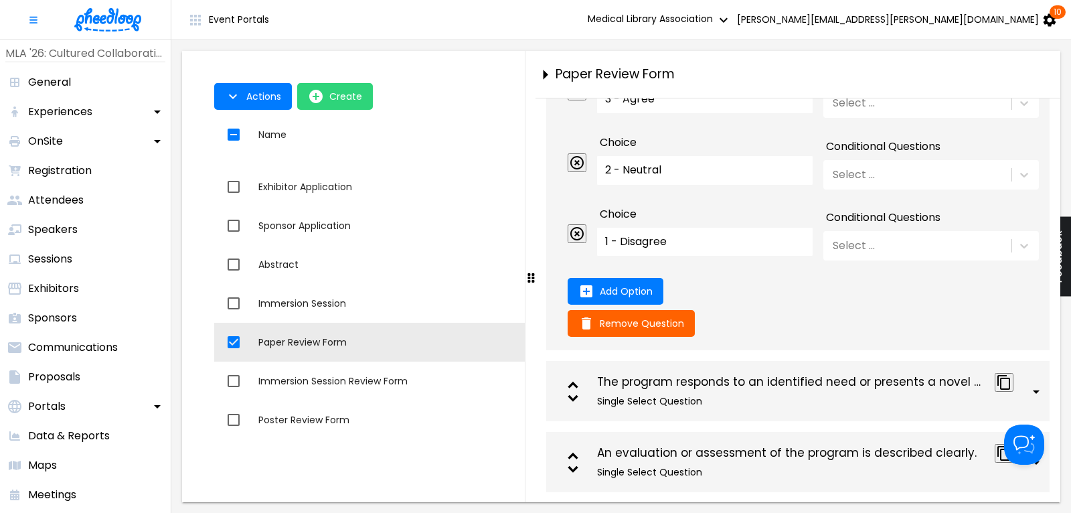
scroll to position [1685, 0]
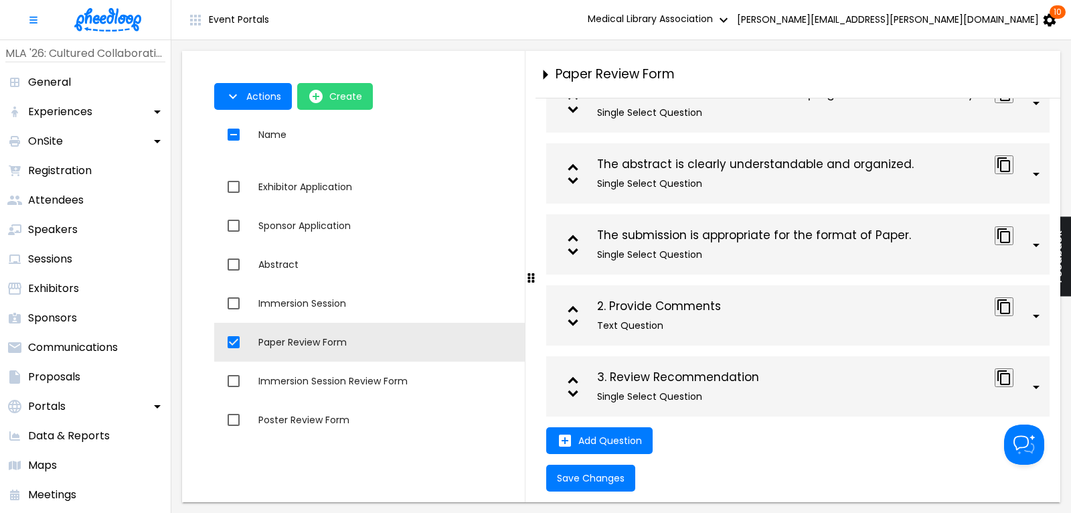
scroll to position [2588, 0]
type input "The key steps or major elements of the program are clearly described and can be…"
drag, startPoint x: 603, startPoint y: 474, endPoint x: 703, endPoint y: 474, distance: 100.4
click at [603, 474] on span "Save Changes" at bounding box center [591, 477] width 68 height 11
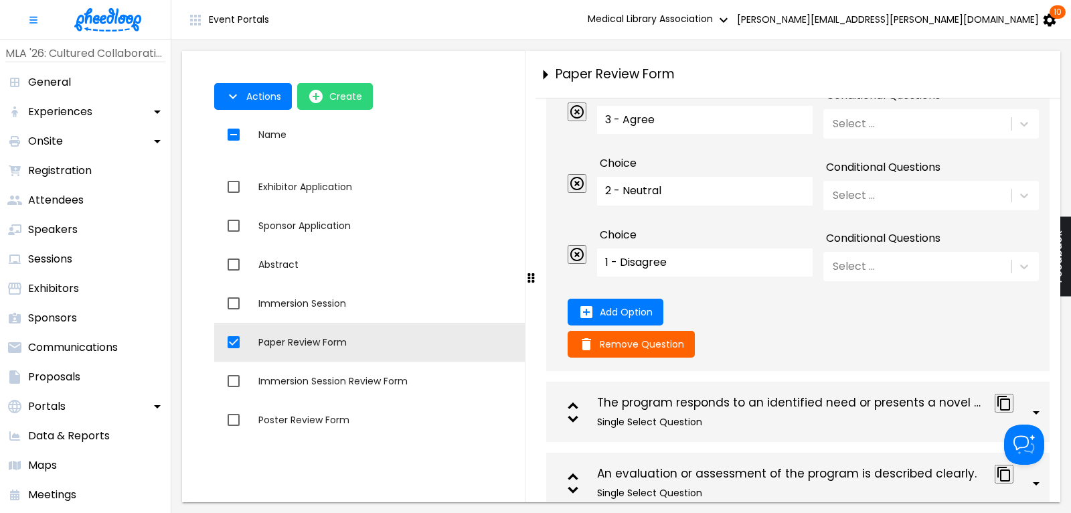
scroll to position [1504, 0]
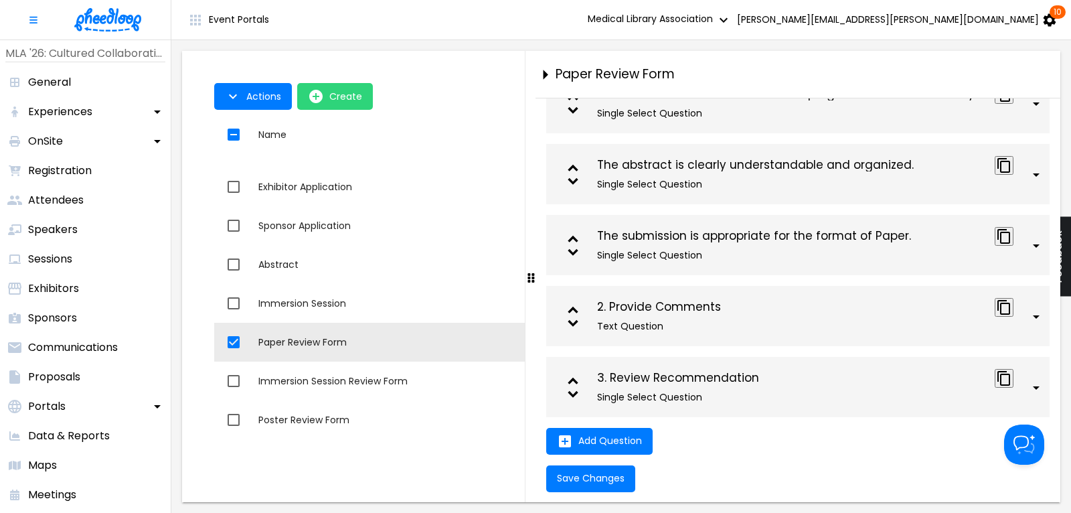
scroll to position [1685, 0]
click at [1042, 41] on icon at bounding box center [1036, 33] width 16 height 16
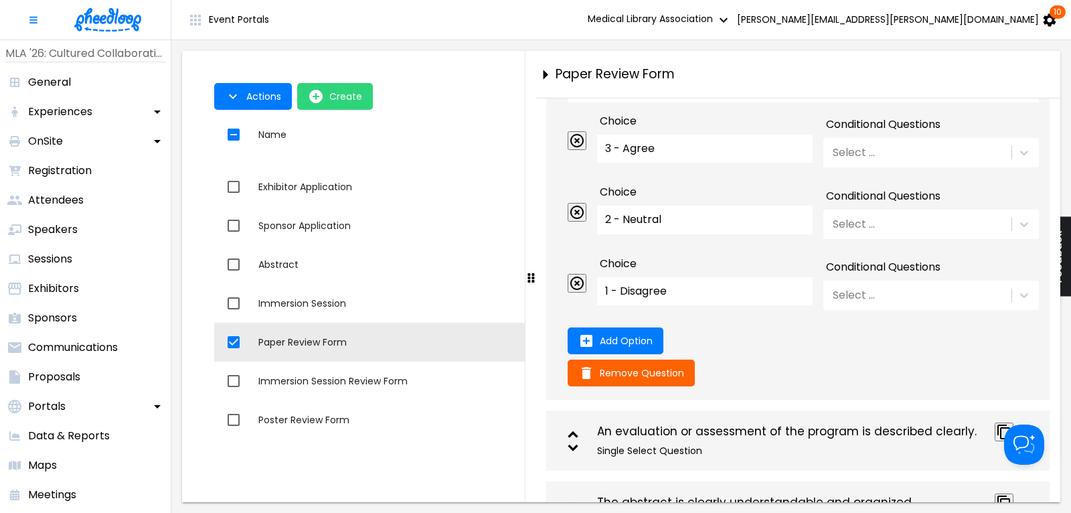
click at [905, 44] on input "The program responds to an identified need or presents a novel concept in healt…" at bounding box center [802, 30] width 471 height 28
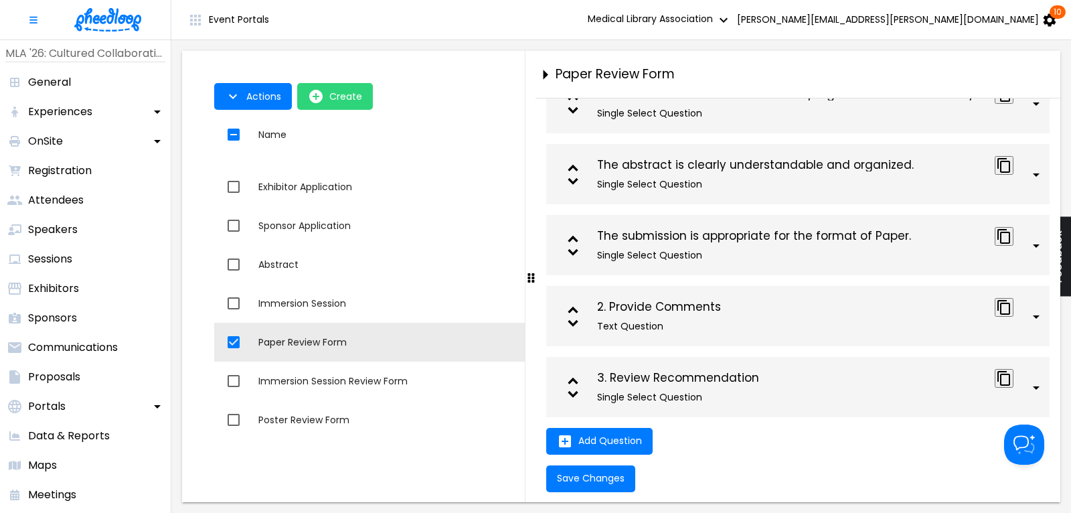
scroll to position [2025, 0]
click at [1039, 315] on icon at bounding box center [1035, 316] width 7 height 3
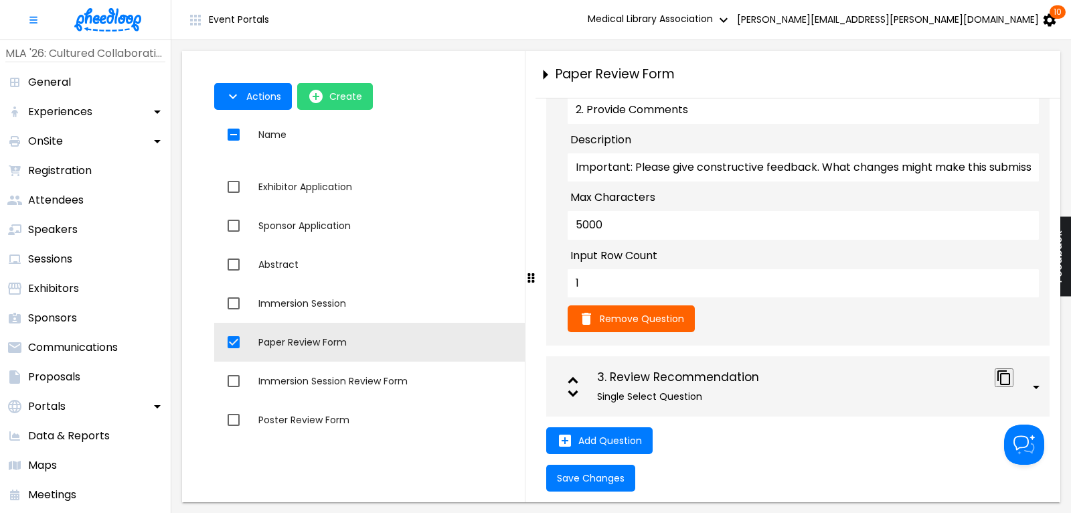
scroll to position [2382, 0]
click at [596, 474] on span "Save Changes" at bounding box center [591, 477] width 68 height 11
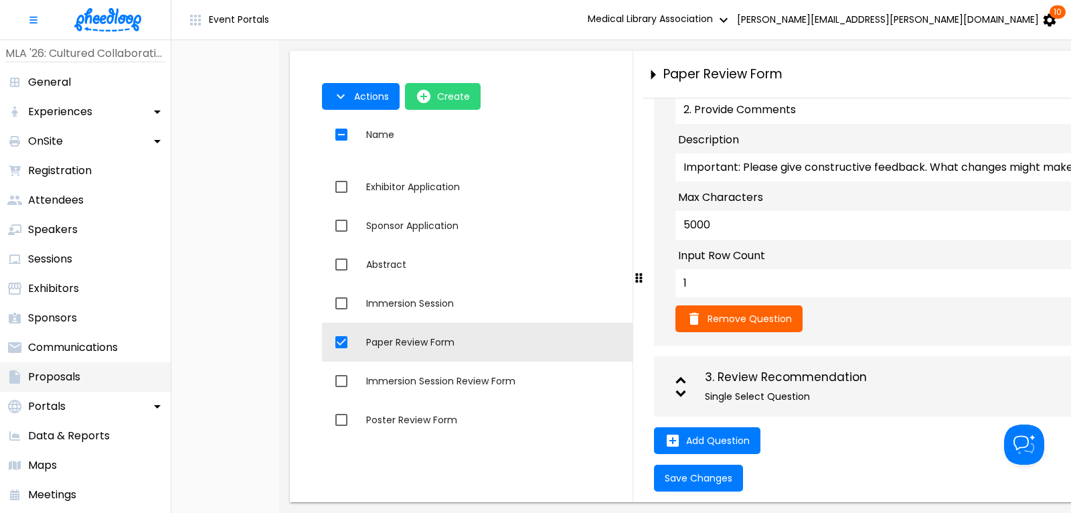
click at [62, 380] on p "Proposals" at bounding box center [54, 377] width 52 height 16
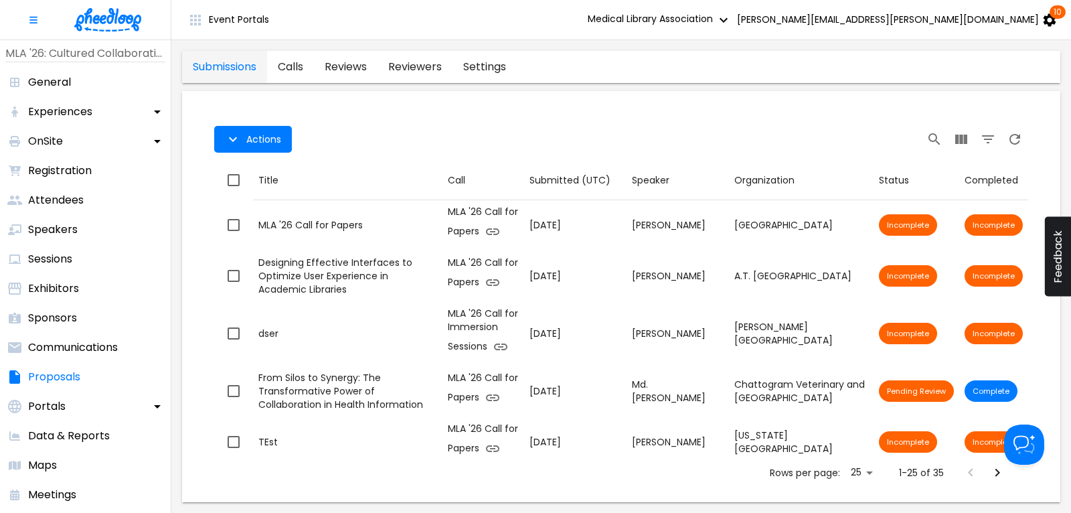
click at [357, 65] on link "reviews" at bounding box center [346, 67] width 64 height 32
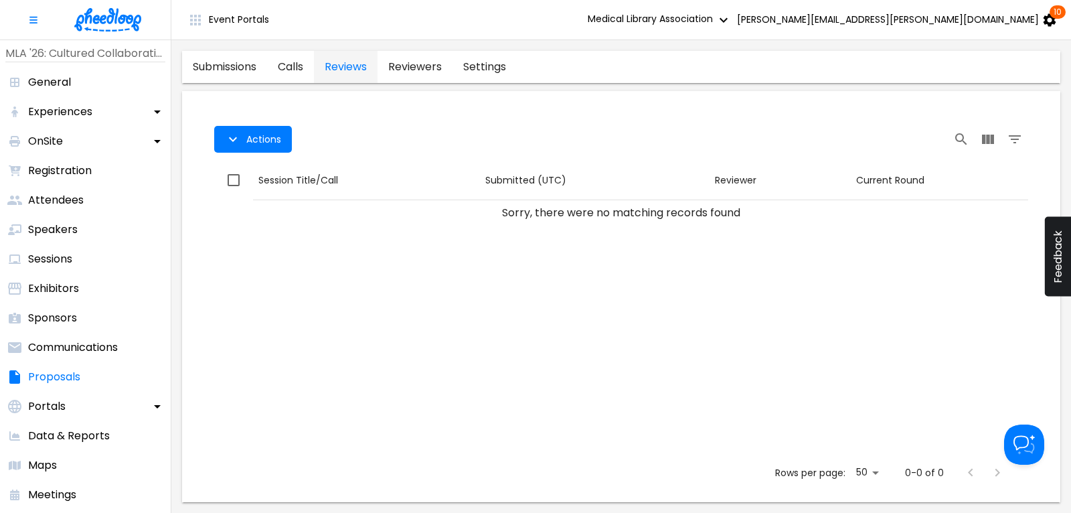
click at [286, 66] on link "calls" at bounding box center [290, 67] width 47 height 32
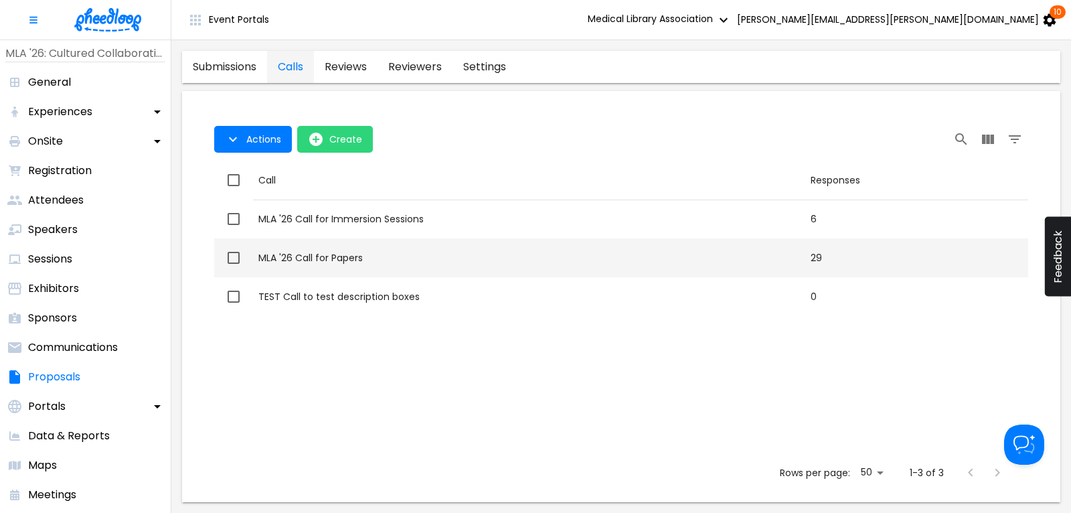
click at [417, 263] on div "MLA '26 Call for Papers" at bounding box center [528, 257] width 541 height 13
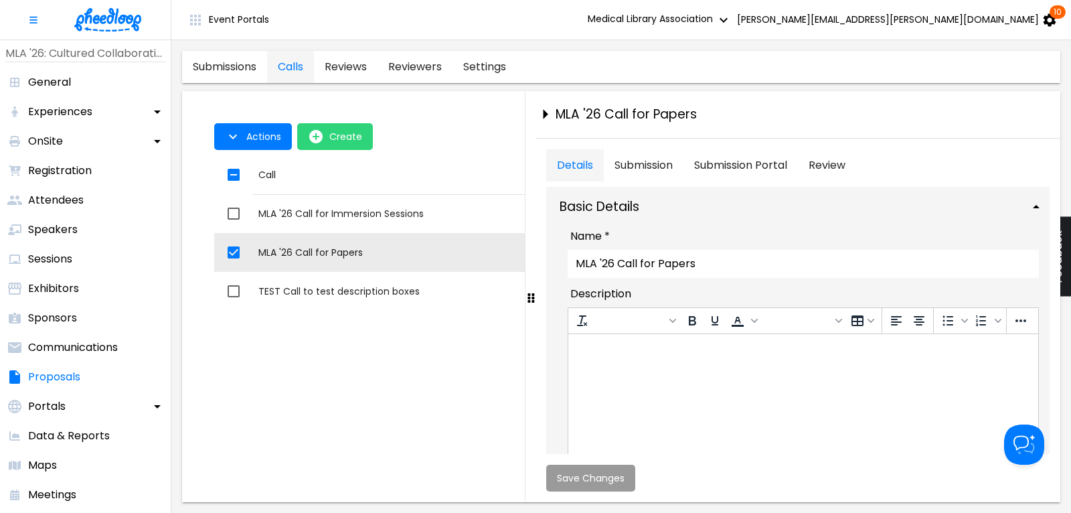
checkbox input "true"
click at [815, 160] on button "Review" at bounding box center [827, 165] width 58 height 32
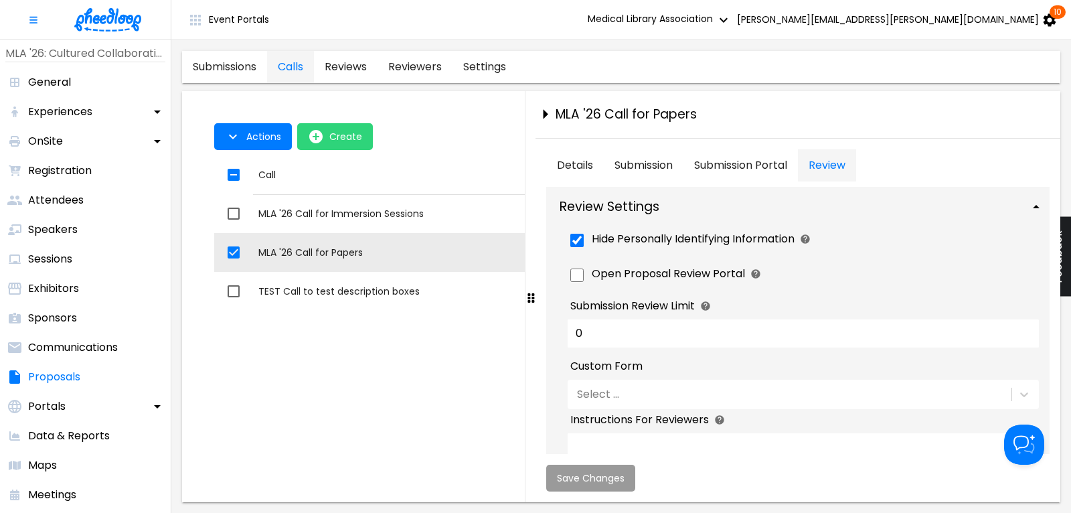
scroll to position [90, 0]
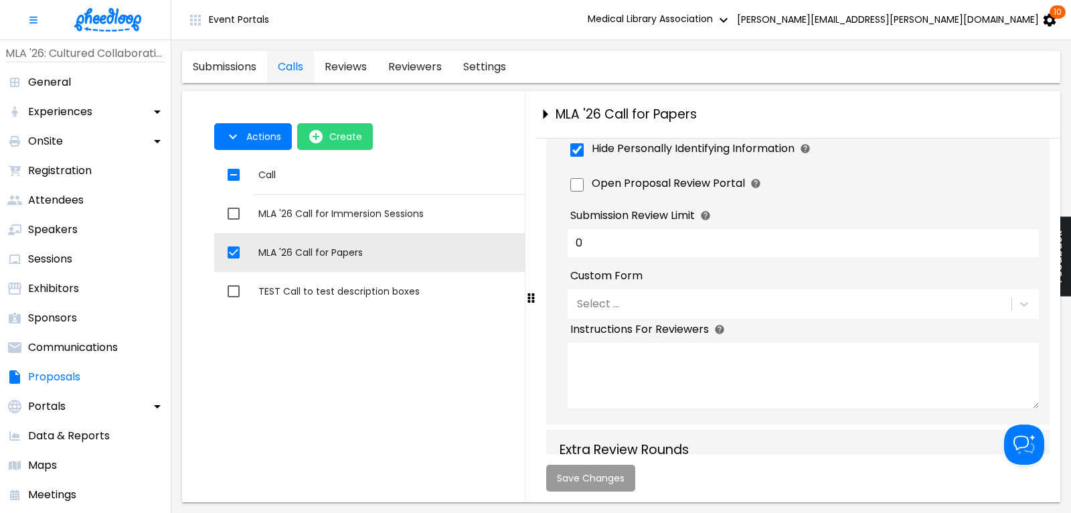
click at [626, 309] on div "Select ..." at bounding box center [787, 303] width 441 height 23
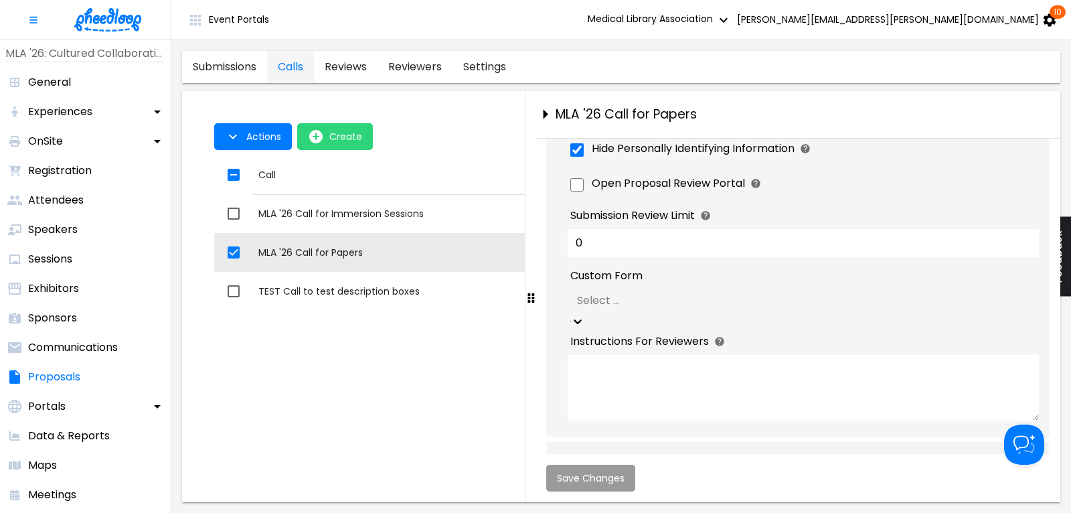
scroll to position [161, 0]
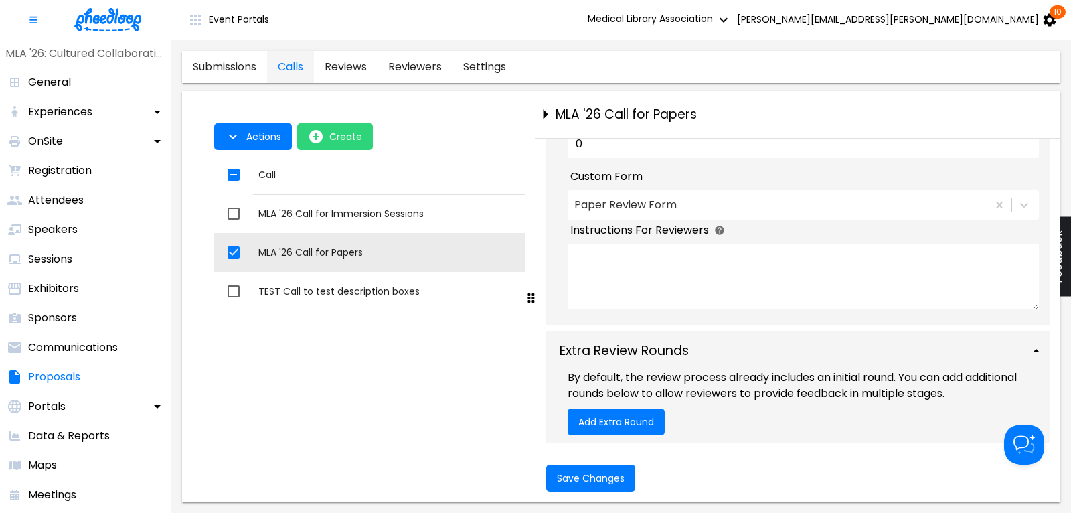
scroll to position [203, 0]
click at [581, 477] on span "Save Changes" at bounding box center [591, 477] width 68 height 11
click at [575, 475] on span "Save Changes" at bounding box center [591, 477] width 68 height 11
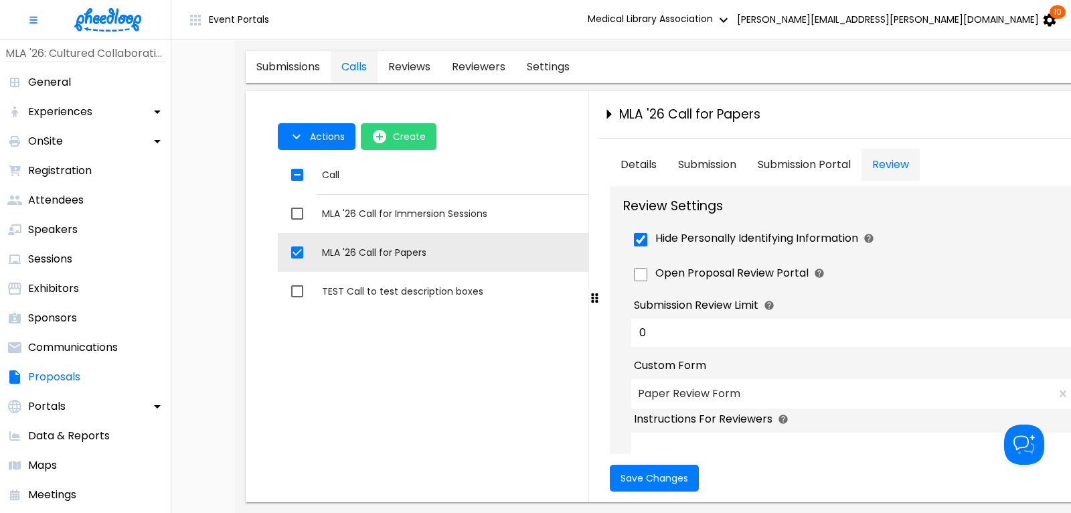
scroll to position [0, 0]
click at [597, 112] on icon "close-drawer" at bounding box center [608, 113] width 23 height 23
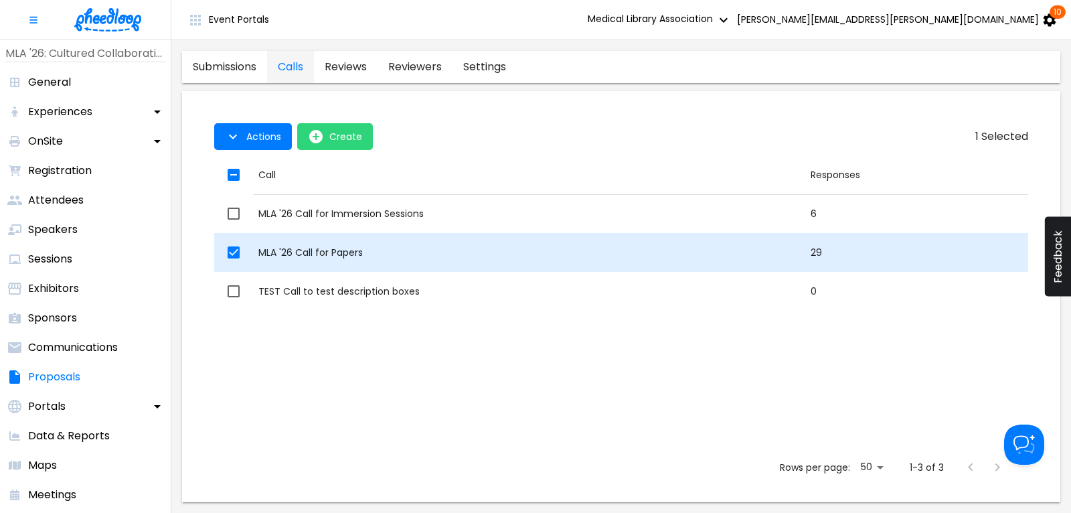
click at [305, 252] on div "MLA '26 Call for Papers" at bounding box center [528, 252] width 541 height 13
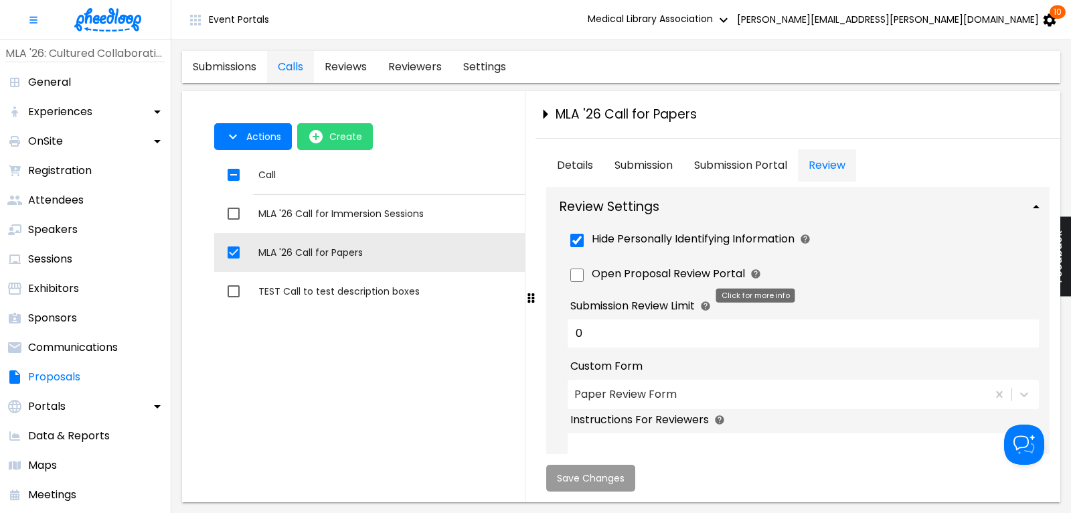
click at [753, 270] on icon "Click for more info" at bounding box center [755, 273] width 9 height 9
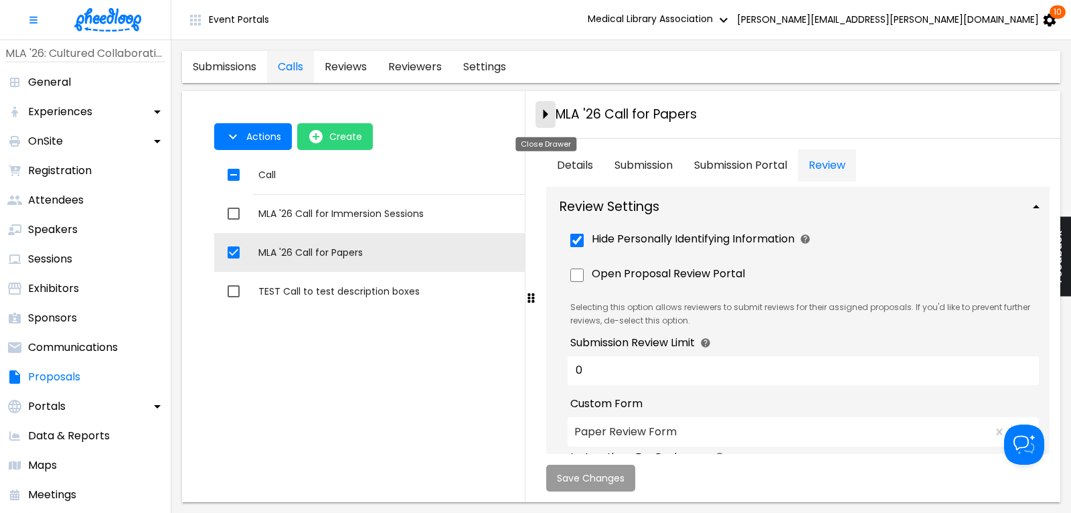
click at [543, 112] on icon "close-drawer" at bounding box center [544, 113] width 23 height 23
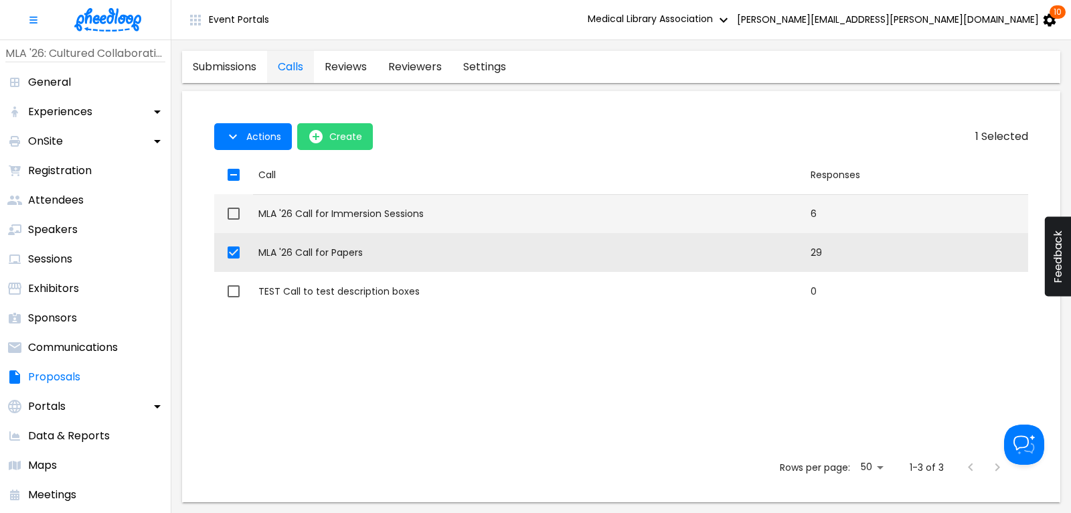
click at [344, 216] on div "MLA '26 Call for Immersion Sessions" at bounding box center [528, 213] width 541 height 13
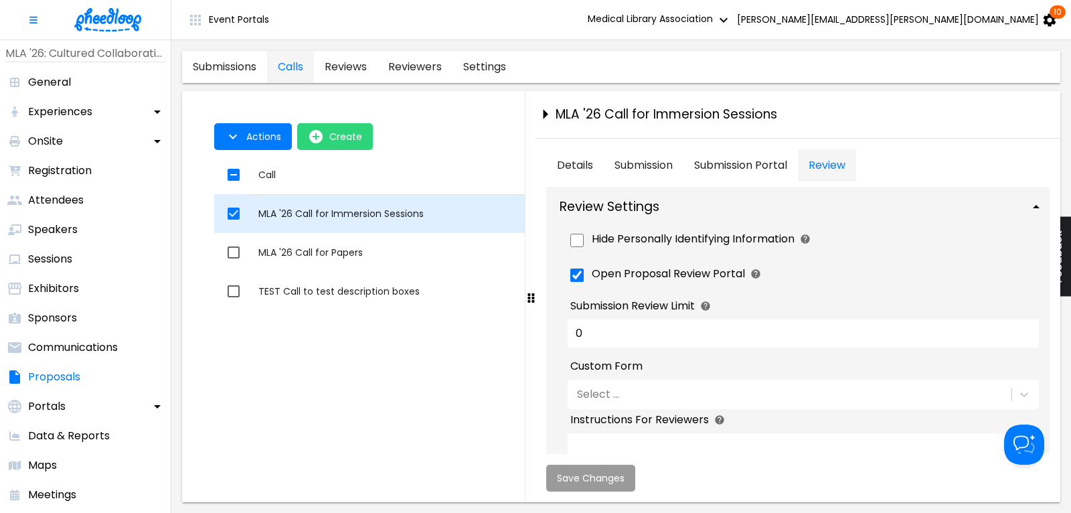
checkbox input "true"
checkbox input "false"
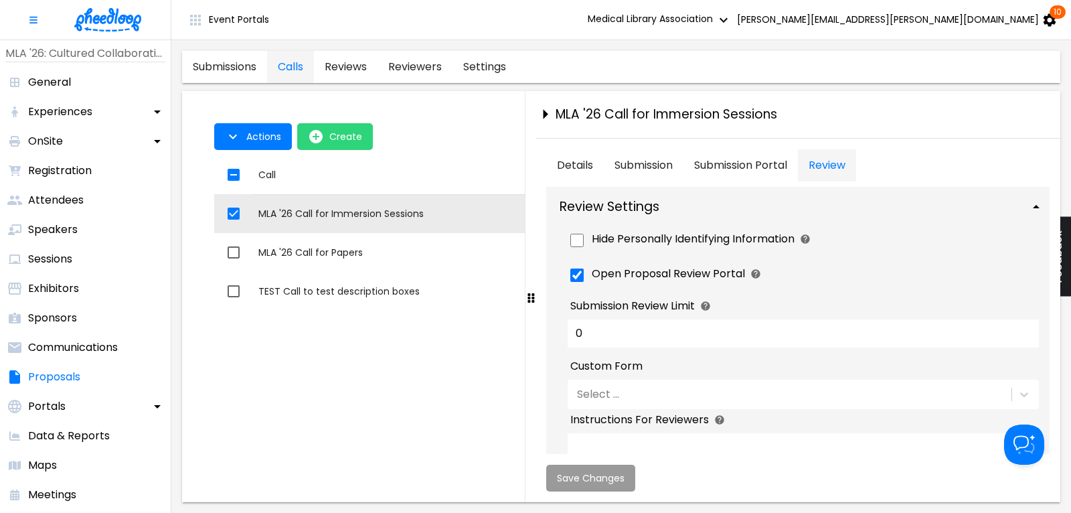
click at [628, 399] on div "Select ..." at bounding box center [787, 394] width 441 height 23
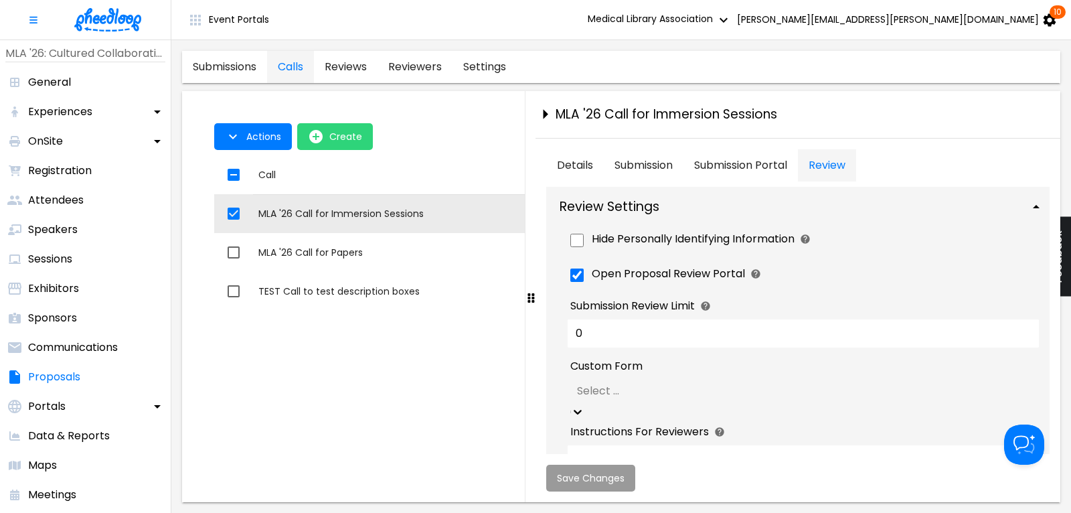
scroll to position [161, 0]
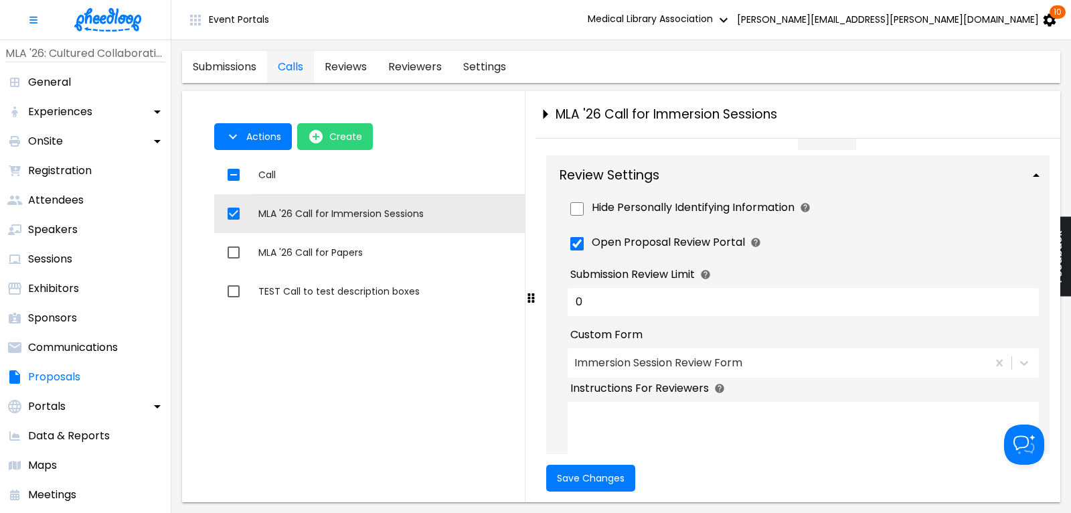
scroll to position [0, 0]
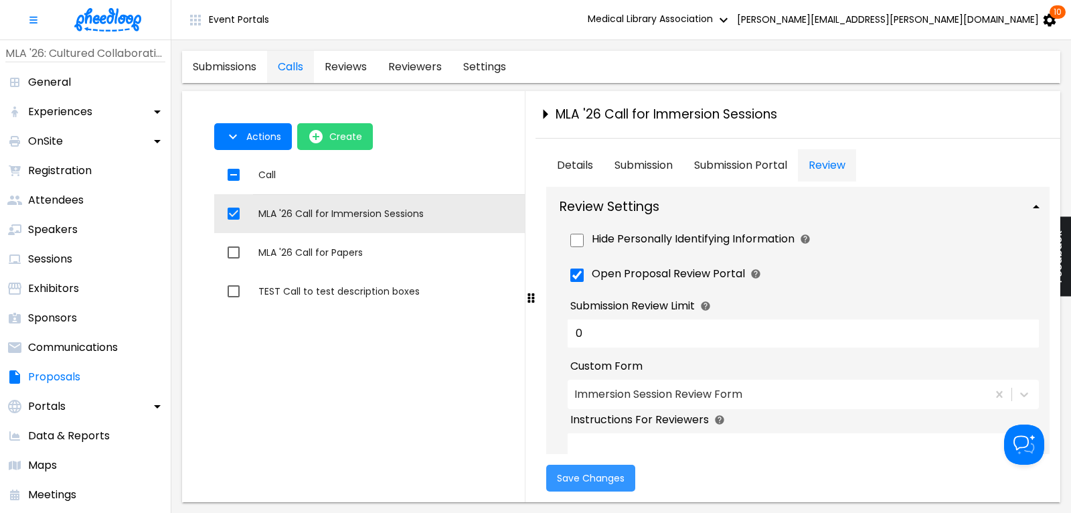
click at [592, 479] on span "Save Changes" at bounding box center [591, 477] width 68 height 11
click at [52, 403] on p "Portals" at bounding box center [46, 406] width 37 height 16
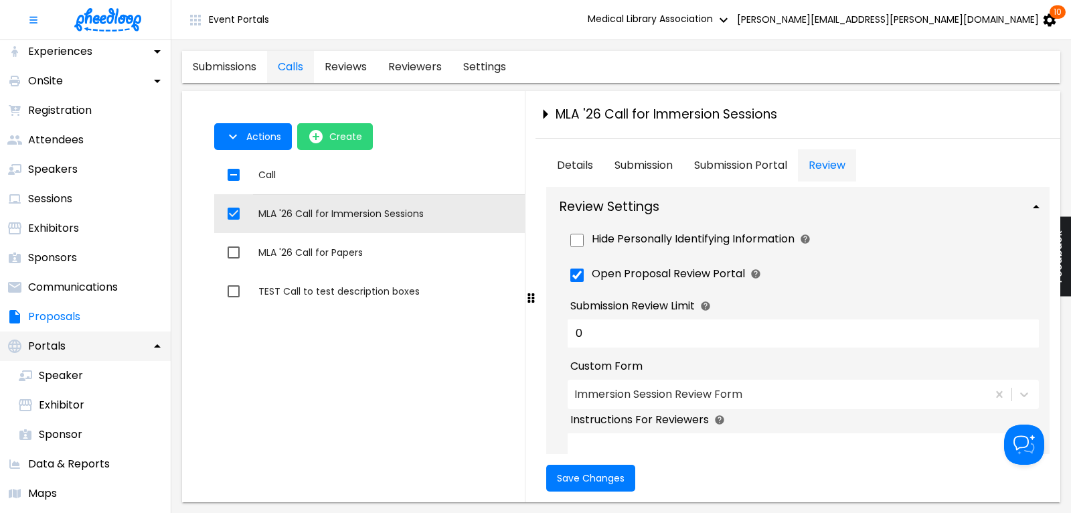
scroll to position [90, 0]
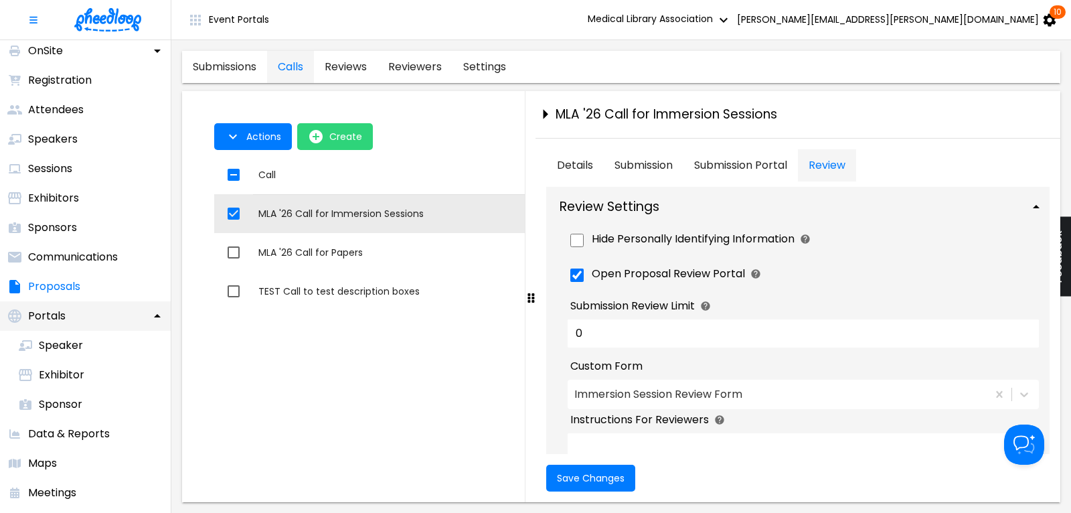
click at [57, 312] on p "Portals" at bounding box center [46, 316] width 37 height 16
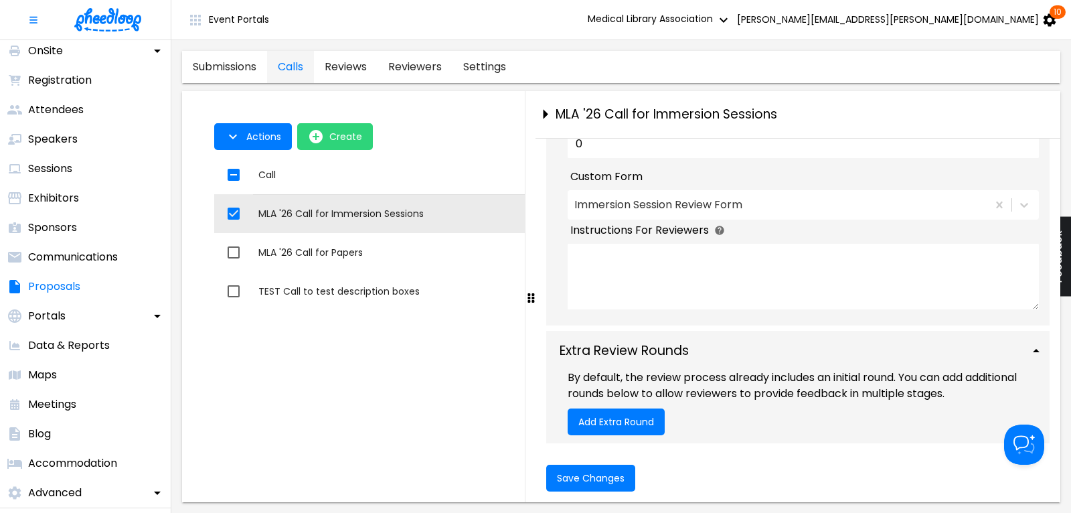
scroll to position [0, 0]
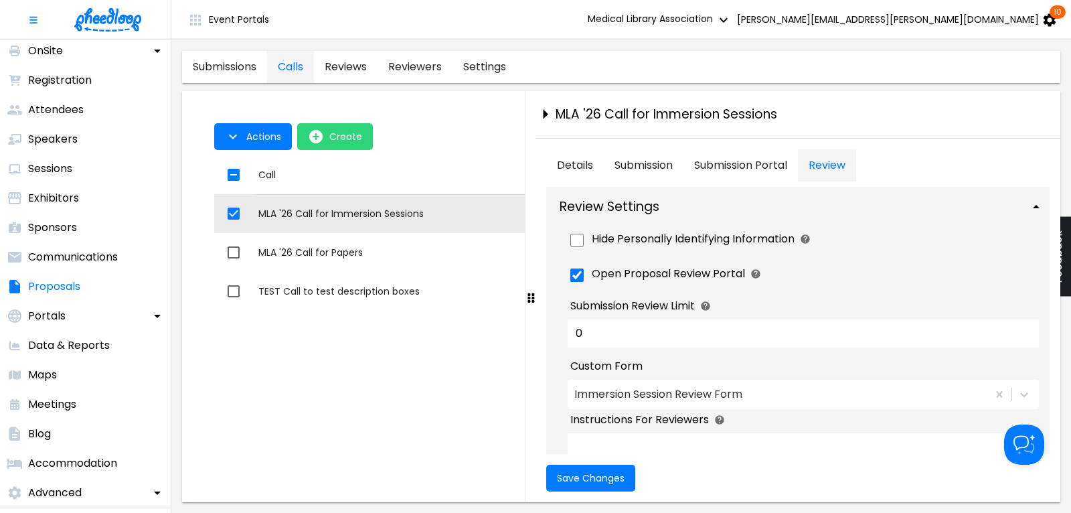
click at [500, 70] on link "settings" at bounding box center [484, 67] width 64 height 32
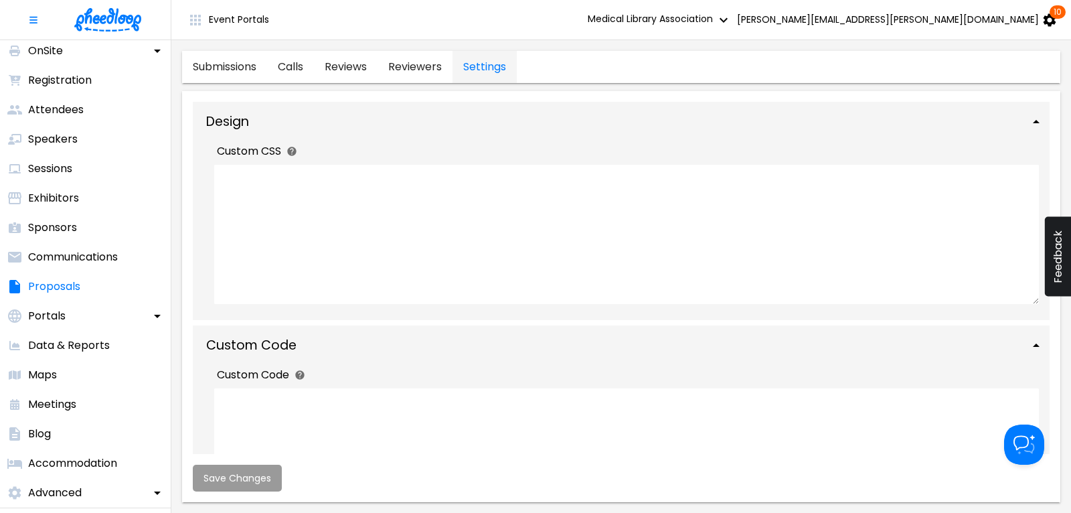
click at [293, 68] on link "calls" at bounding box center [290, 67] width 47 height 32
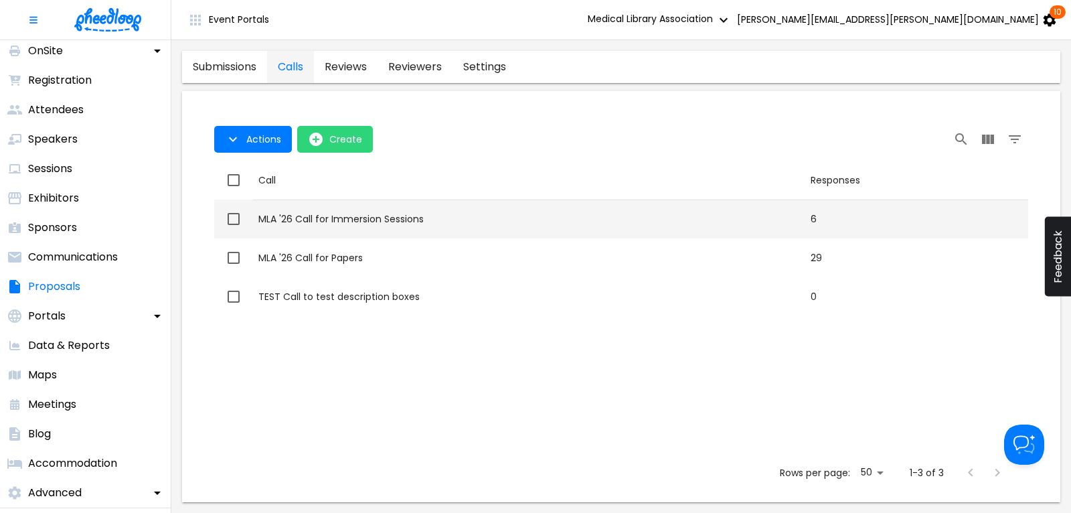
click at [364, 217] on div "MLA '26 Call for Immersion Sessions" at bounding box center [528, 218] width 541 height 13
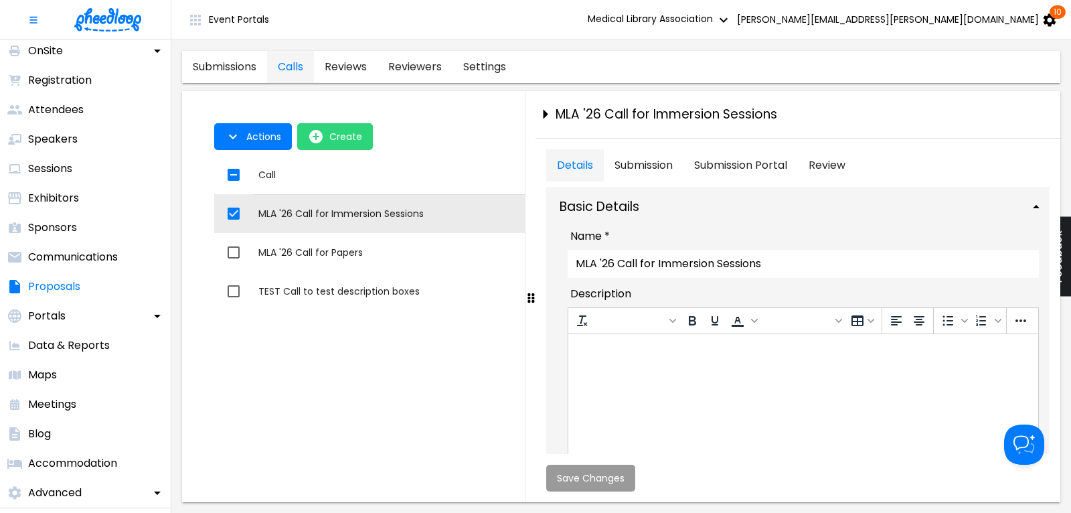
checkbox input "true"
click at [832, 162] on button "Review" at bounding box center [827, 165] width 58 height 32
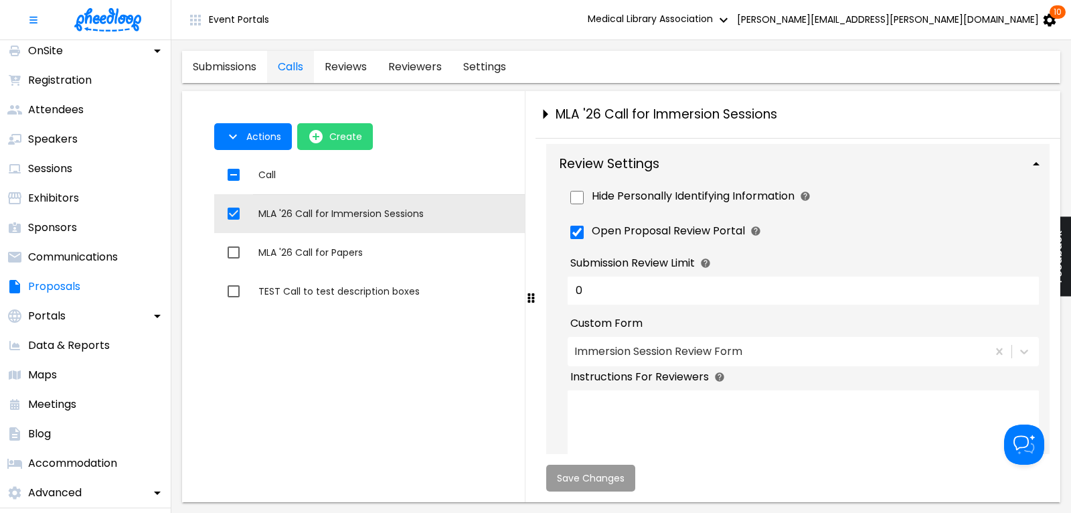
scroll to position [23, 0]
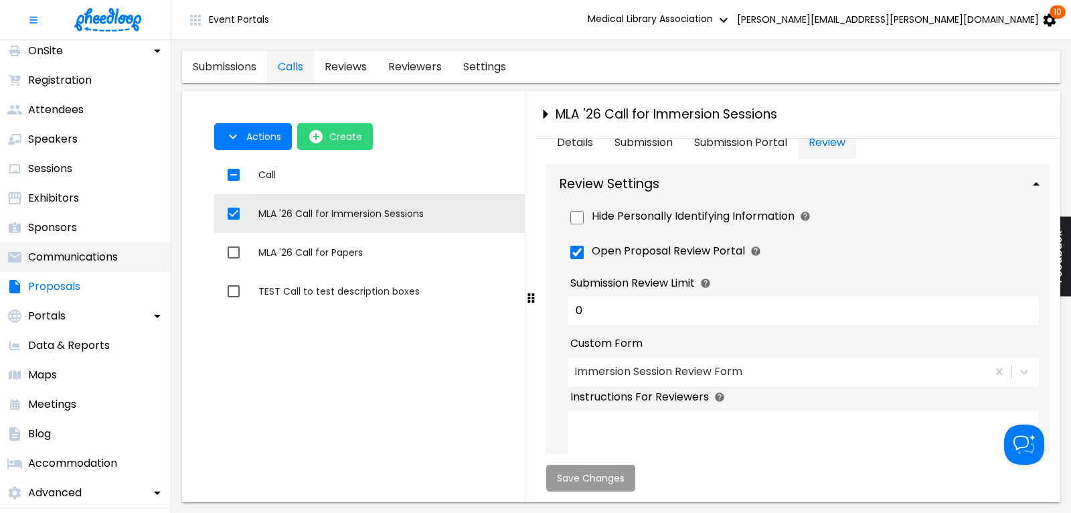
click at [59, 256] on p "Communications" at bounding box center [73, 257] width 90 height 16
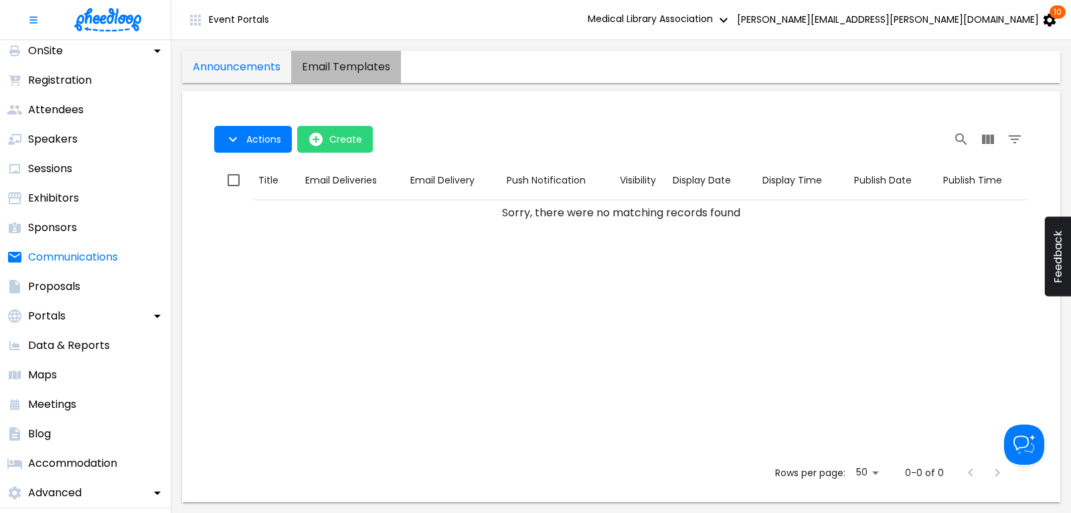
drag, startPoint x: 360, startPoint y: 64, endPoint x: 385, endPoint y: 74, distance: 27.1
click at [359, 64] on templates "email templates" at bounding box center [346, 67] width 110 height 32
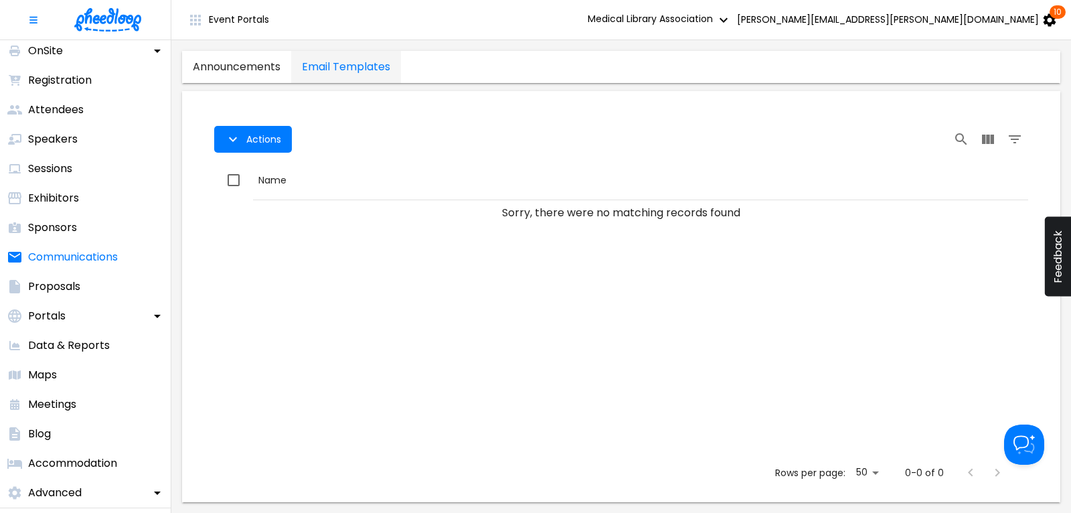
click at [245, 72] on link "announcements" at bounding box center [236, 67] width 109 height 32
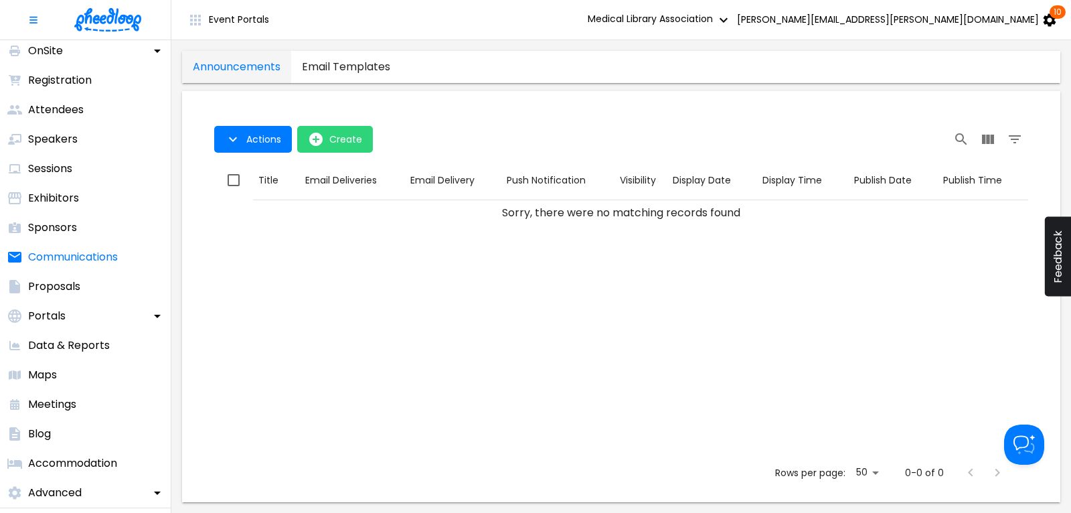
click at [345, 64] on templates "email templates" at bounding box center [346, 67] width 110 height 32
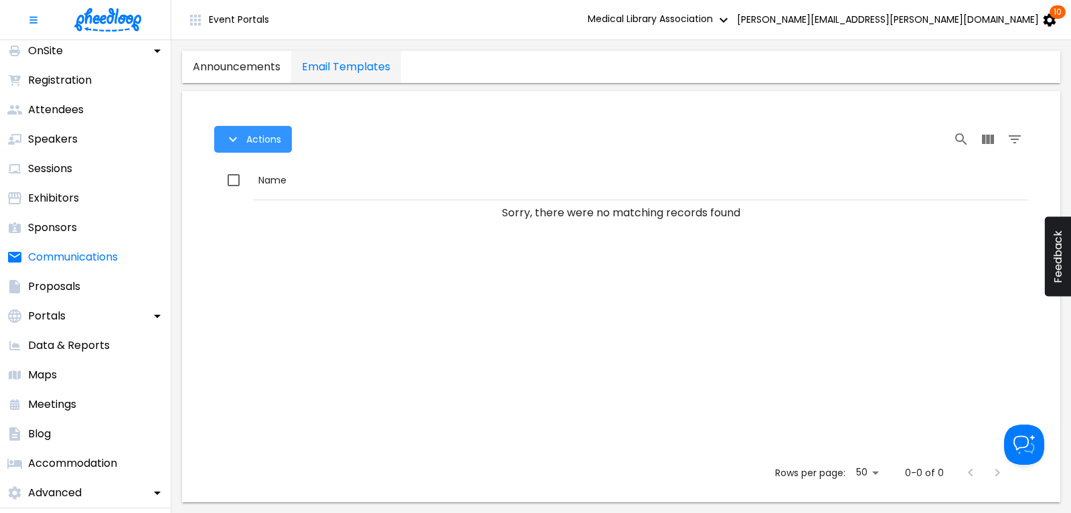
click at [258, 138] on span "Actions" at bounding box center [263, 139] width 35 height 11
click at [411, 136] on div at bounding box center [535, 256] width 1071 height 513
click at [240, 64] on link "announcements" at bounding box center [236, 67] width 109 height 32
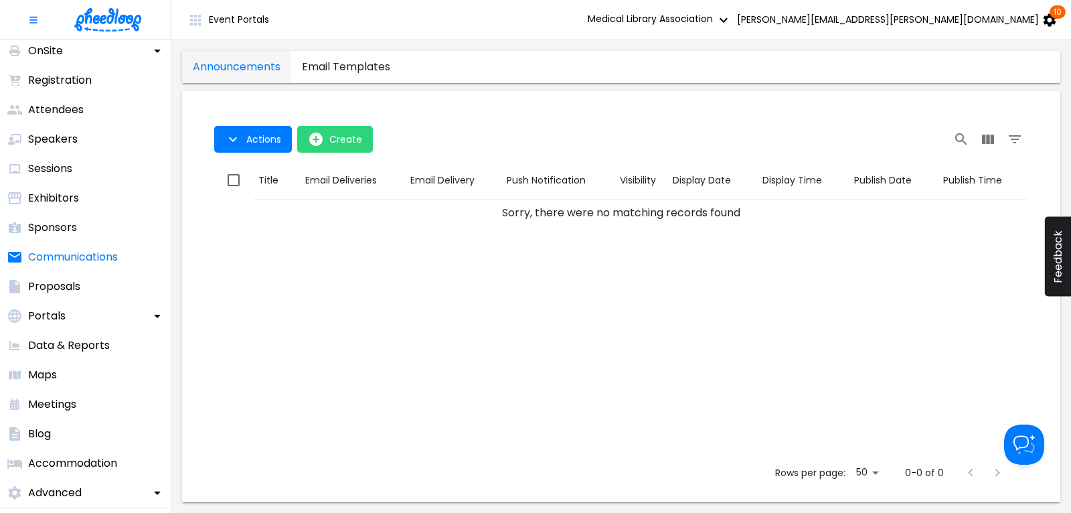
click at [120, 15] on img at bounding box center [107, 19] width 67 height 23
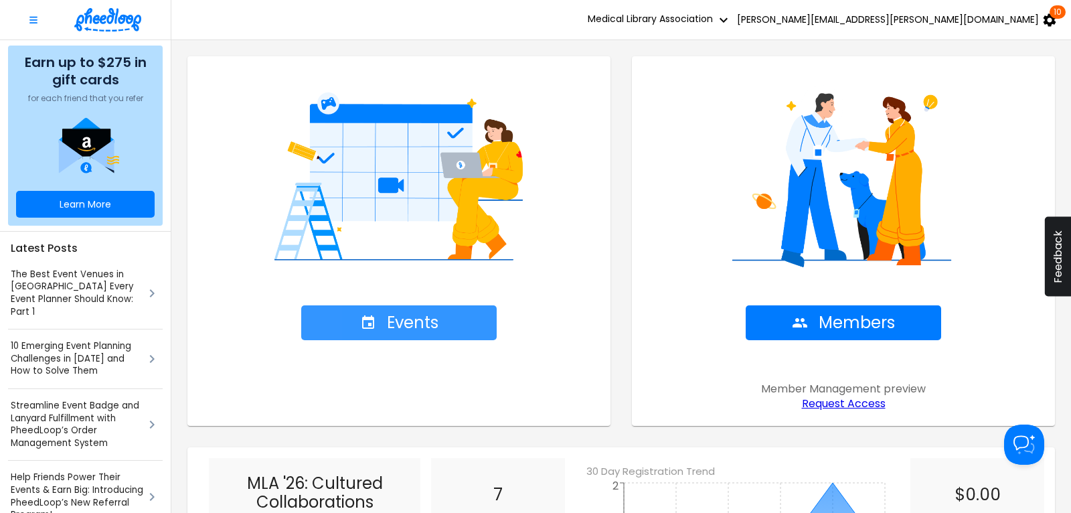
click at [437, 321] on span "Events" at bounding box center [399, 322] width 78 height 19
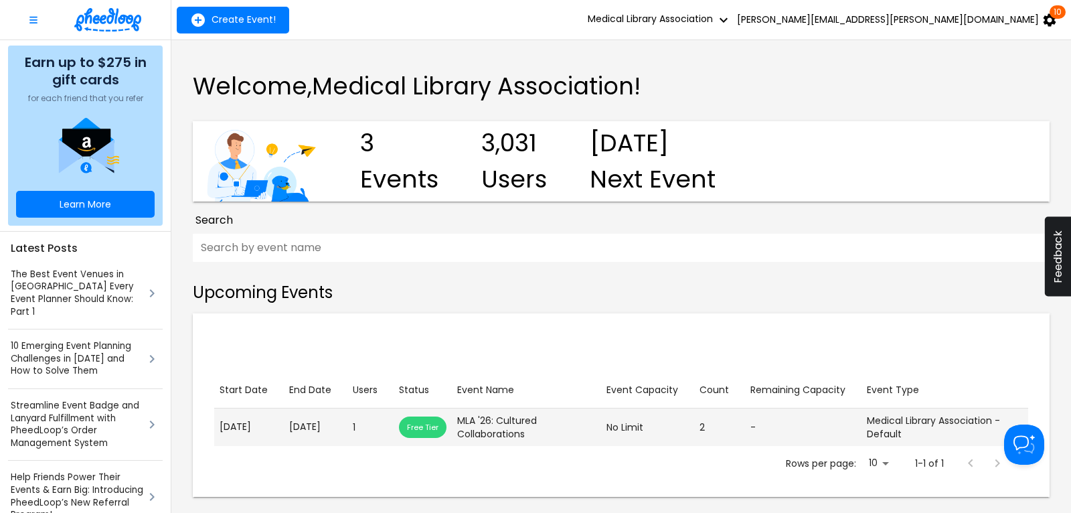
click at [291, 427] on p "[DATE]" at bounding box center [315, 427] width 53 height 14
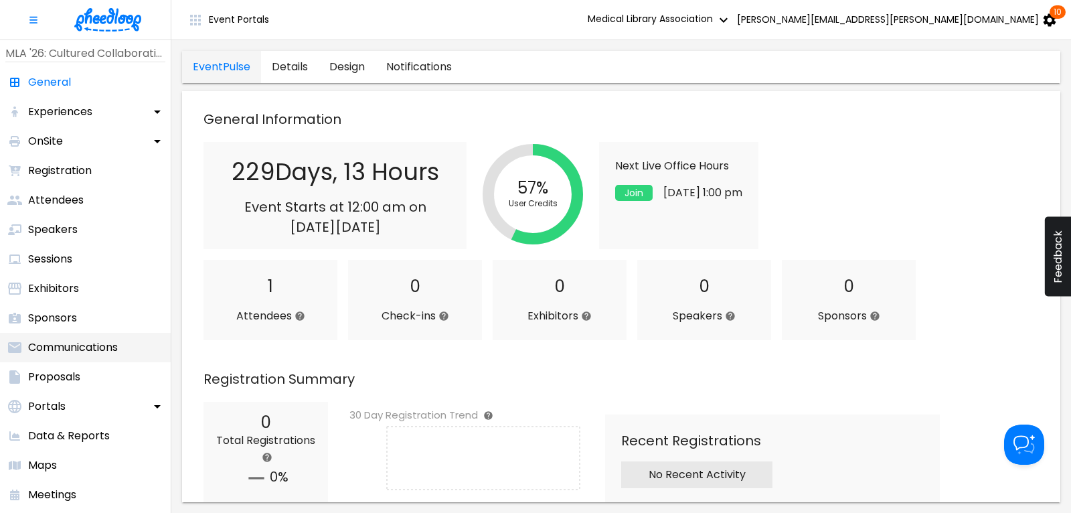
click at [96, 351] on p "Communications" at bounding box center [73, 347] width 90 height 16
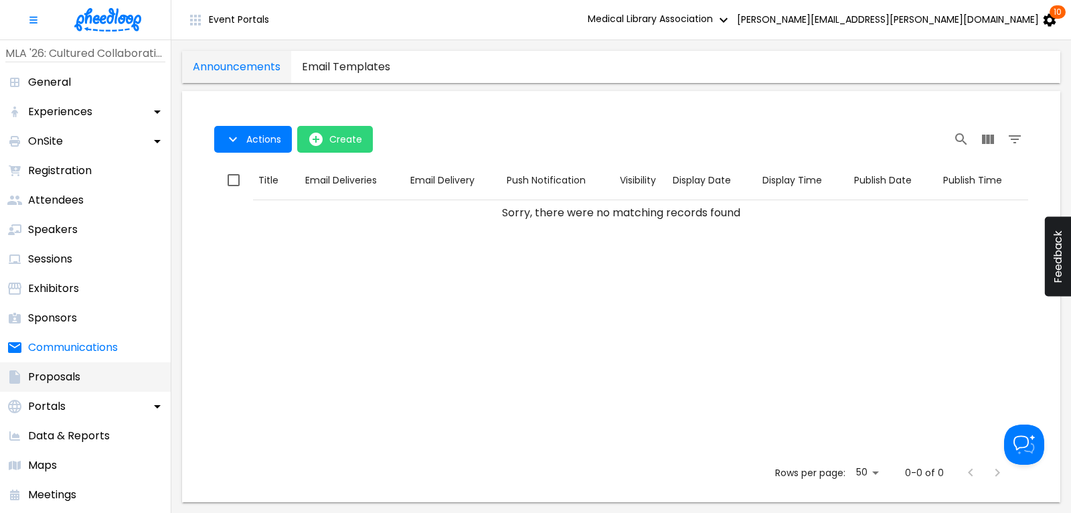
click at [85, 378] on li "Proposals" at bounding box center [85, 376] width 171 height 29
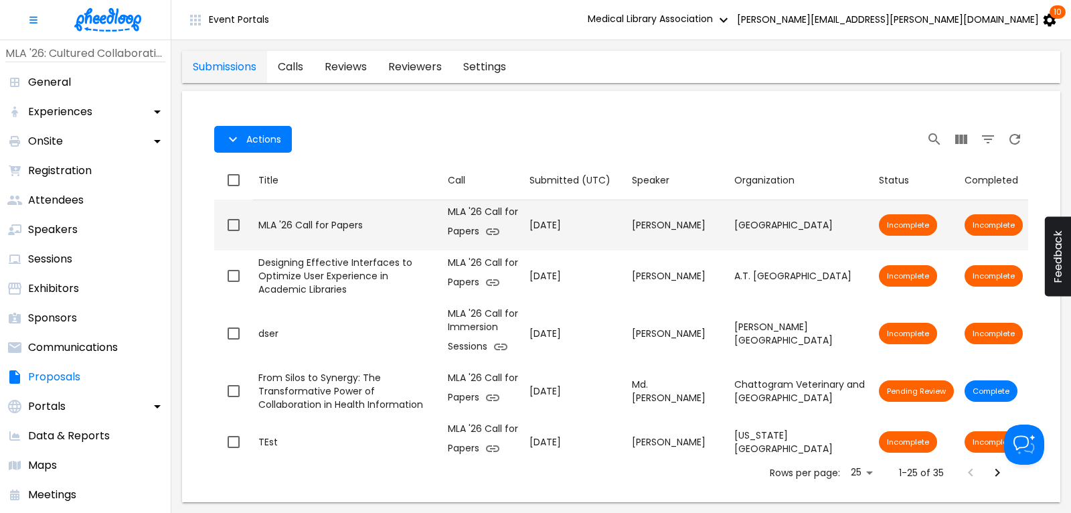
click at [324, 224] on div "MLA '26 Call for Papers" at bounding box center [347, 224] width 179 height 13
checkbox input "true"
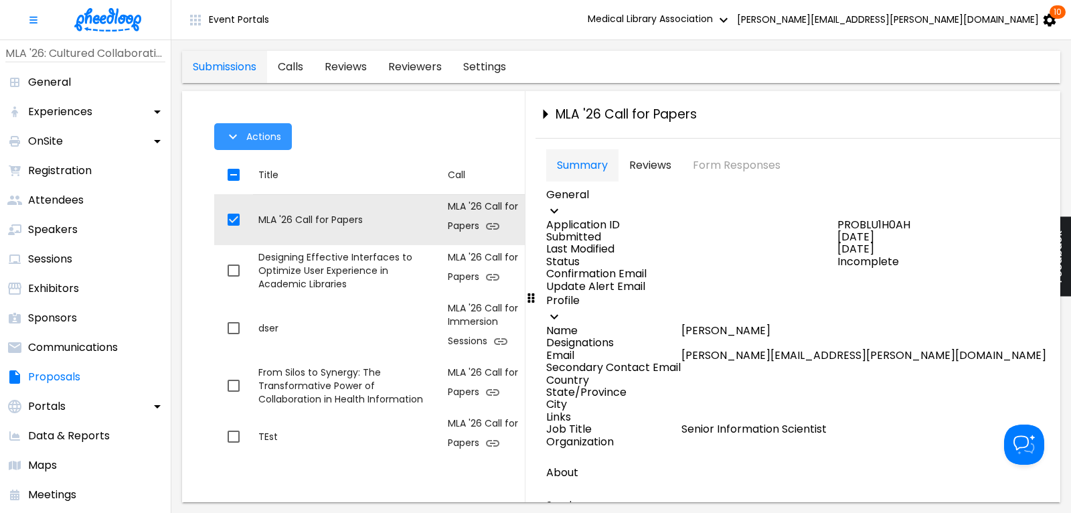
click at [249, 142] on span "Actions" at bounding box center [263, 136] width 35 height 11
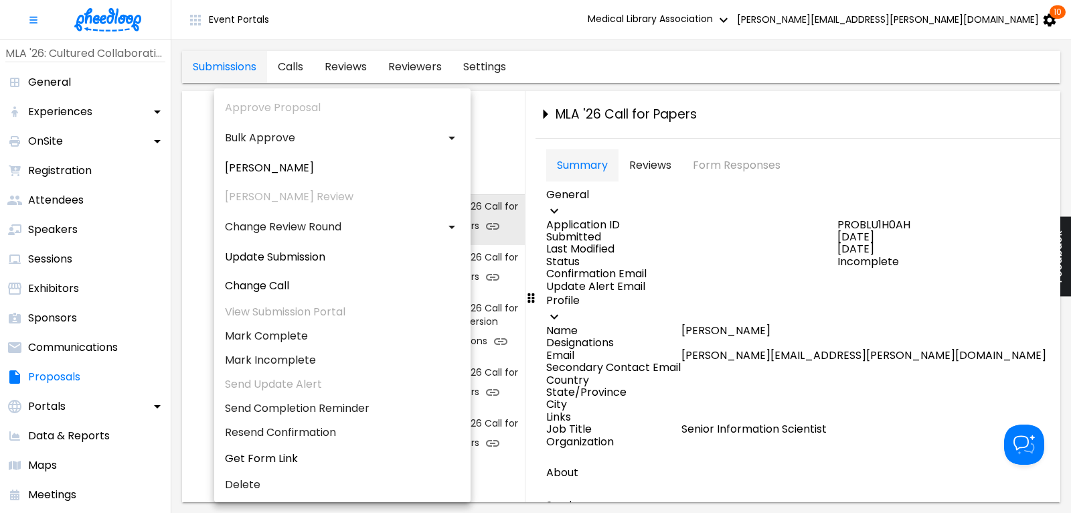
click at [544, 114] on div at bounding box center [535, 256] width 1071 height 513
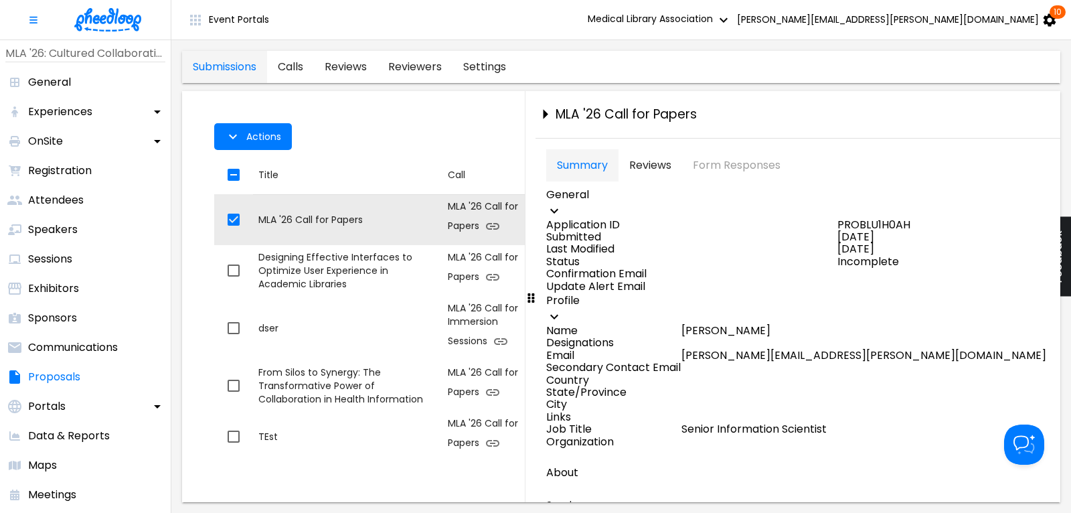
click at [544, 114] on icon "close-drawer" at bounding box center [545, 115] width 5 height 10
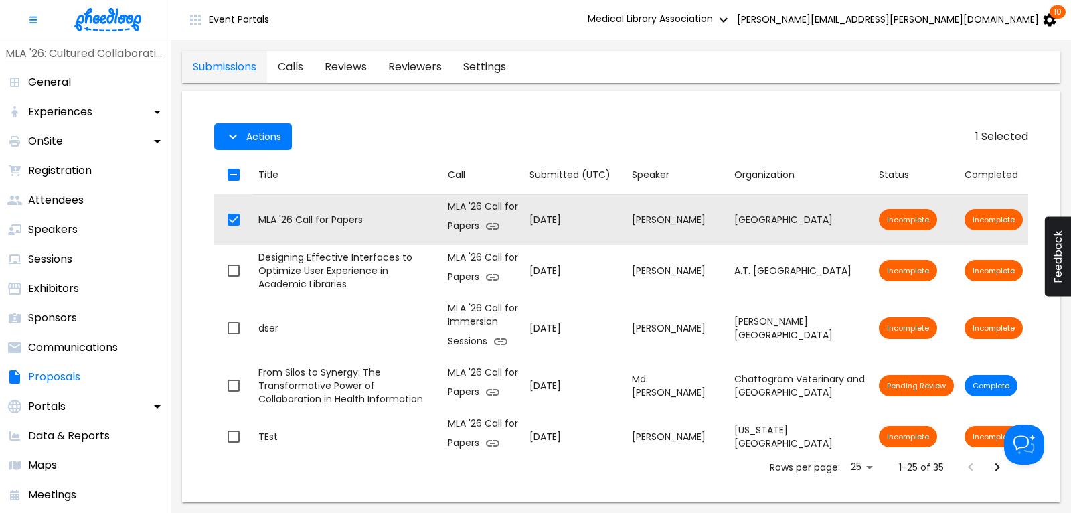
click at [436, 152] on div "1 Selected Actions" at bounding box center [621, 136] width 814 height 37
click at [286, 69] on link "calls" at bounding box center [290, 67] width 47 height 32
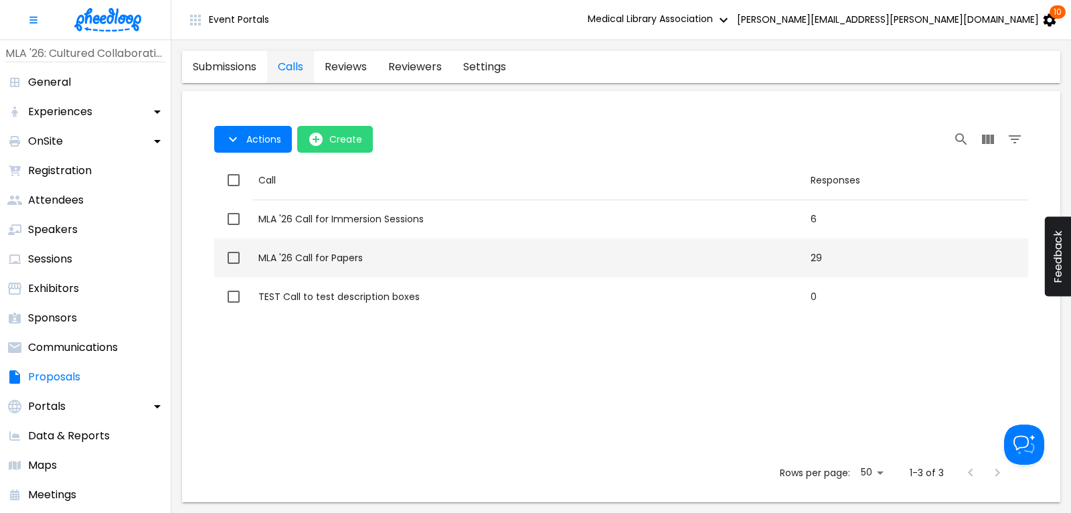
click at [311, 261] on div "MLA '26 Call for Papers" at bounding box center [528, 257] width 541 height 13
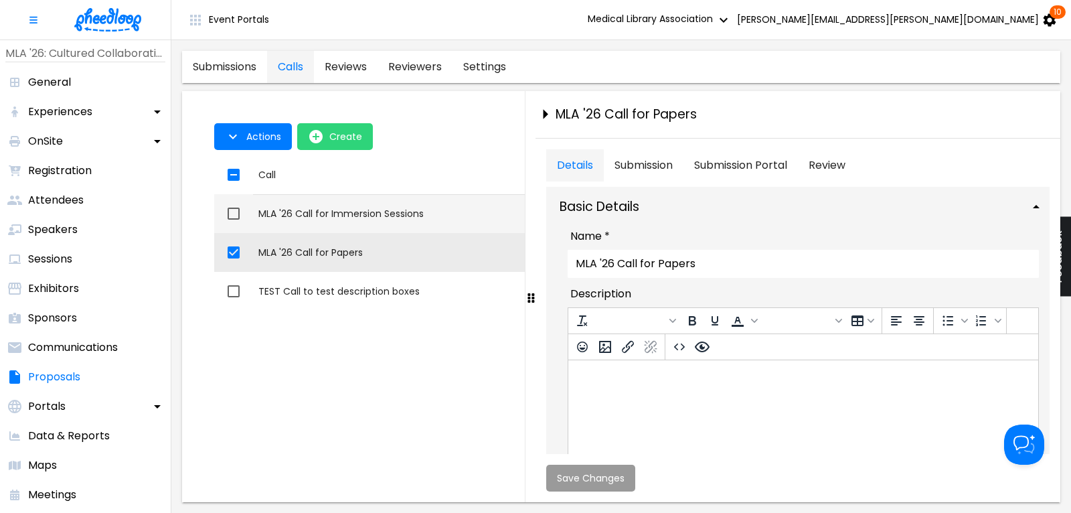
checkbox input "true"
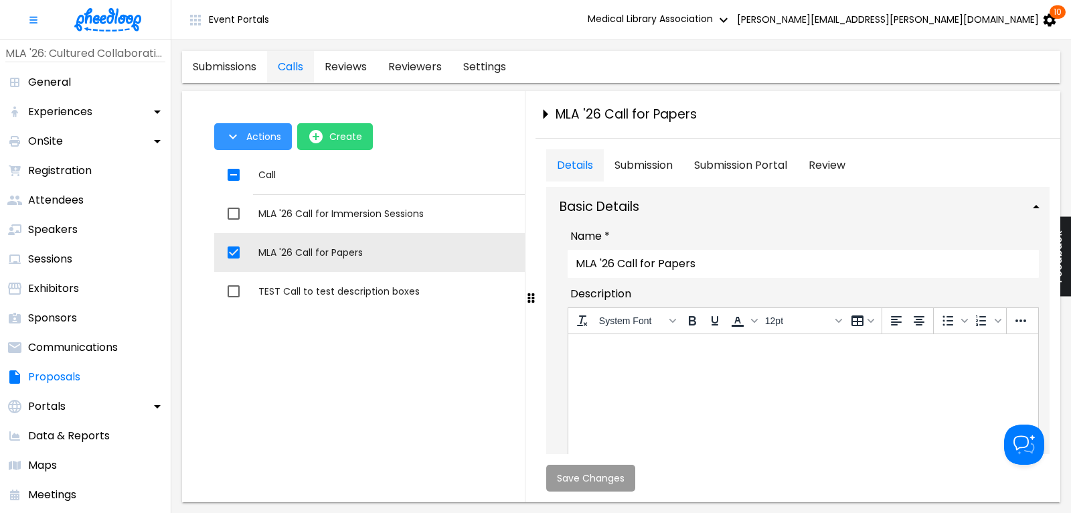
click at [251, 136] on span "Actions" at bounding box center [263, 136] width 35 height 11
click at [254, 172] on li "Application Link" at bounding box center [266, 167] width 104 height 24
click at [541, 115] on div at bounding box center [535, 256] width 1071 height 513
click at [231, 70] on link "submissions" at bounding box center [224, 67] width 85 height 32
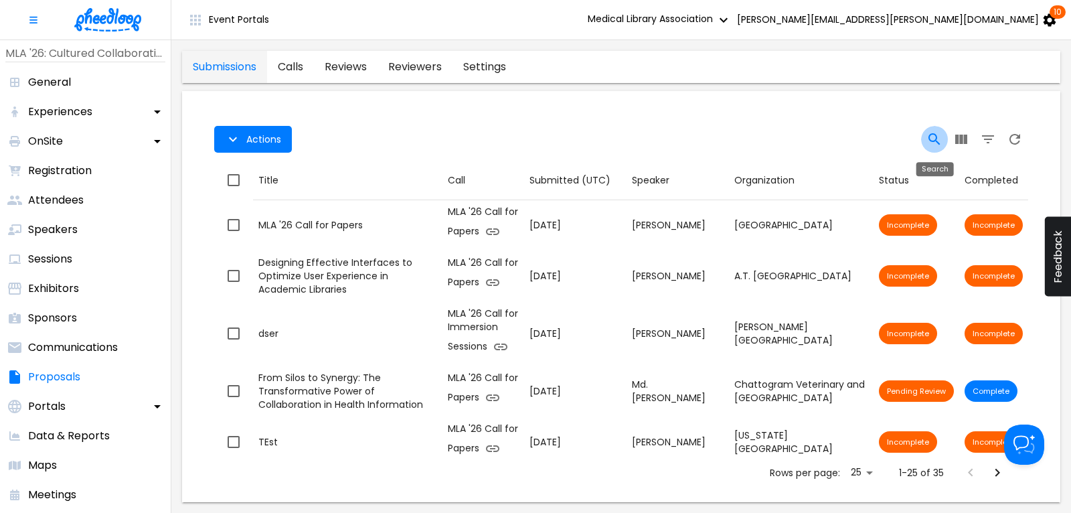
click at [935, 136] on icon "Search" at bounding box center [933, 138] width 11 height 11
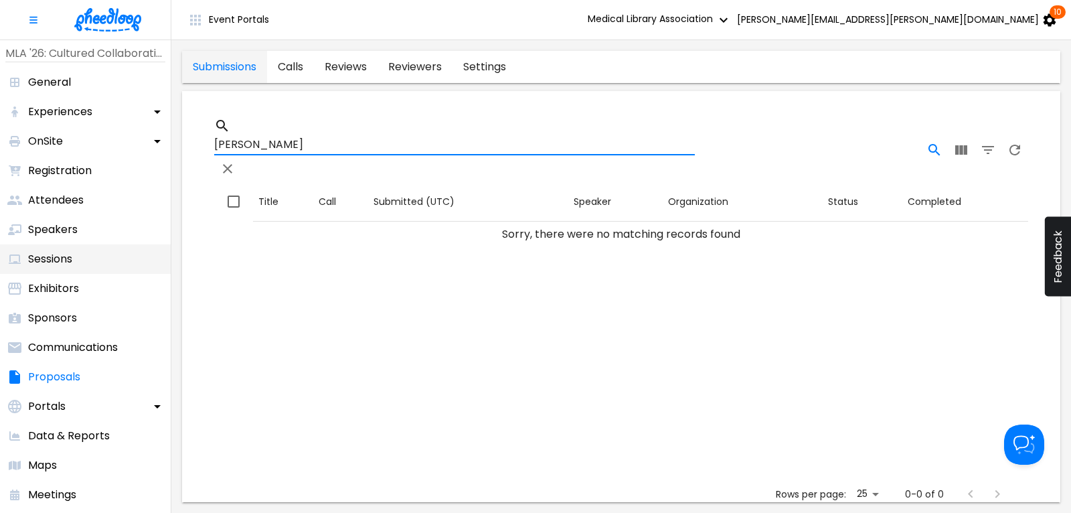
type input "[PERSON_NAME]"
click at [50, 253] on p "Sessions" at bounding box center [50, 259] width 44 height 16
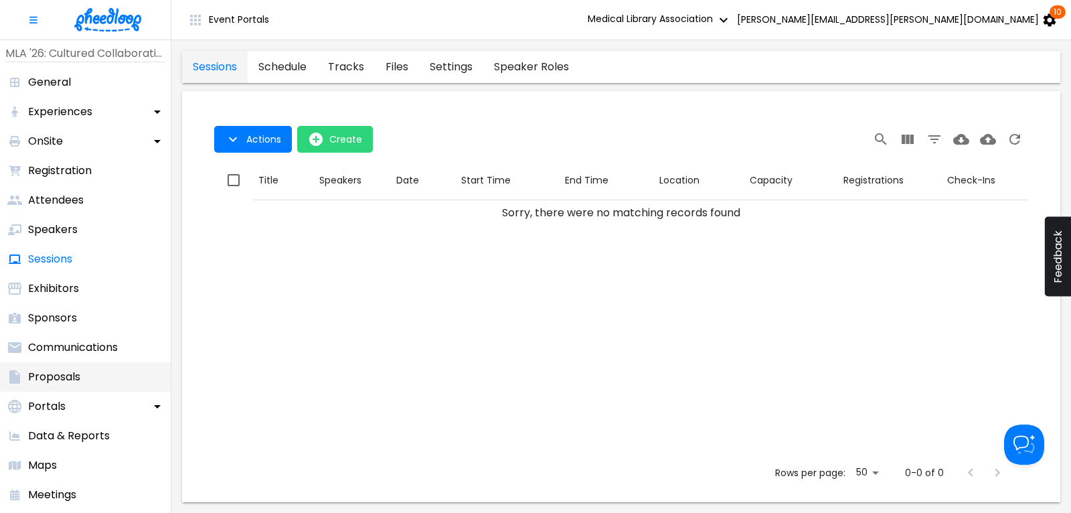
click at [65, 379] on p "Proposals" at bounding box center [54, 377] width 52 height 16
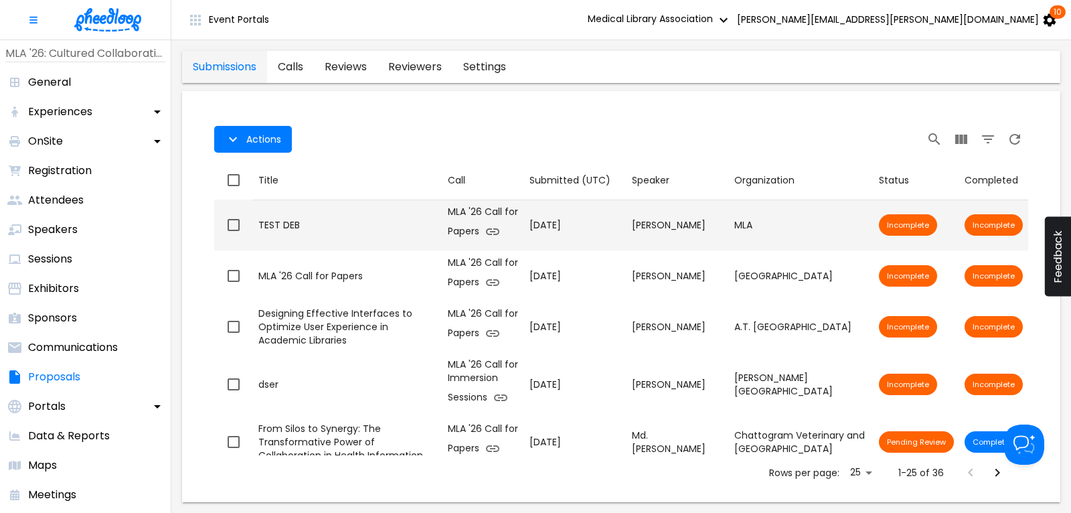
click at [236, 219] on input "checkbox" at bounding box center [233, 225] width 28 height 28
checkbox input "true"
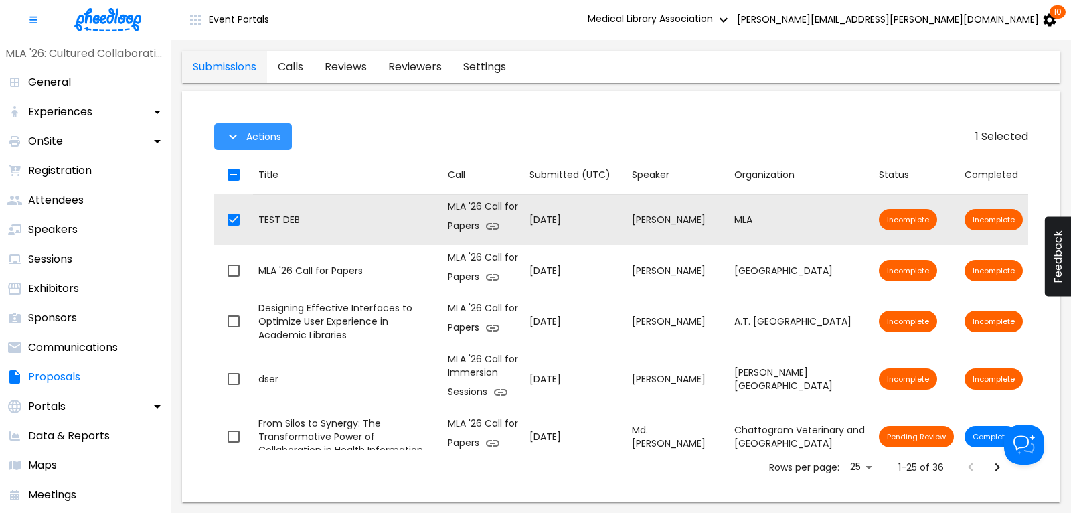
click at [260, 139] on span "Actions" at bounding box center [263, 136] width 35 height 11
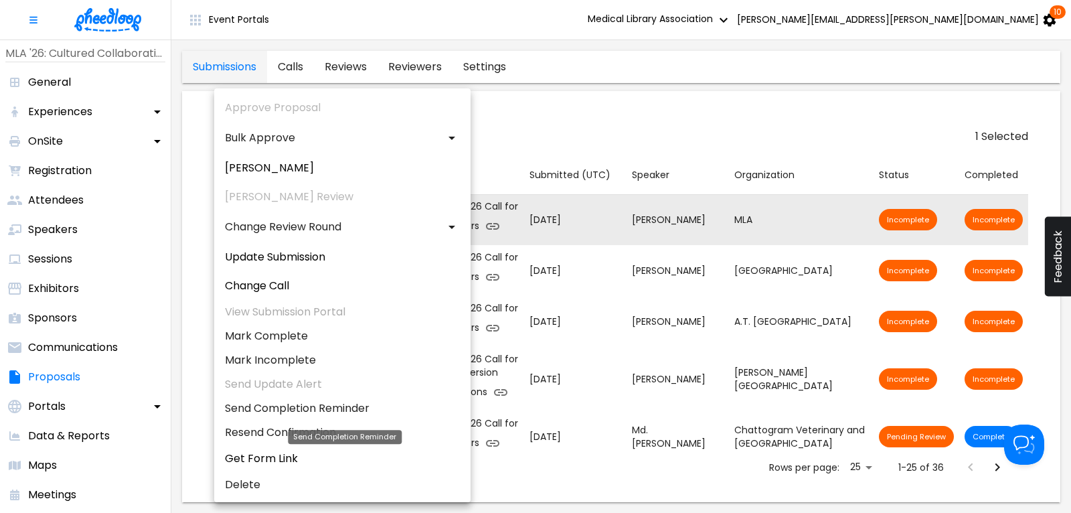
click at [277, 410] on li "Send Completion Reminder" at bounding box center [342, 408] width 256 height 24
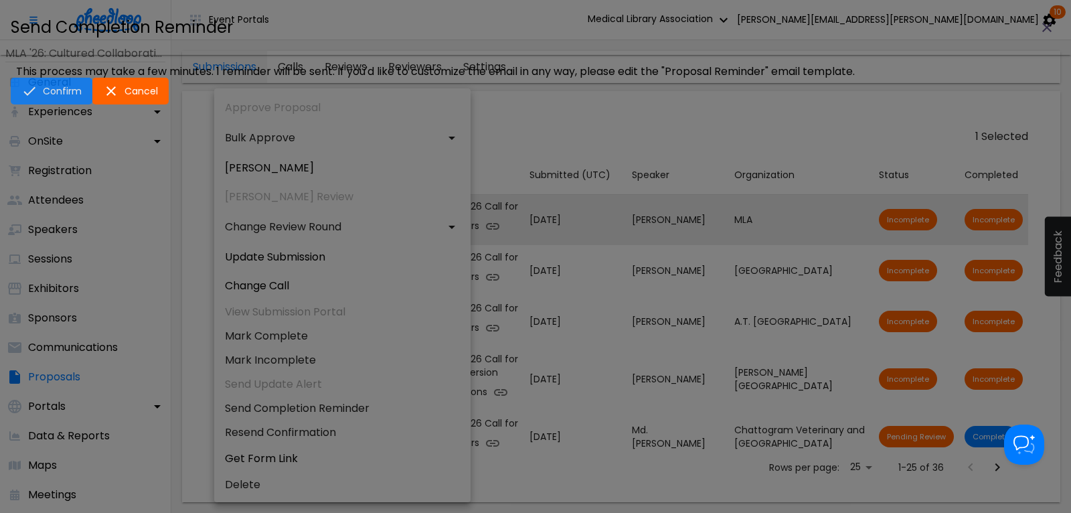
click at [82, 96] on span "Confirm" at bounding box center [62, 91] width 39 height 11
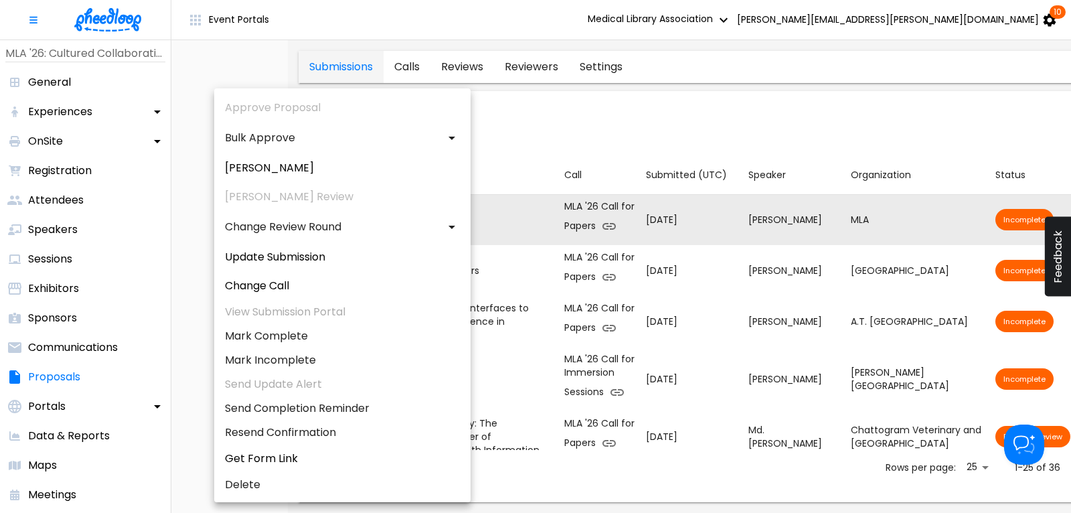
click at [608, 108] on div at bounding box center [535, 256] width 1071 height 513
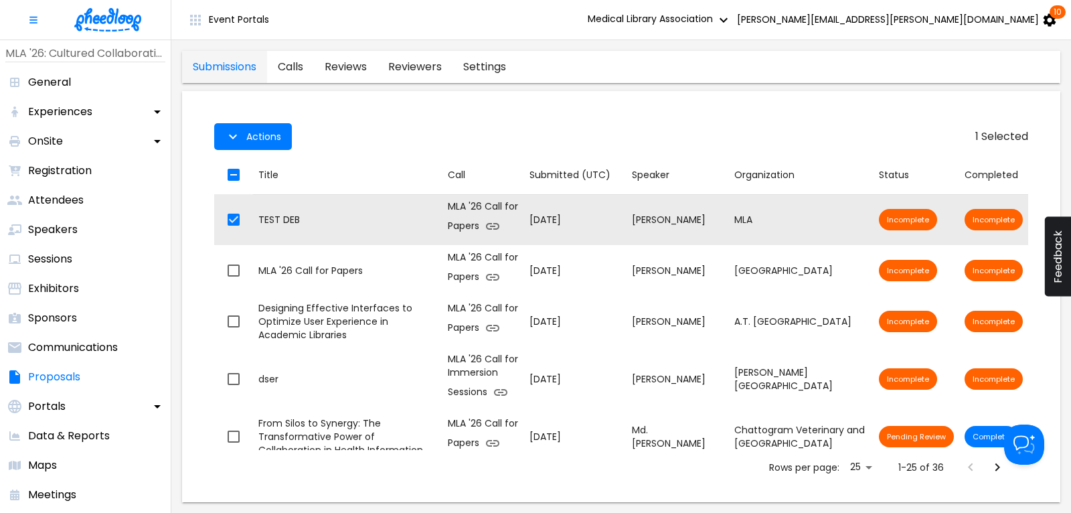
click at [236, 173] on input "checkbox" at bounding box center [233, 175] width 28 height 28
checkbox input "false"
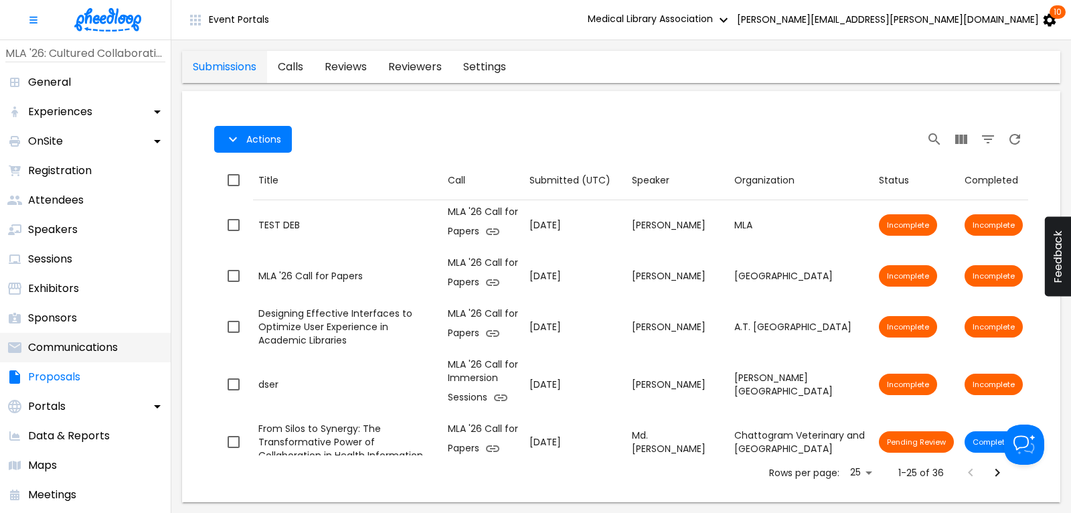
click at [74, 345] on p "Communications" at bounding box center [73, 347] width 90 height 16
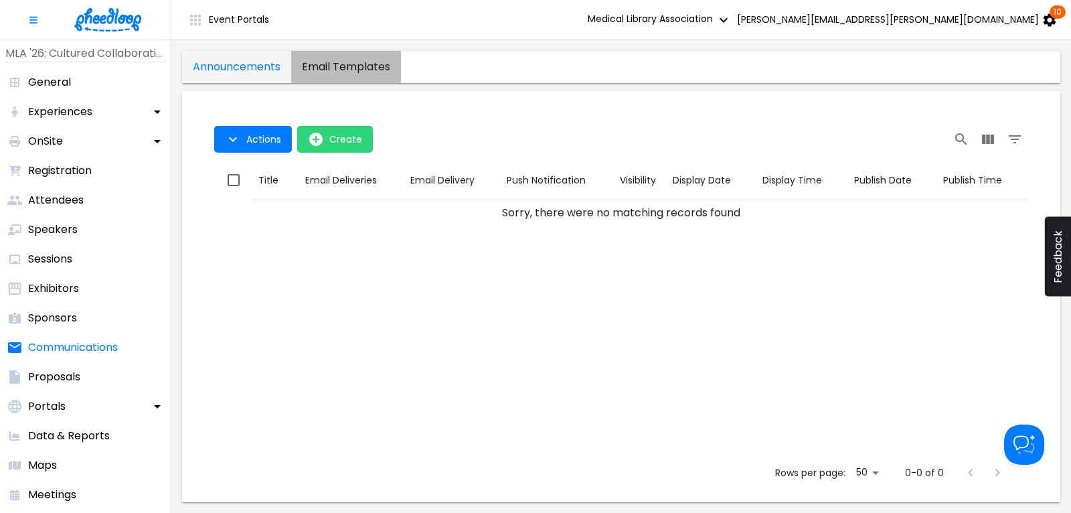
click at [329, 59] on templates "email templates" at bounding box center [346, 67] width 110 height 32
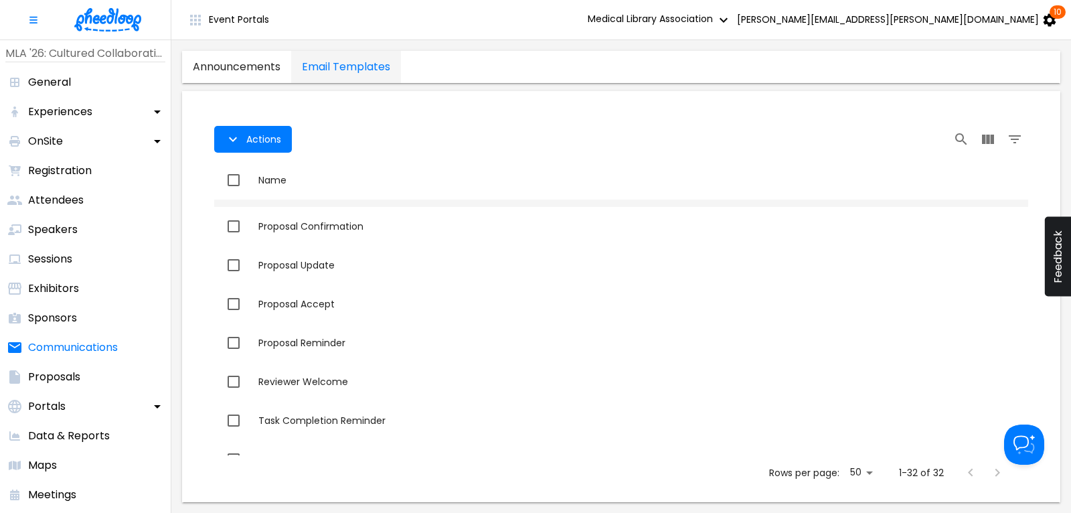
scroll to position [903, 0]
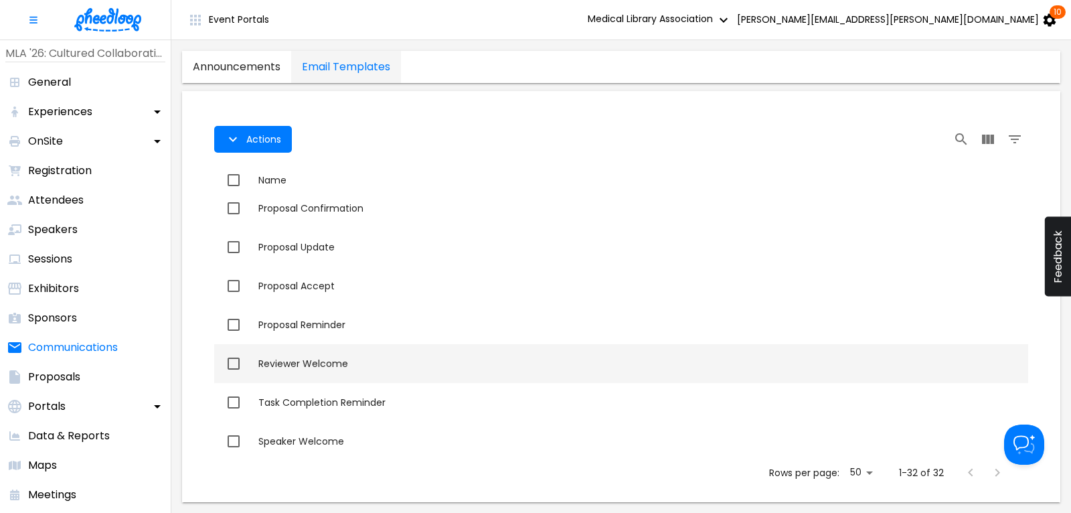
click at [313, 367] on div "Reviewer Welcome" at bounding box center [640, 363] width 764 height 13
checkbox input "true"
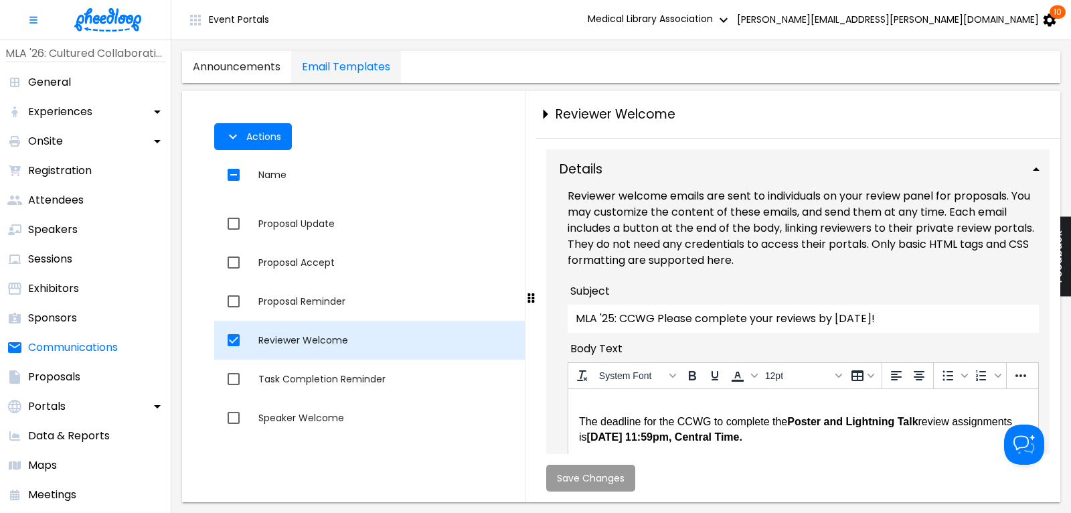
scroll to position [896, 0]
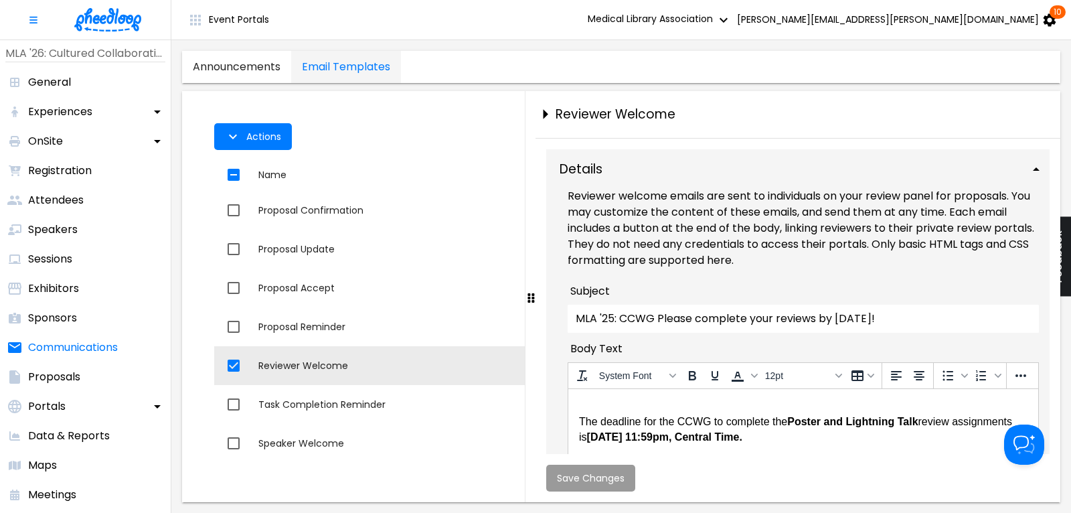
click at [613, 316] on input "MLA '25: CCWG Please complete your reviews by [DATE]!" at bounding box center [802, 318] width 471 height 28
click at [658, 319] on input "MLA '26: CCWG Please complete your reviews by [DATE]!" at bounding box center [802, 318] width 471 height 28
drag, startPoint x: 658, startPoint y: 319, endPoint x: 630, endPoint y: 320, distance: 28.8
click at [630, 320] on input "MLA '26: CCWG Please complete your reviews by [DATE]!" at bounding box center [802, 318] width 471 height 28
click at [654, 320] on input "MLA '26: CCWG Please complete your reviews by [DATE]!" at bounding box center [802, 318] width 471 height 28
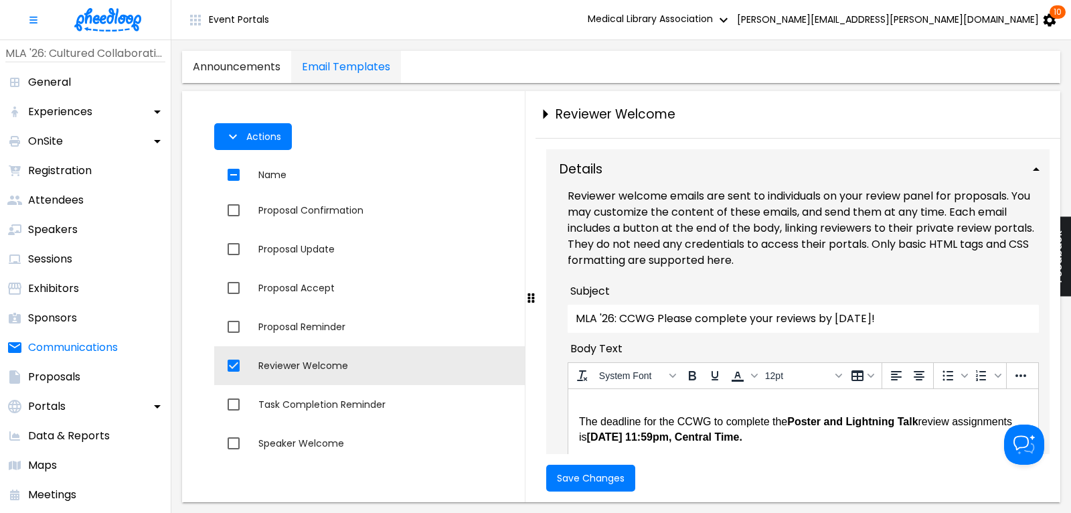
drag, startPoint x: 658, startPoint y: 318, endPoint x: 622, endPoint y: 320, distance: 36.2
click at [622, 320] on input "MLA '26: CCWG Please complete your reviews by [DATE]!" at bounding box center [802, 318] width 471 height 28
click at [860, 318] on input "MLA '26: Please complete your reviews by [DATE]!" at bounding box center [802, 318] width 471 height 28
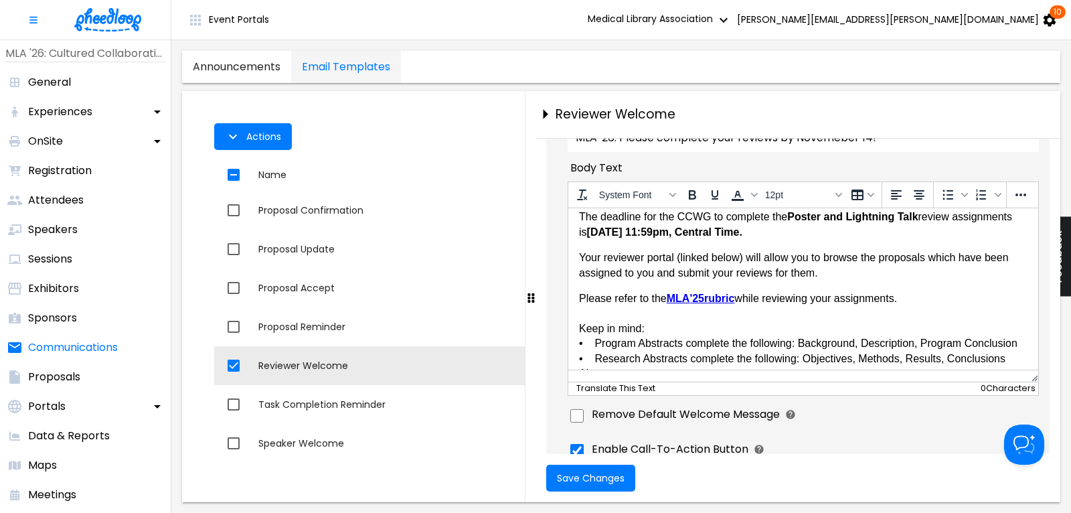
scroll to position [0, 0]
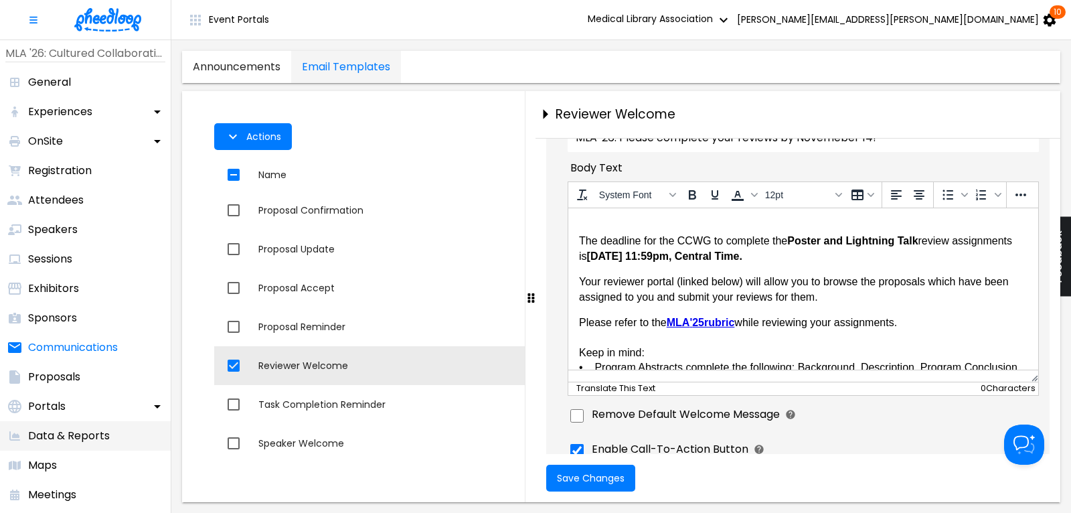
type input "MLA '26: Please complete your reviews by Novemeber 14!"
click at [709, 239] on p "The deadline for the CCWG to complete the Poster and Lightning Talk review assi…" at bounding box center [802, 241] width 448 height 45
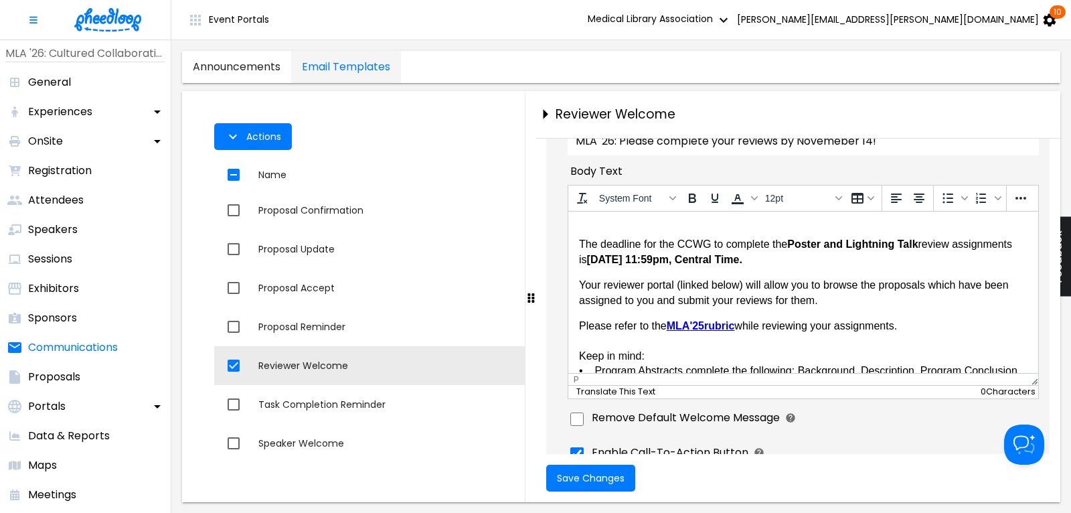
scroll to position [181, 0]
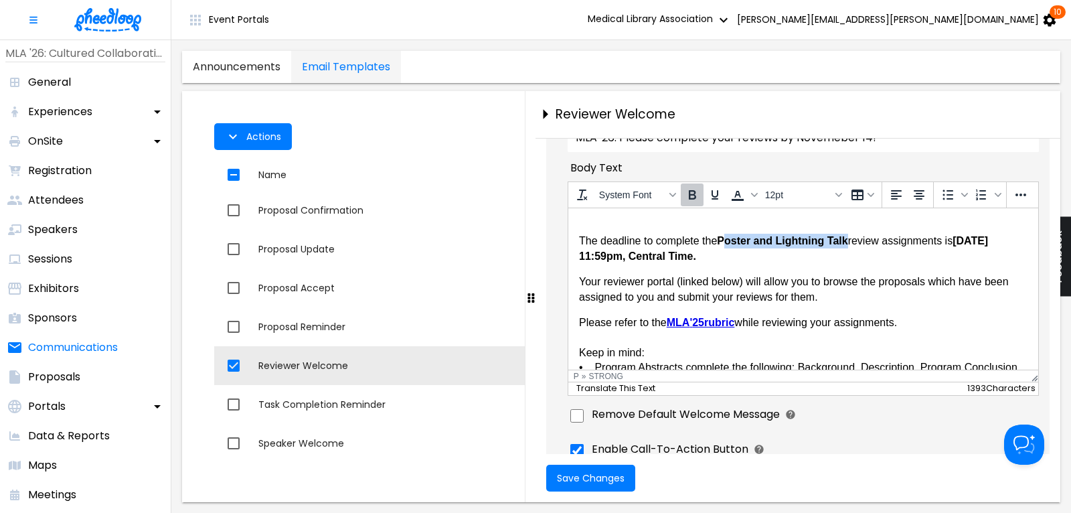
drag, startPoint x: 725, startPoint y: 241, endPoint x: 847, endPoint y: 242, distance: 121.8
click at [846, 242] on strong "Poster and Lightning Talk" at bounding box center [781, 240] width 130 height 11
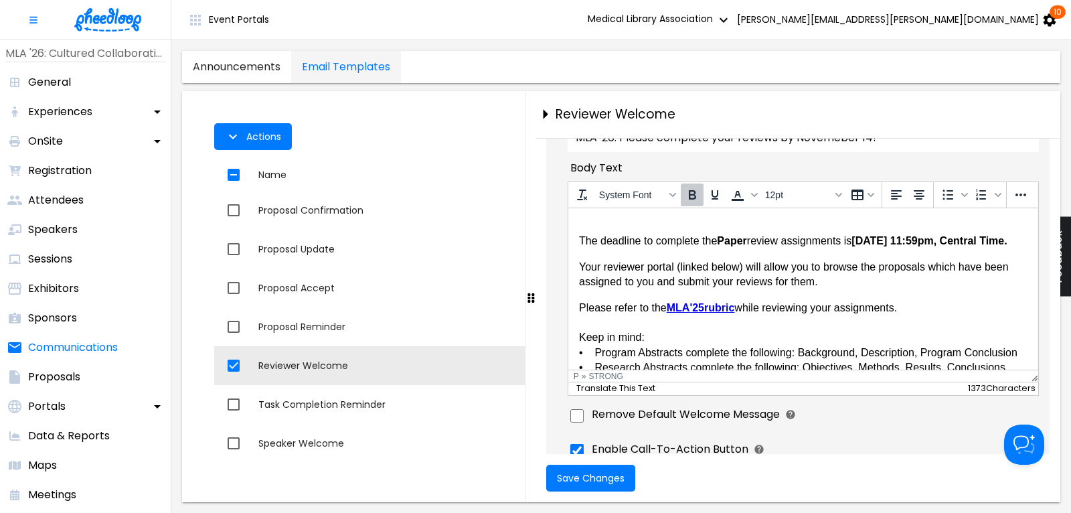
click at [917, 240] on strong "[DATE] 11:59pm, Central Time." at bounding box center [927, 240] width 155 height 11
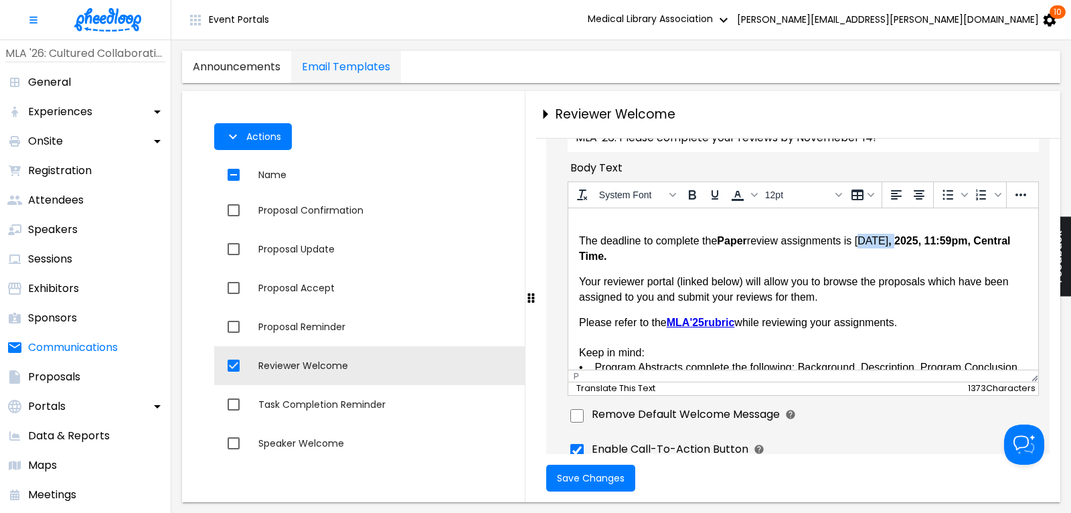
drag, startPoint x: 925, startPoint y: 242, endPoint x: 860, endPoint y: 240, distance: 65.6
click at [860, 240] on p "The deadline to complete the Paper review assignments is [DATE] 11:59pm, Centra…" at bounding box center [802, 241] width 448 height 45
click at [693, 201] on icon "Bold" at bounding box center [692, 195] width 16 height 16
click at [822, 264] on body "The deadline to complete the Paper review assignments is [DATE] 11:59pm, Centra…" at bounding box center [802, 408] width 448 height 379
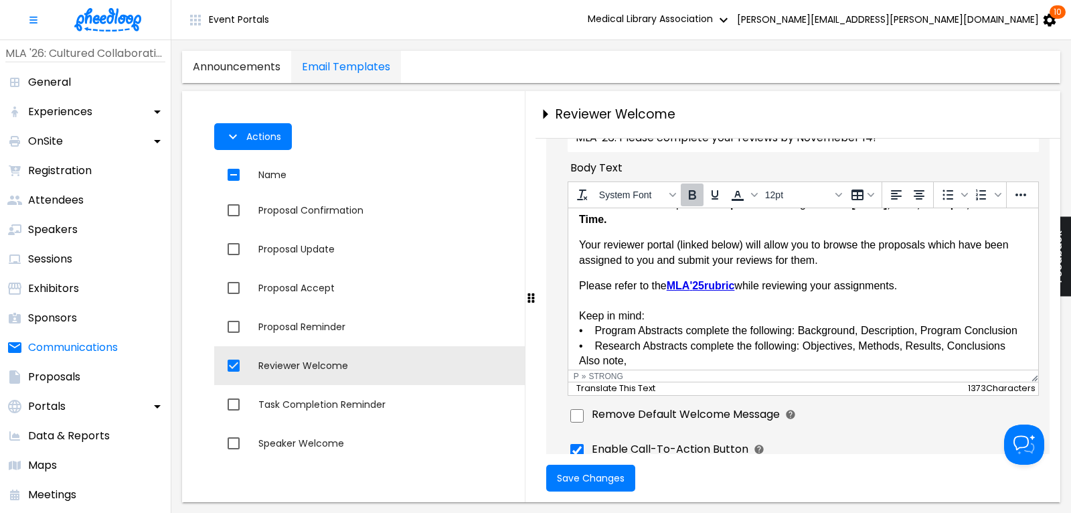
scroll to position [70, 0]
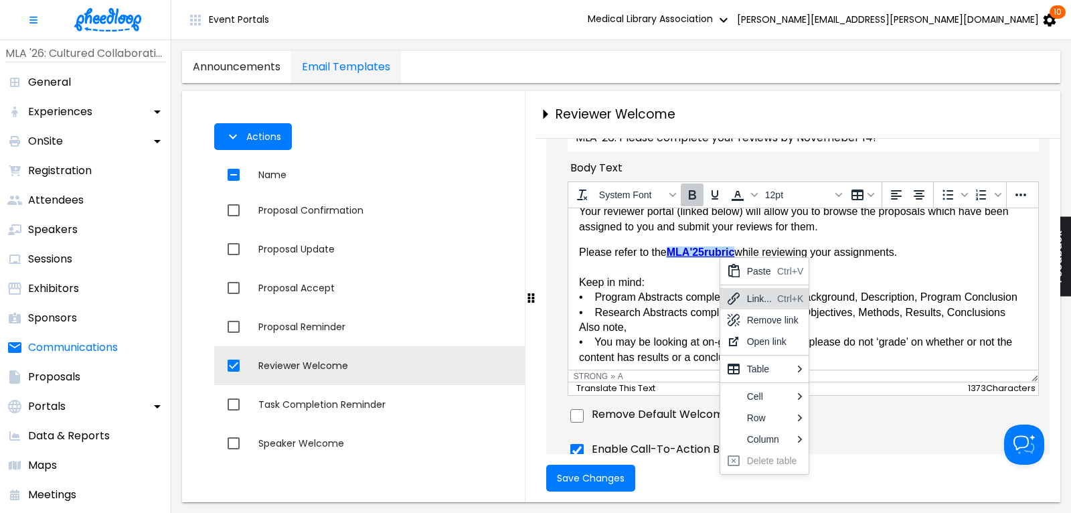
click at [755, 302] on div "Link..." at bounding box center [759, 298] width 25 height 16
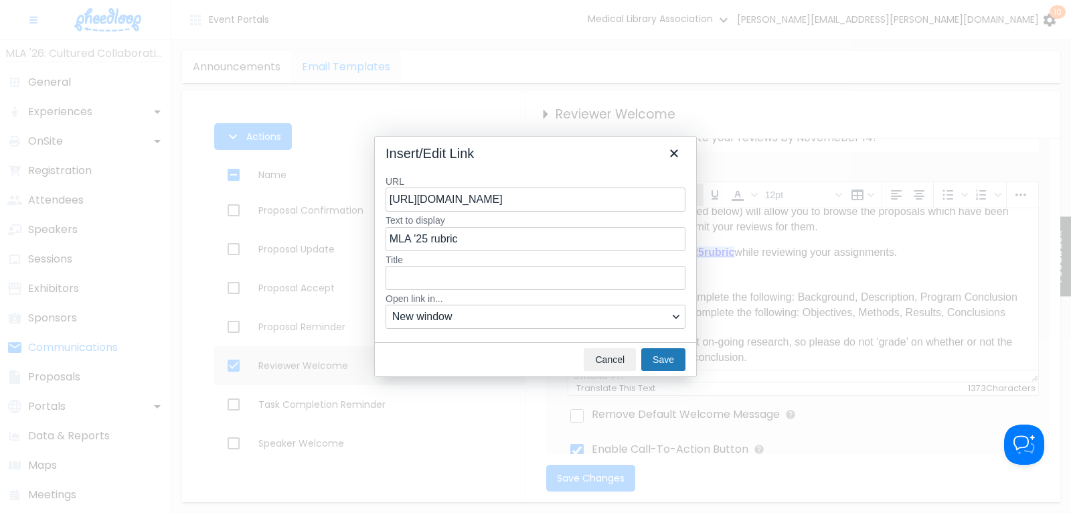
scroll to position [0, 86]
click at [426, 239] on input "MLA '25 rubric" at bounding box center [535, 239] width 300 height 24
type input "MLA '26 rubric"
drag, startPoint x: 681, startPoint y: 200, endPoint x: 322, endPoint y: 206, distance: 359.3
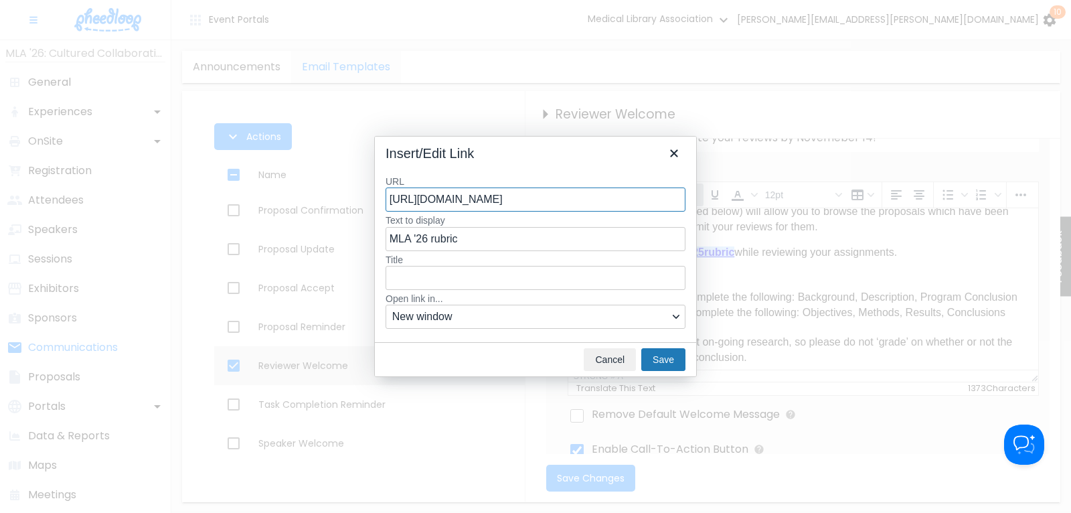
click at [385, 206] on input "[URL][DOMAIN_NAME]" at bounding box center [535, 199] width 300 height 24
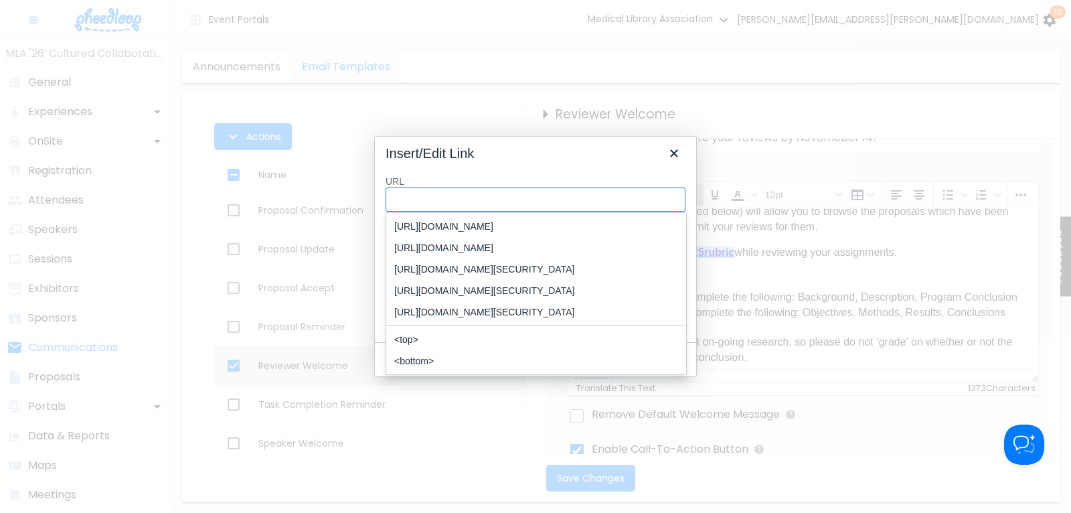
paste input "[URL][DOMAIN_NAME]"
type input "[URL][DOMAIN_NAME]"
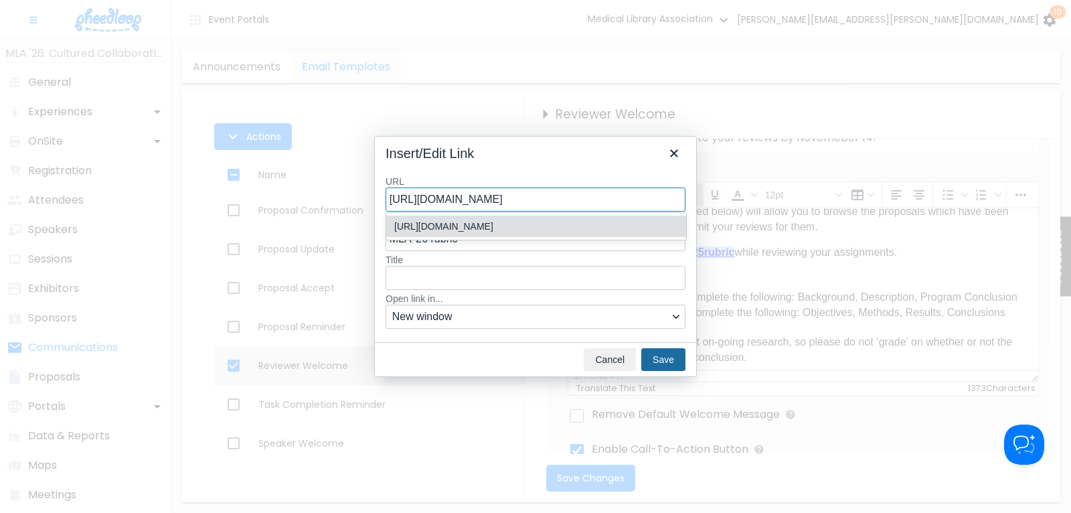
click at [664, 356] on button "Save" at bounding box center [663, 359] width 44 height 23
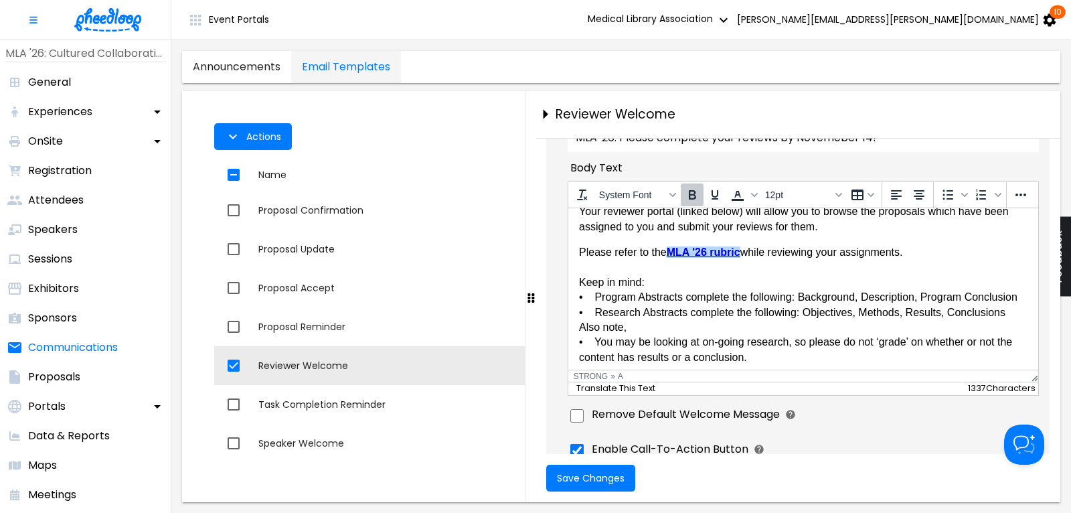
click at [785, 299] on body "The deadline to complete the Paper review assignments is [DATE] 11:59pm, Centra…" at bounding box center [802, 338] width 448 height 379
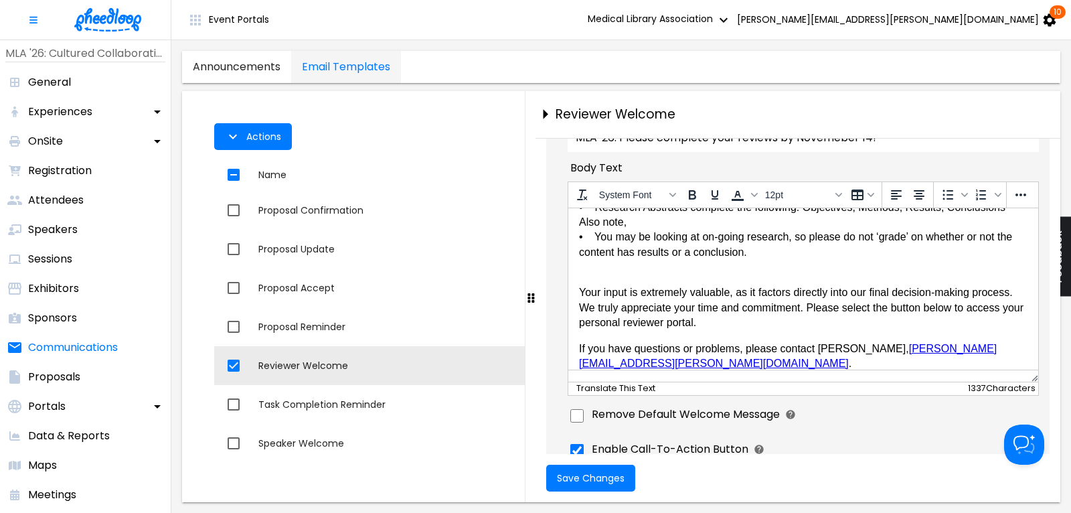
scroll to position [211, 0]
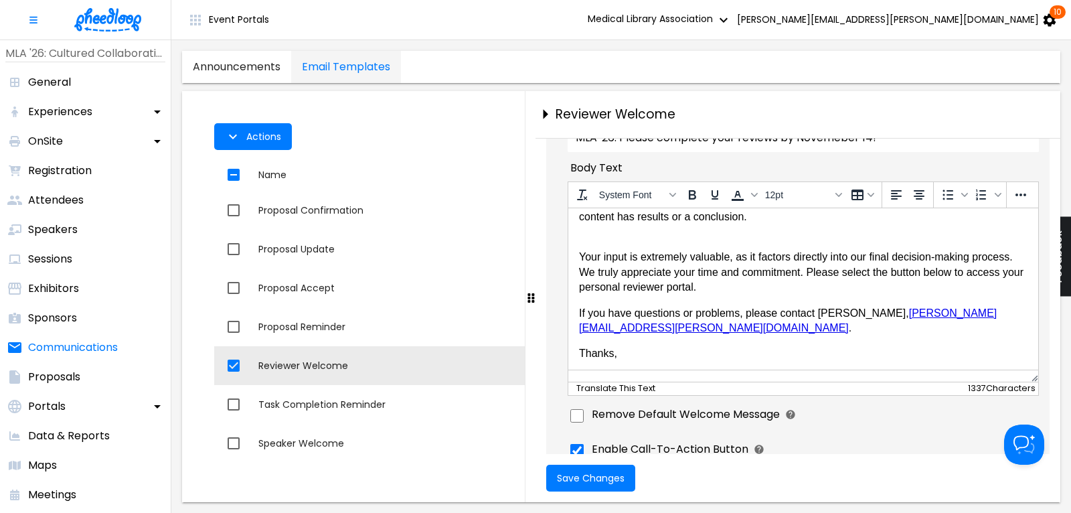
click at [698, 332] on link "[PERSON_NAME][EMAIL_ADDRESS][PERSON_NAME][DOMAIN_NAME]" at bounding box center [786, 320] width 417 height 26
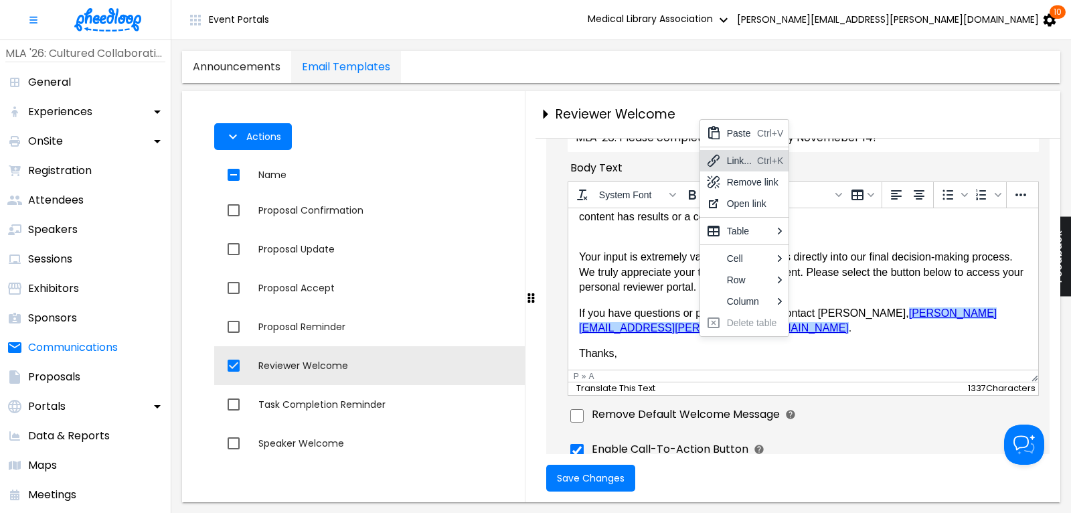
click at [738, 160] on div "Link..." at bounding box center [739, 161] width 25 height 16
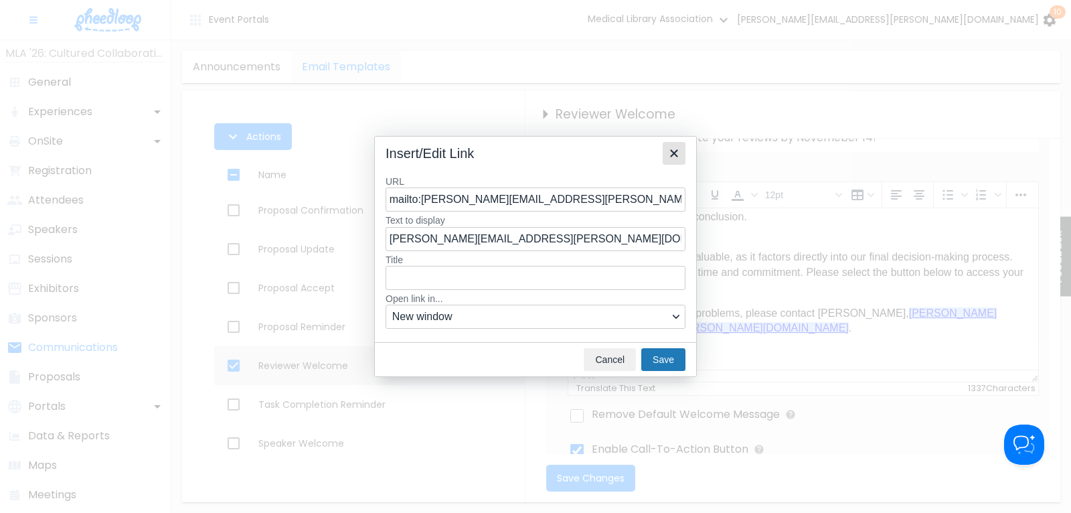
click at [676, 154] on icon "Close" at bounding box center [674, 153] width 16 height 16
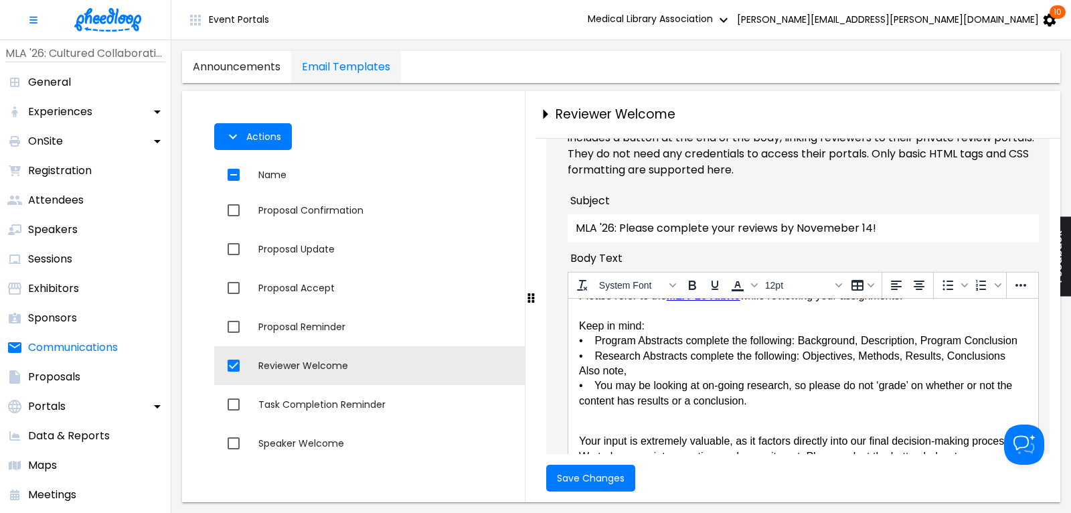
scroll to position [141, 0]
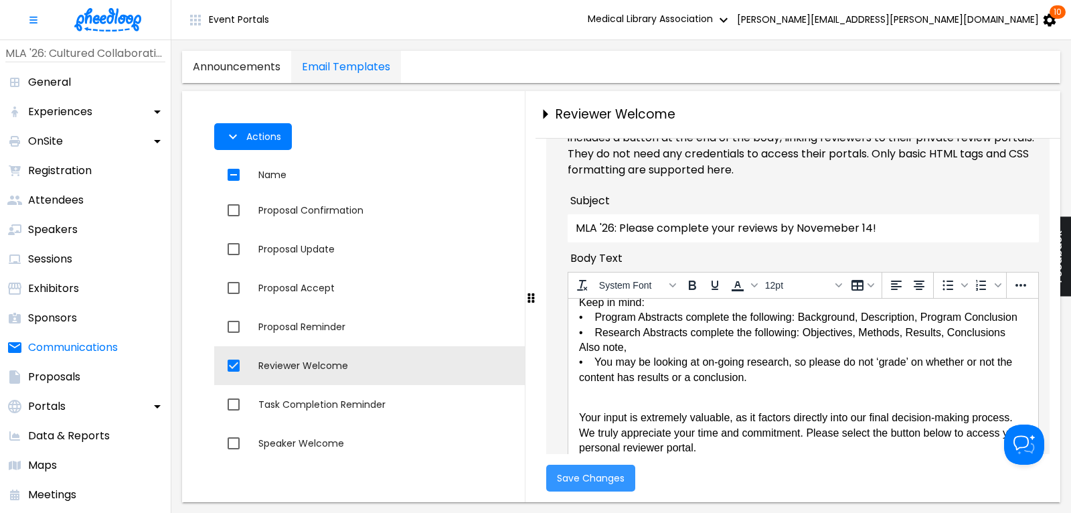
click at [590, 478] on span "Save Changes" at bounding box center [591, 477] width 68 height 11
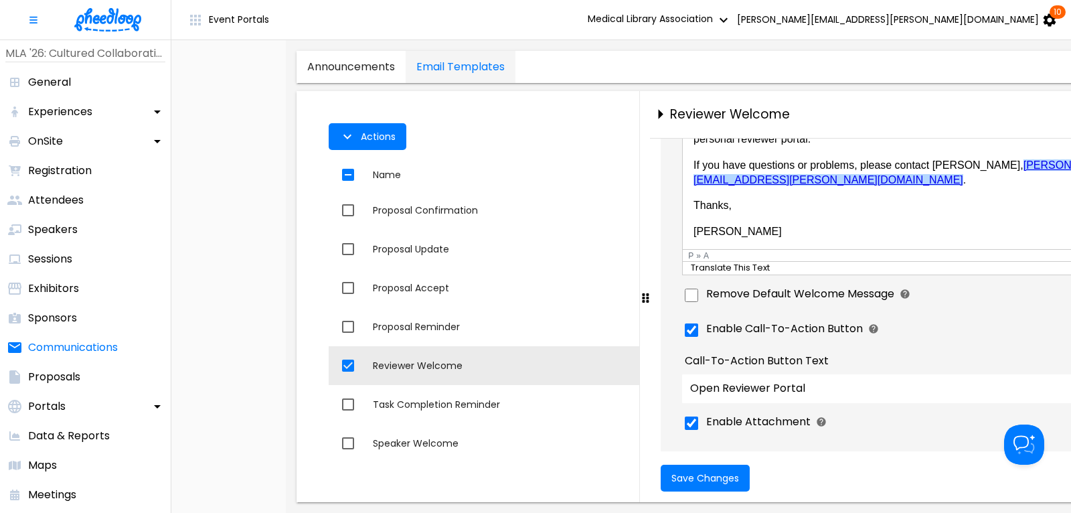
scroll to position [316, 0]
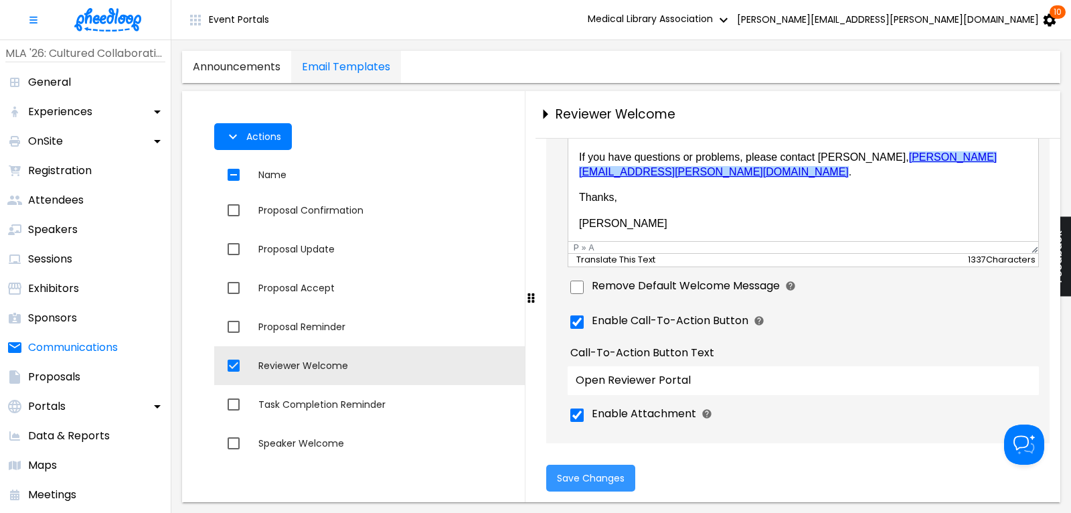
click at [597, 472] on span "Save Changes" at bounding box center [591, 477] width 68 height 11
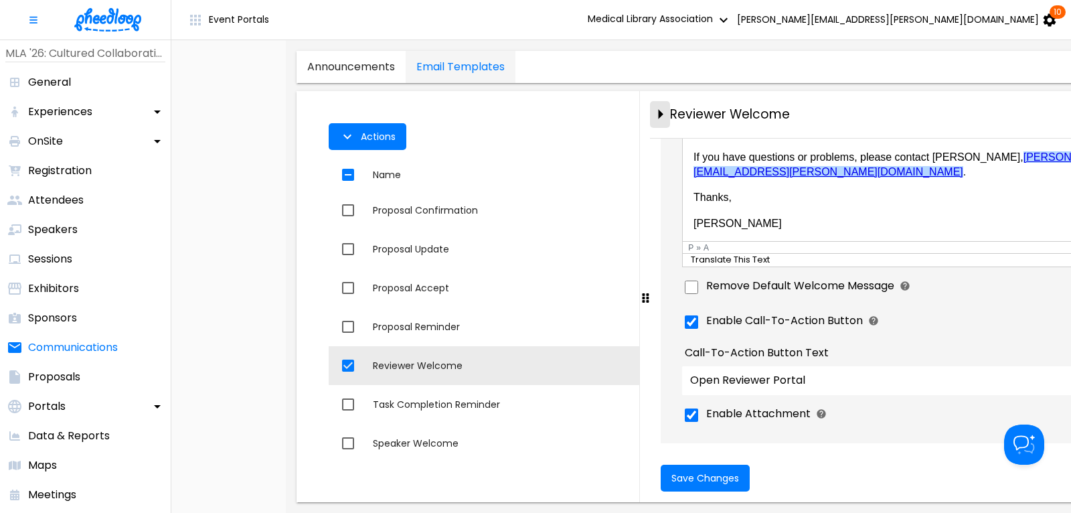
click at [658, 114] on icon "close-drawer" at bounding box center [660, 115] width 5 height 10
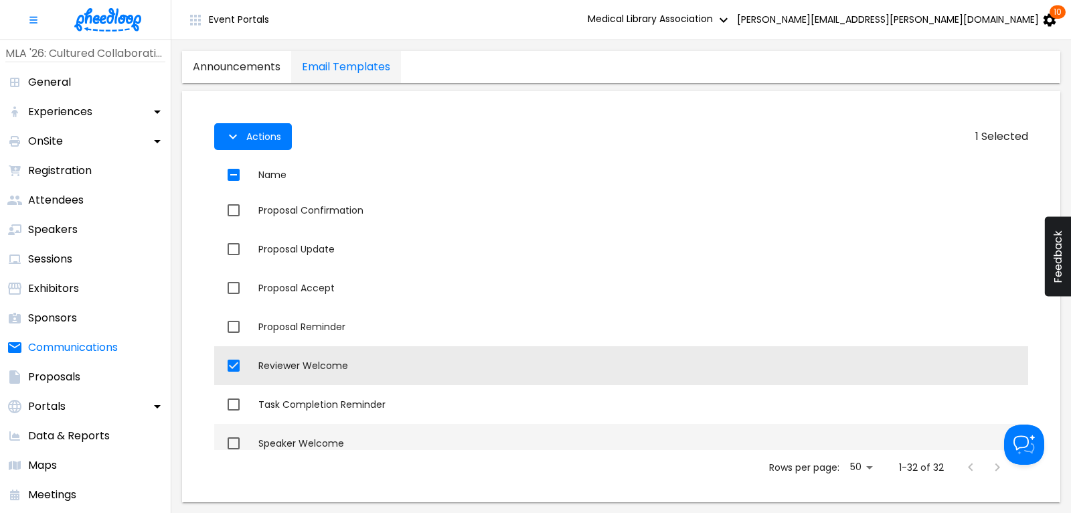
click at [313, 440] on div "Speaker Welcome" at bounding box center [640, 442] width 764 height 13
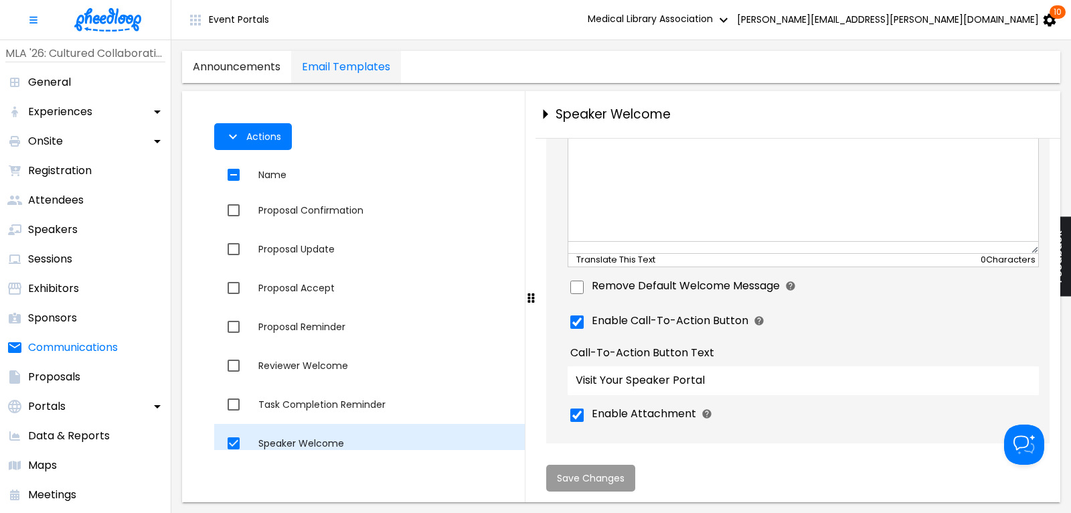
checkbox input "false"
checkbox input "true"
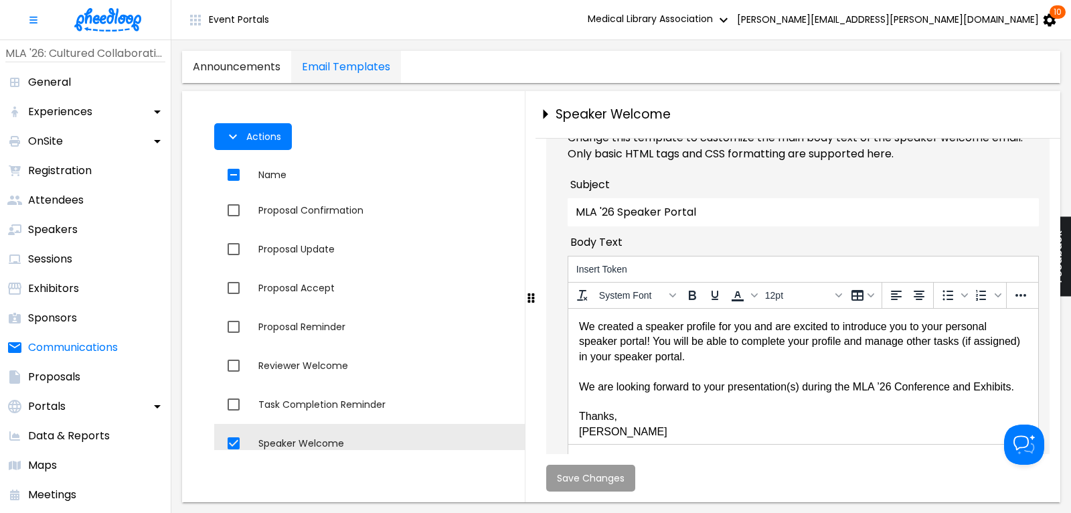
scroll to position [181, 0]
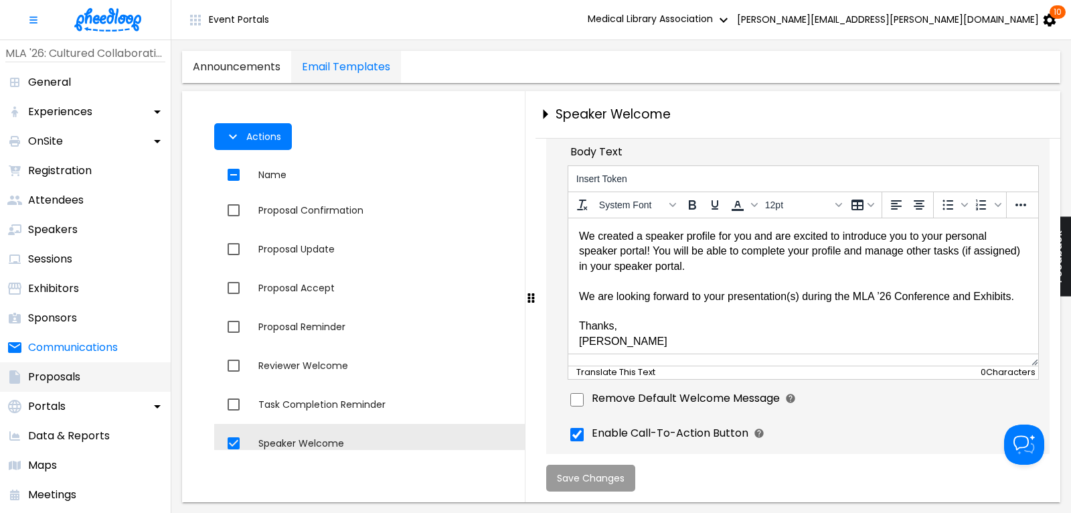
click at [44, 374] on p "Proposals" at bounding box center [54, 377] width 52 height 16
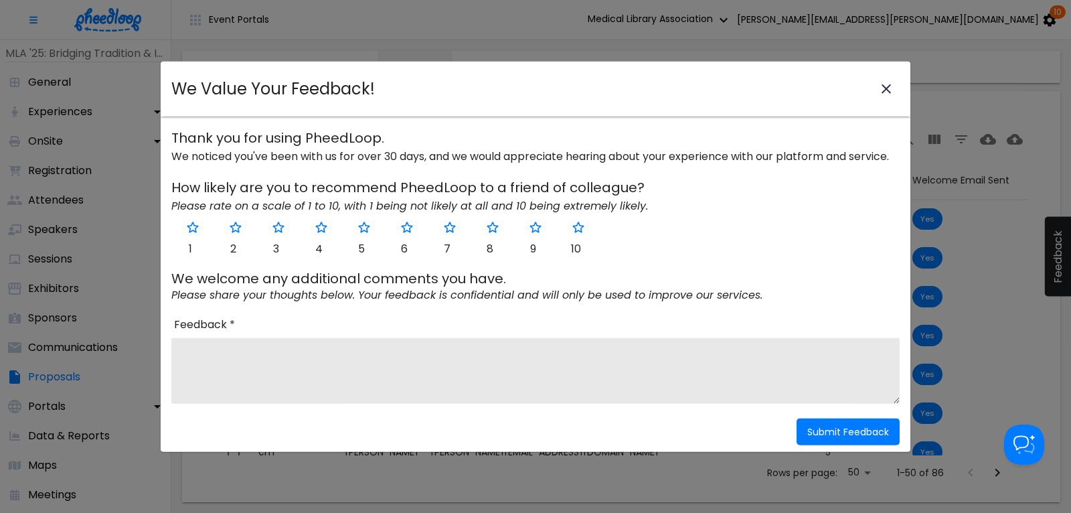
click at [885, 88] on icon "close-modal" at bounding box center [885, 88] width 9 height 9
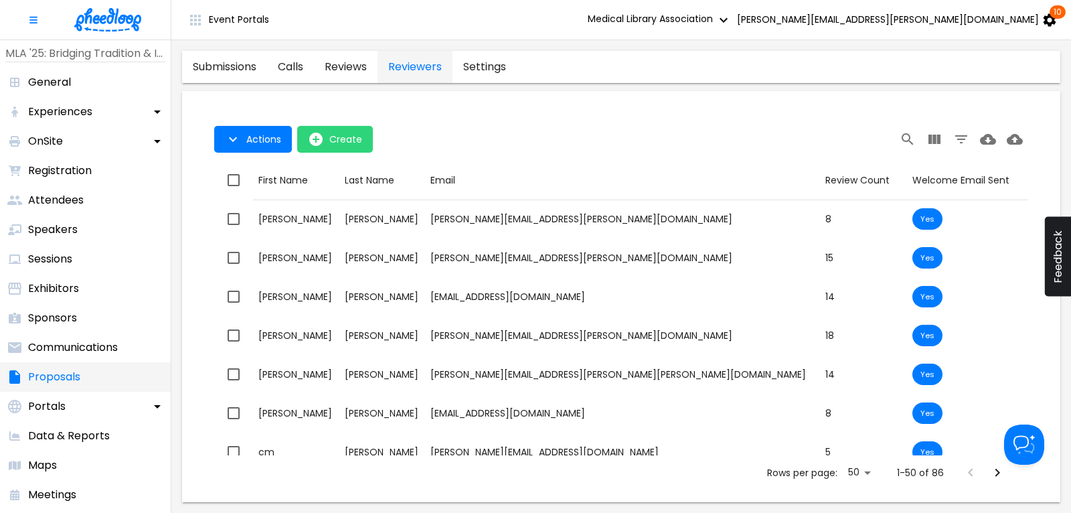
click at [56, 380] on p "Proposals" at bounding box center [54, 377] width 52 height 16
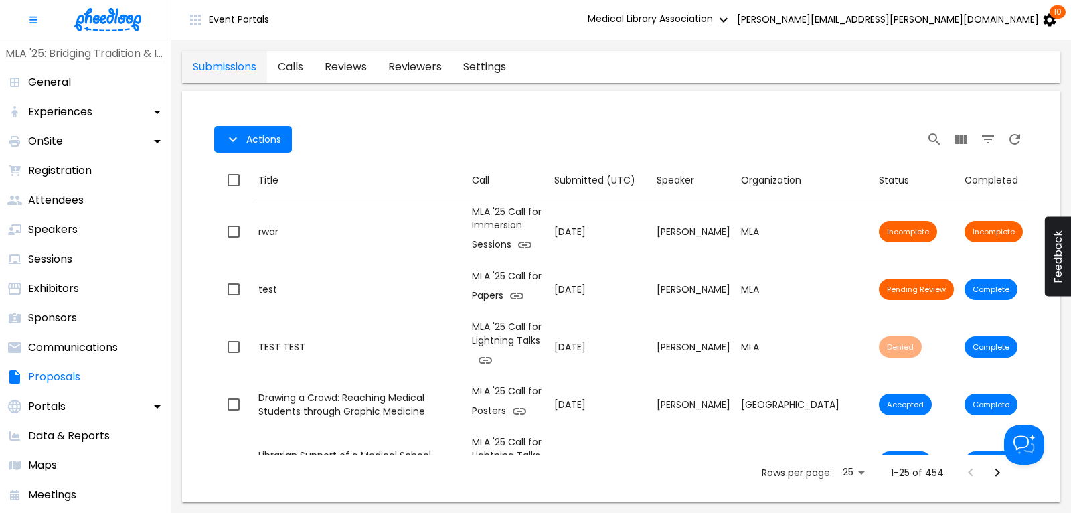
click at [292, 62] on link "calls" at bounding box center [290, 67] width 47 height 32
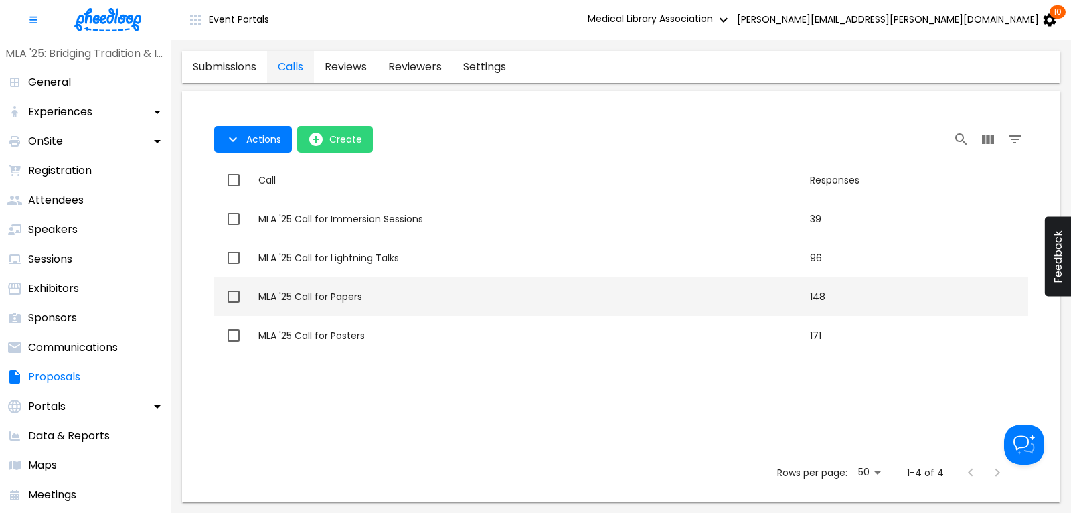
click at [351, 300] on div "MLA '25 Call for Papers" at bounding box center [528, 296] width 541 height 13
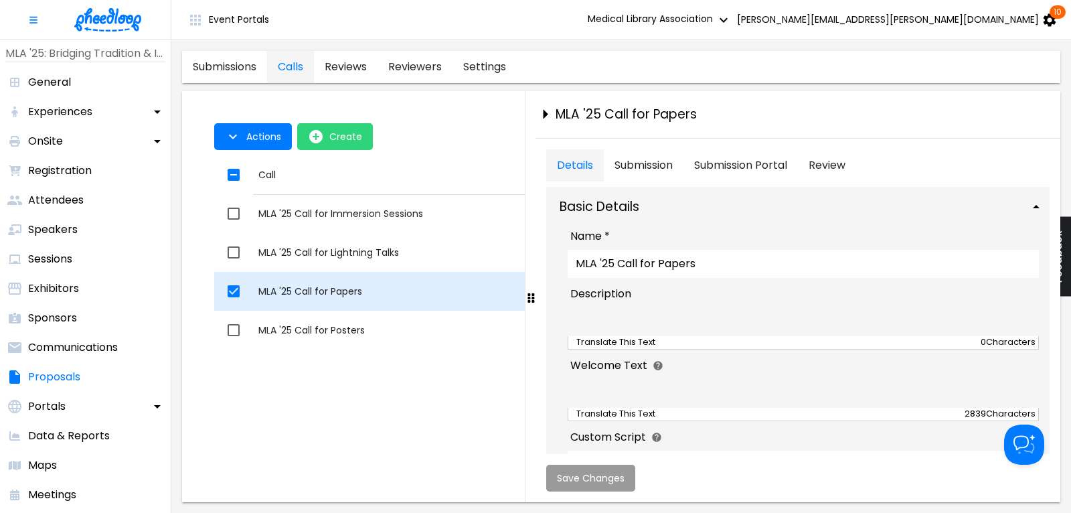
checkbox input "true"
type textarea "<p><strong><span style="font-size: 24pt;"><img src="https://static.pheedloop.co…"
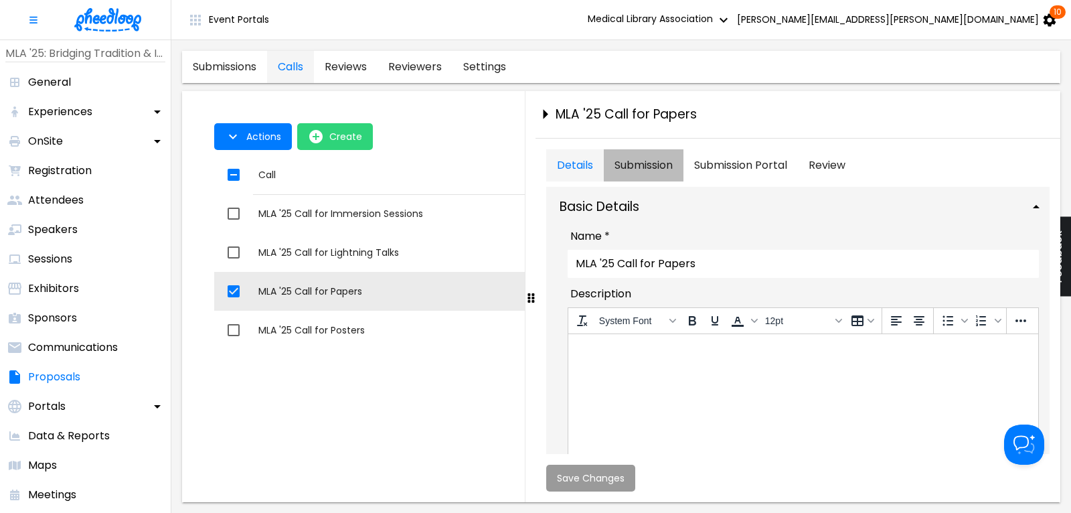
click at [646, 163] on button "Submission" at bounding box center [643, 165] width 80 height 32
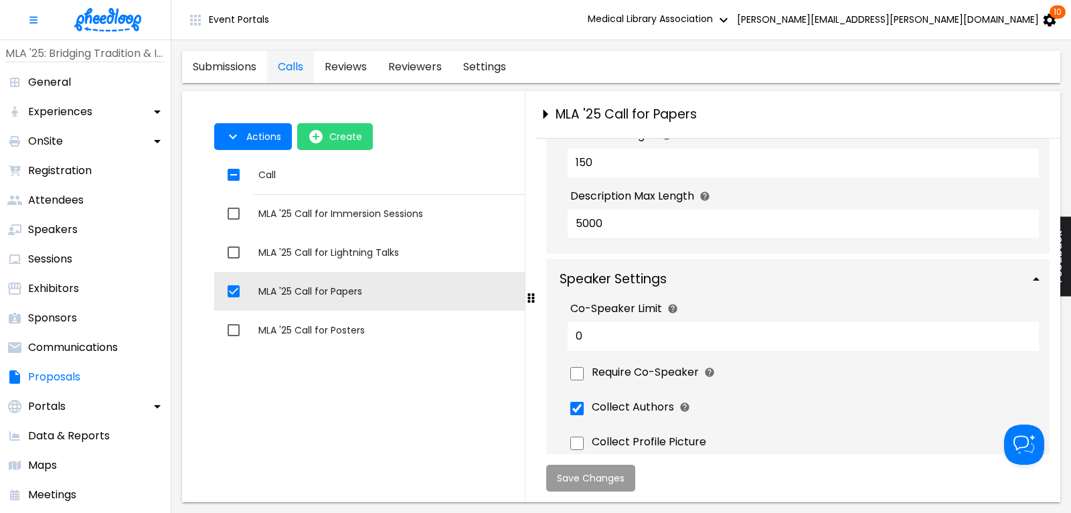
scroll to position [994, 0]
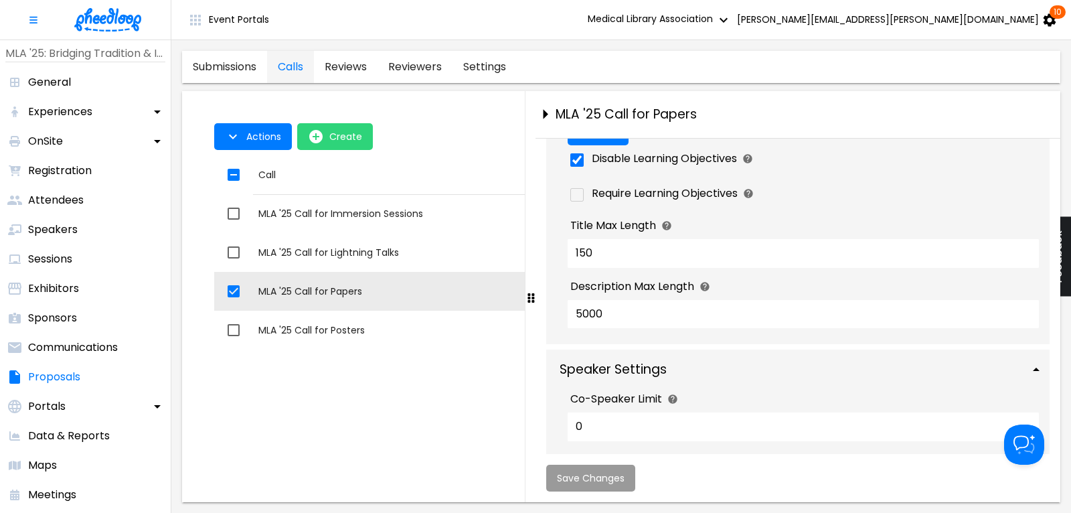
click at [705, 281] on icon "Click for more info" at bounding box center [704, 286] width 11 height 11
click at [705, 300] on input "5000" at bounding box center [802, 314] width 471 height 28
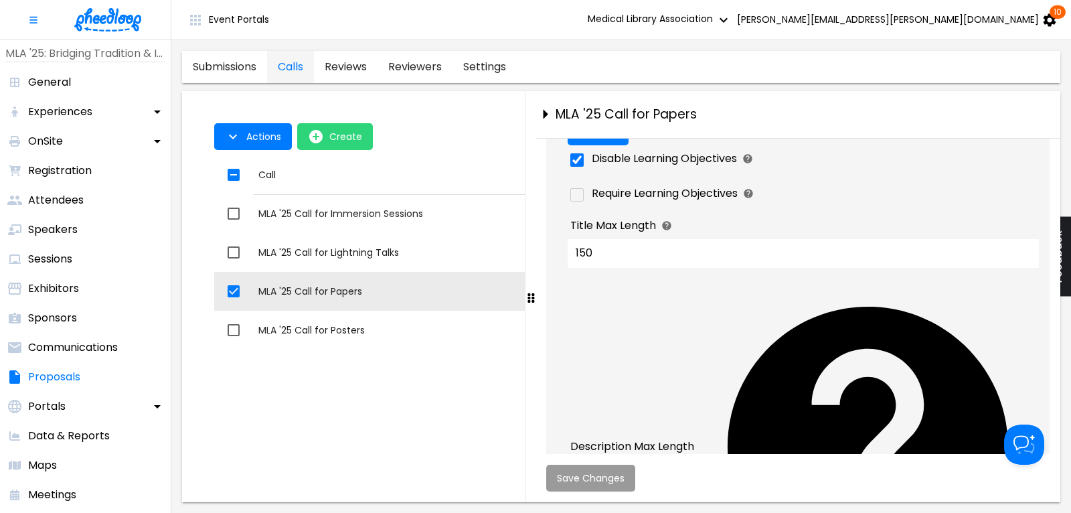
click at [705, 278] on icon "Click for more info" at bounding box center [867, 446] width 337 height 337
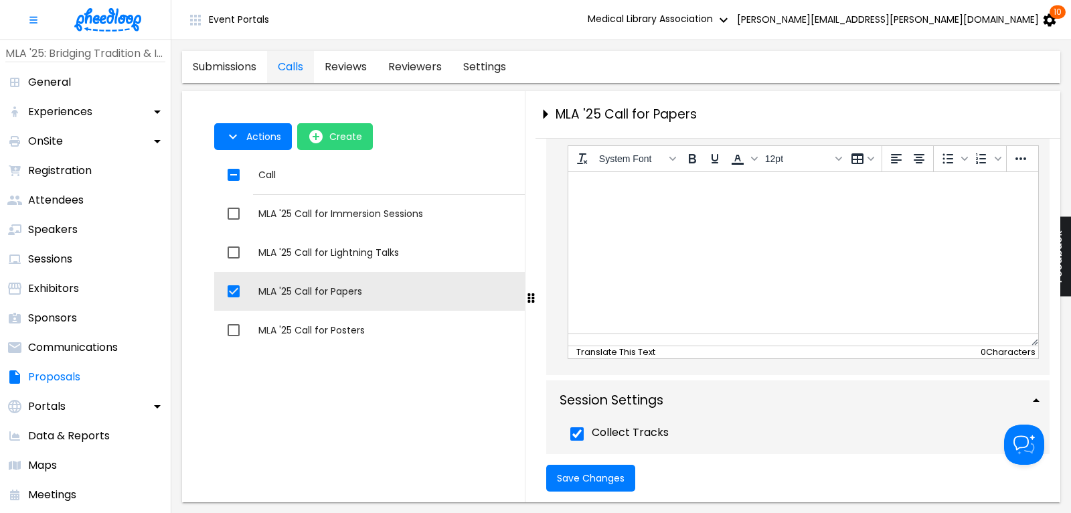
scroll to position [0, 0]
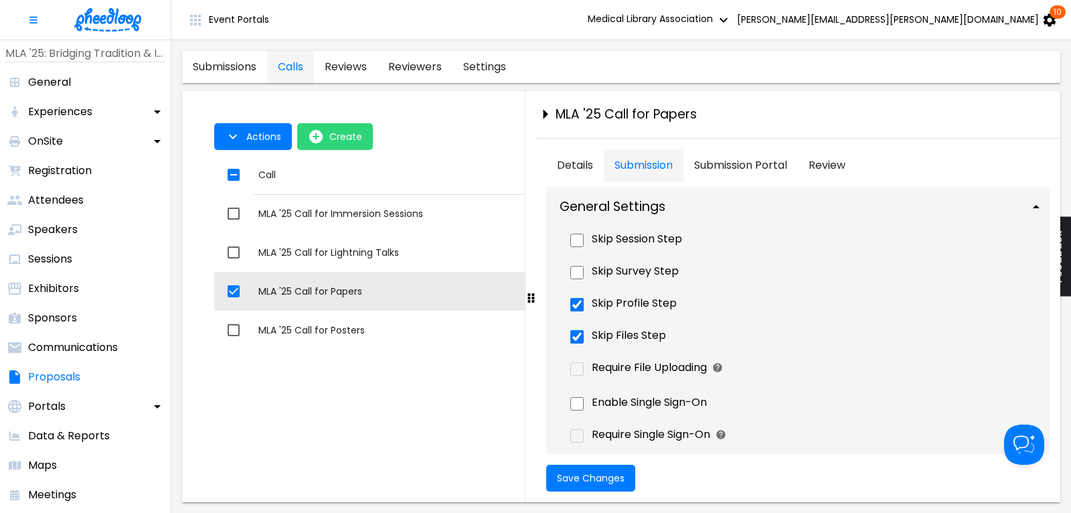
click at [757, 166] on Portal "Submission Portal" at bounding box center [740, 165] width 114 height 32
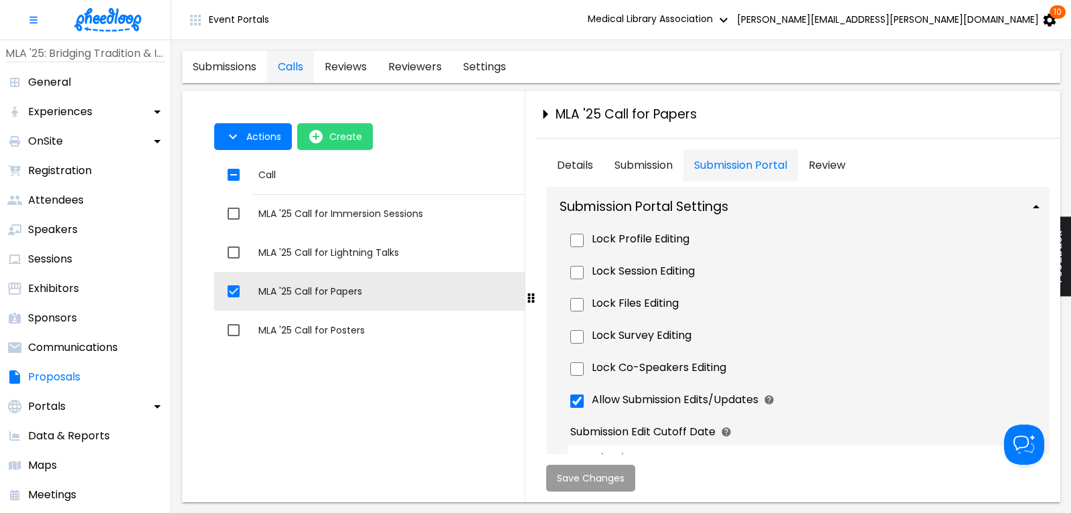
click at [829, 166] on button "Review" at bounding box center [827, 165] width 58 height 32
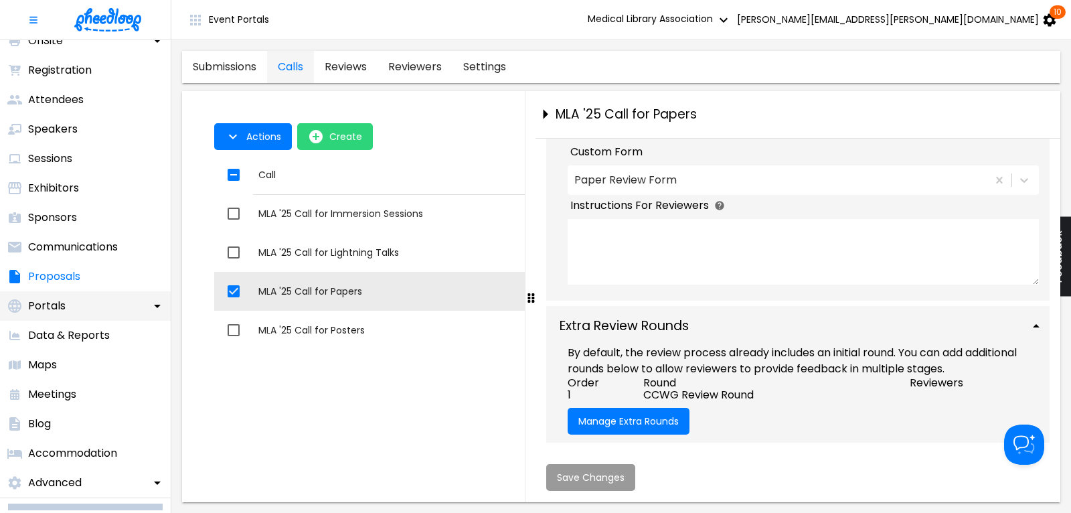
scroll to position [130, 0]
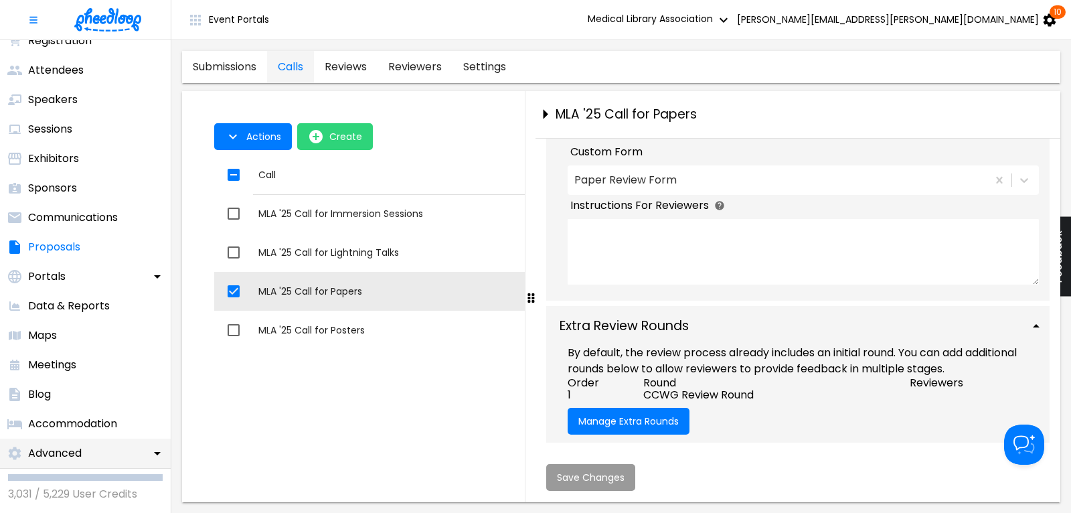
click at [73, 446] on p "Advanced" at bounding box center [55, 453] width 54 height 16
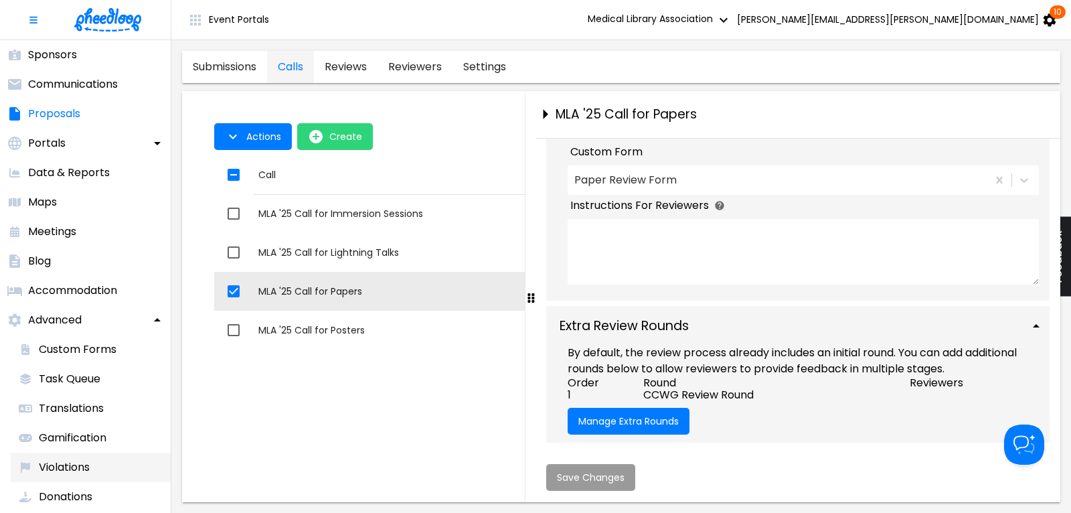
scroll to position [335, 0]
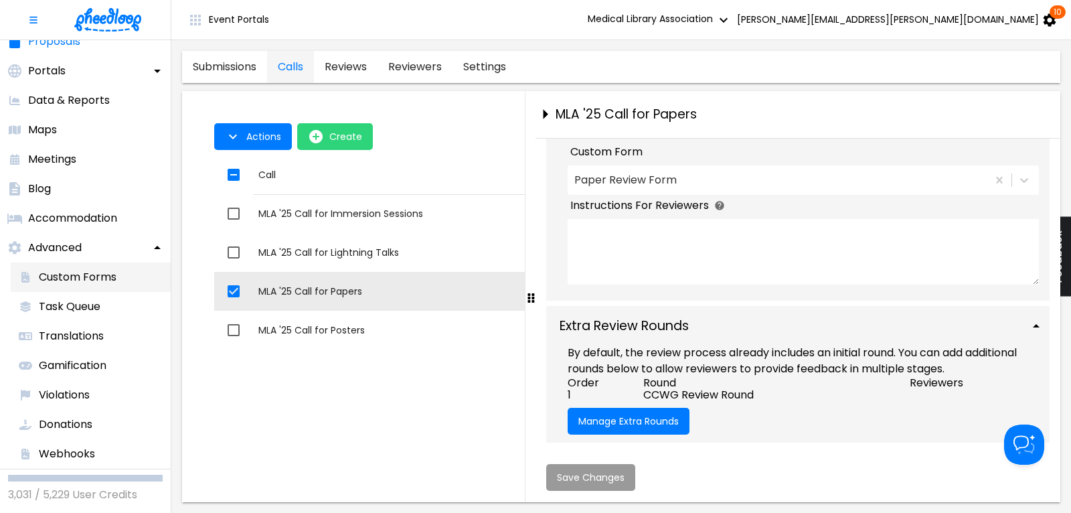
click at [84, 273] on p "Custom Forms" at bounding box center [78, 277] width 78 height 16
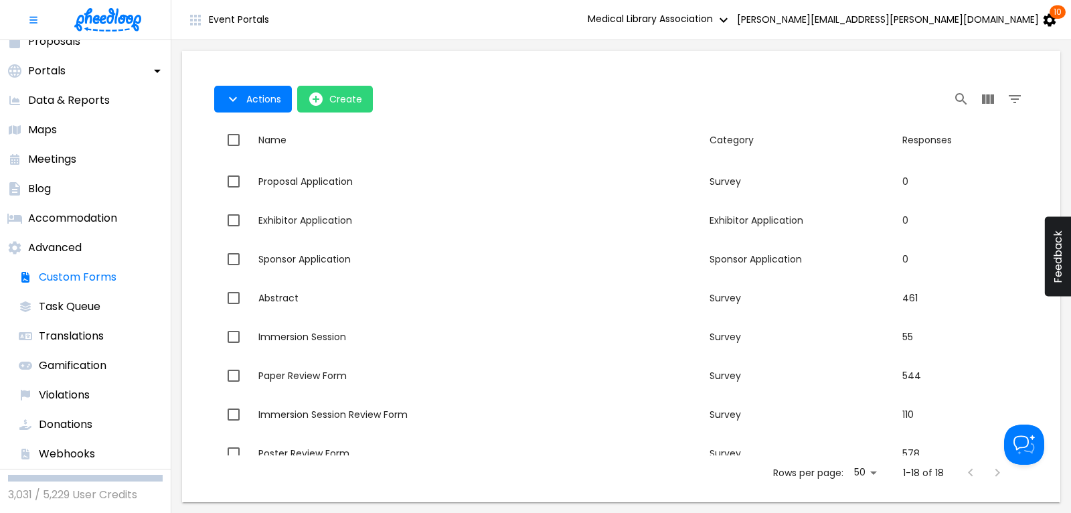
scroll to position [181, 0]
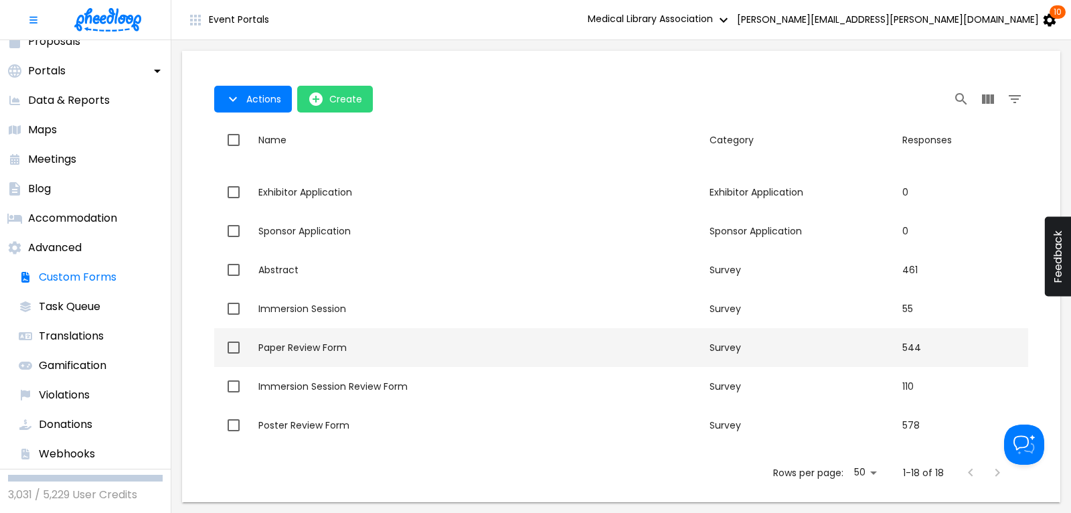
click at [335, 351] on div "Paper Review Form" at bounding box center [478, 347] width 440 height 13
checkbox input "true"
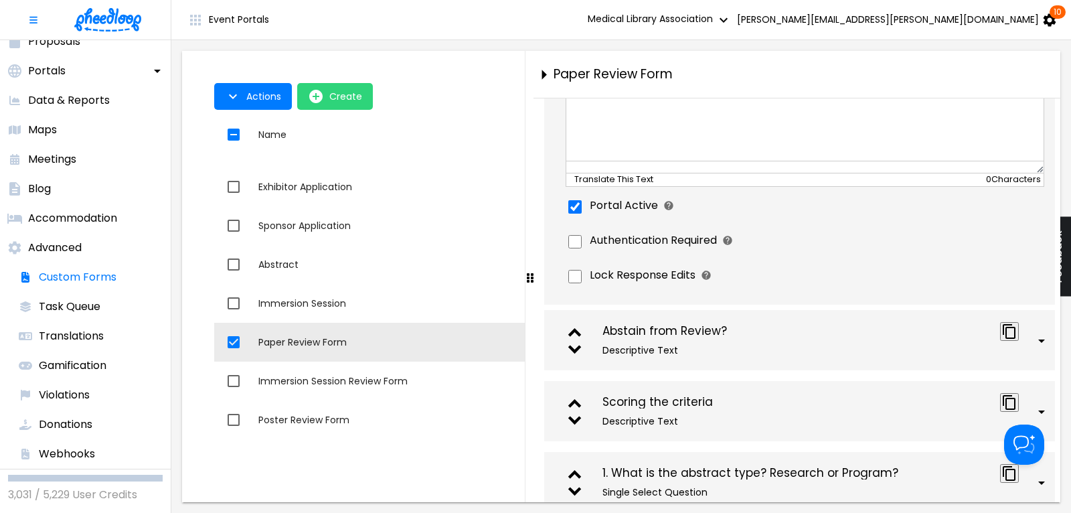
scroll to position [361, 0]
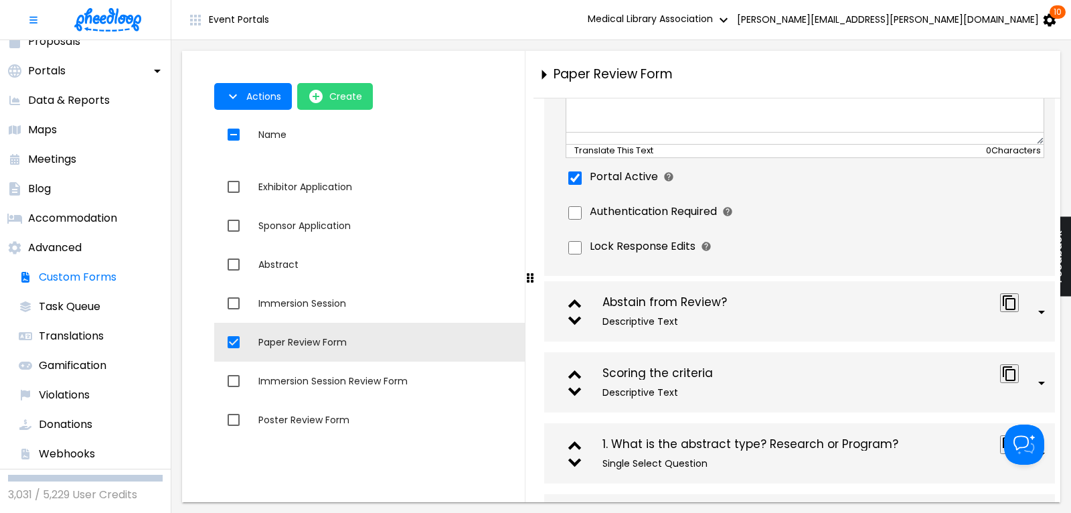
click at [701, 309] on div "Abstain from Review?" at bounding box center [795, 302] width 387 height 13
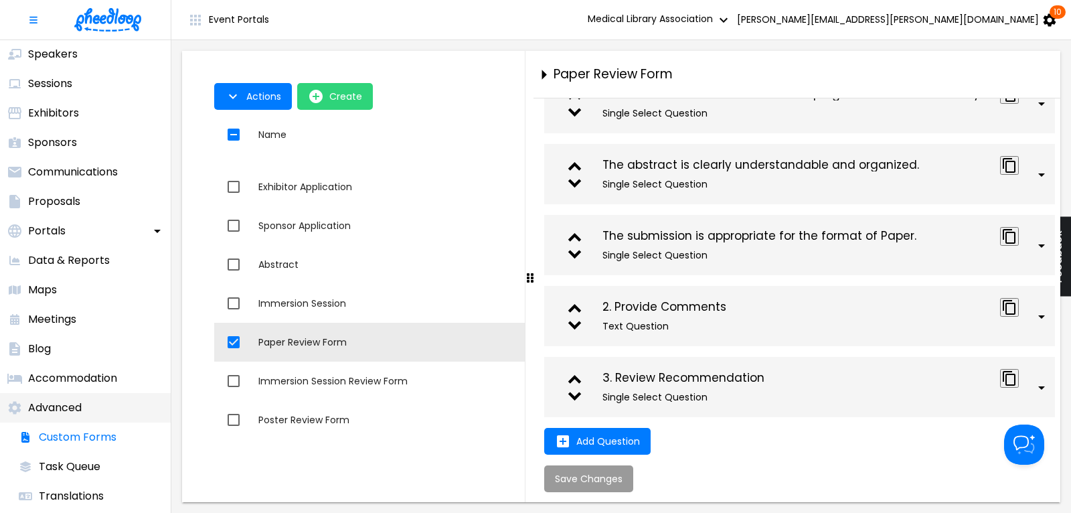
scroll to position [155, 0]
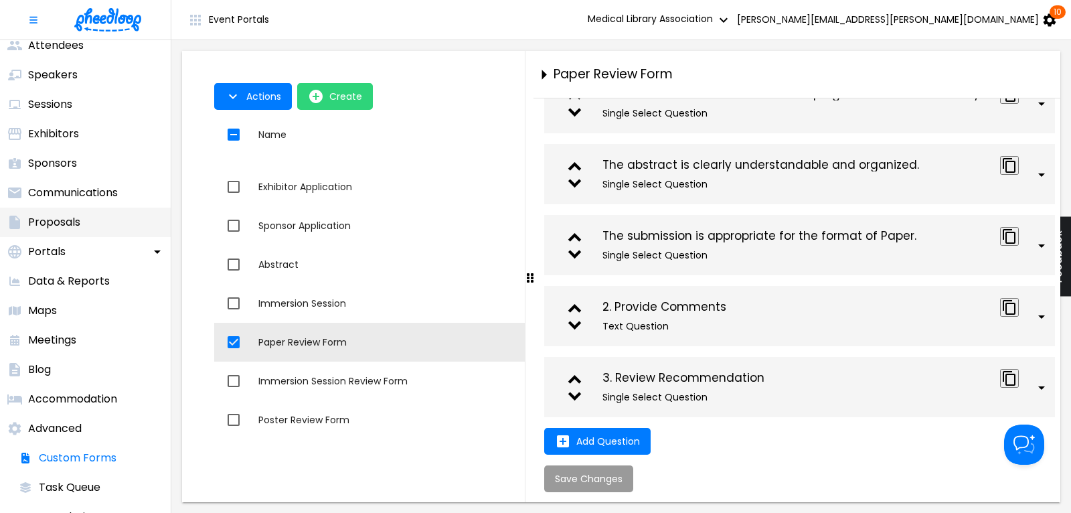
click at [66, 225] on p "Proposals" at bounding box center [54, 222] width 52 height 16
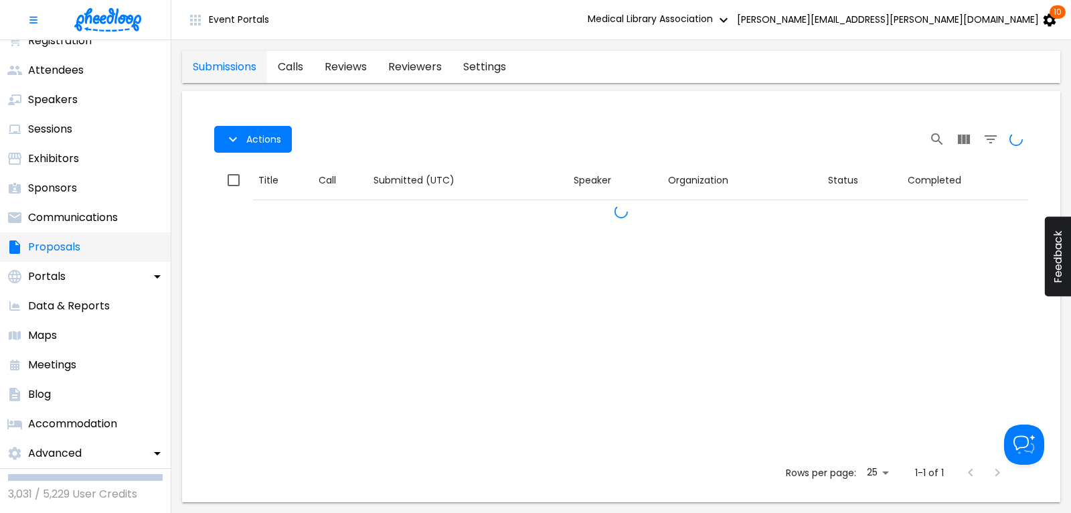
scroll to position [130, 0]
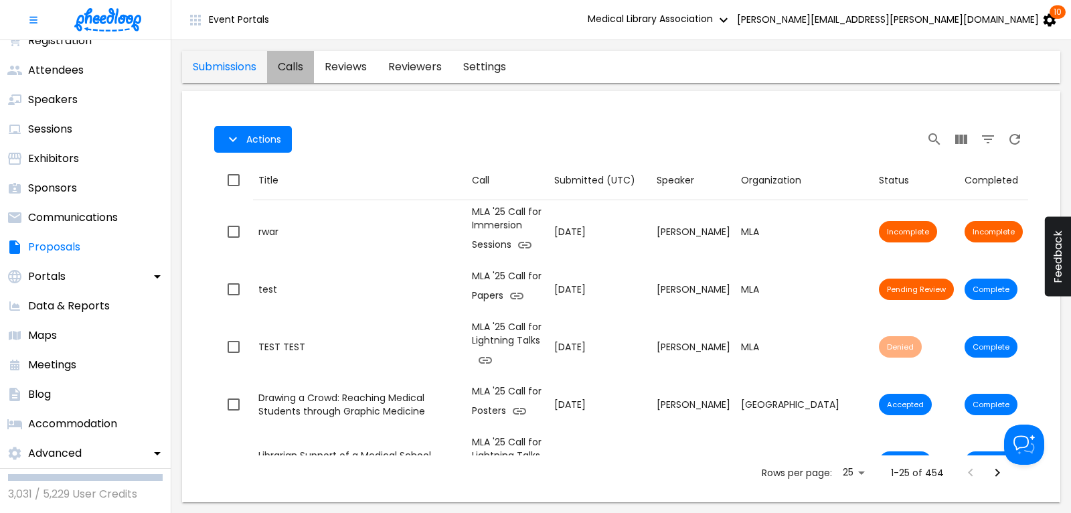
click at [291, 66] on link "calls" at bounding box center [290, 67] width 47 height 32
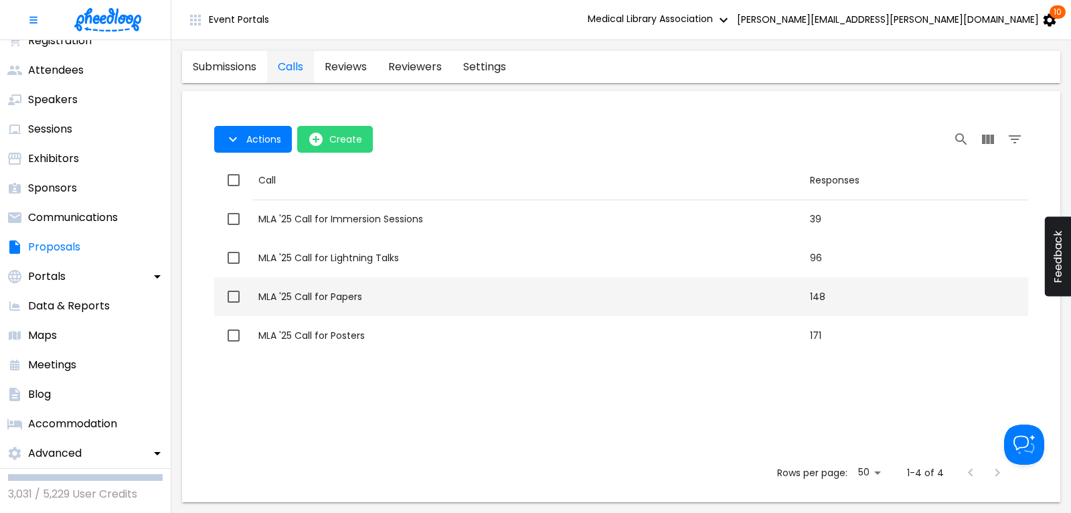
click at [356, 293] on div "MLA '25 Call for Papers" at bounding box center [528, 296] width 541 height 13
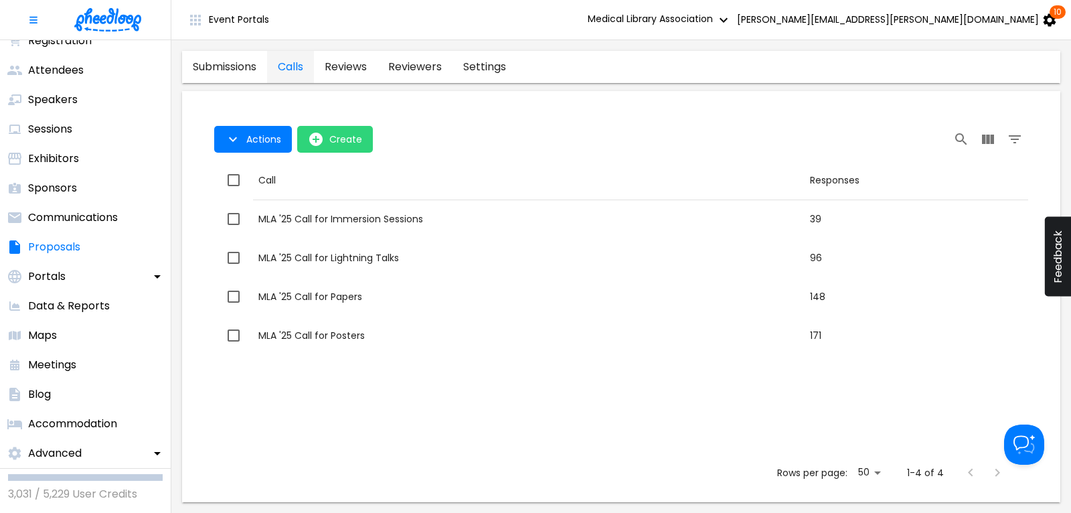
checkbox input "true"
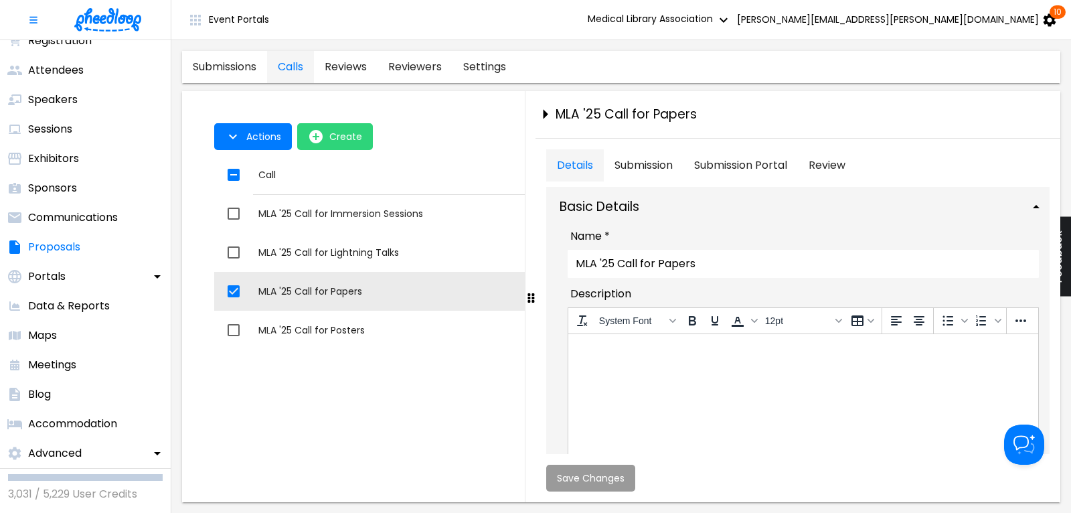
click at [822, 161] on button "Review" at bounding box center [827, 165] width 58 height 32
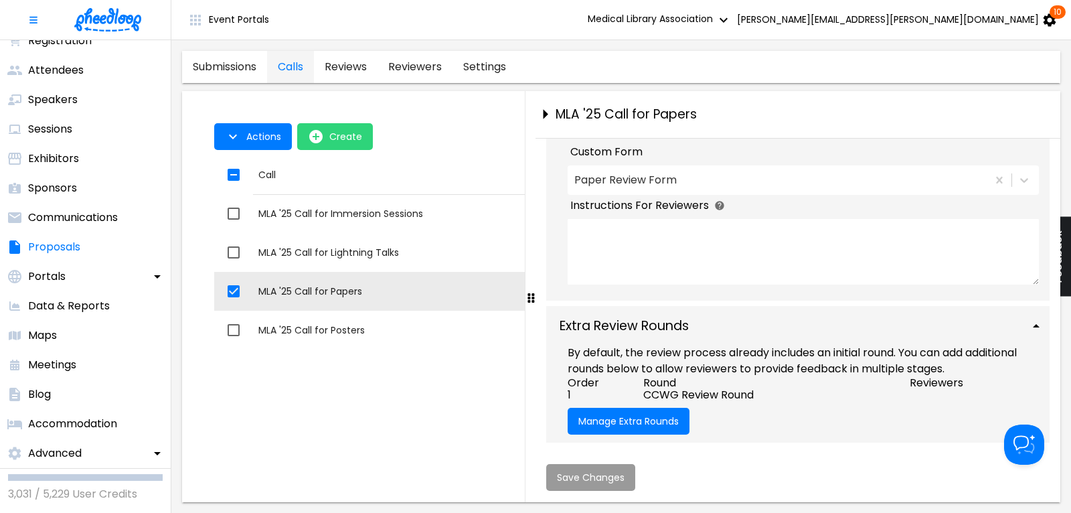
scroll to position [253, 0]
drag, startPoint x: 341, startPoint y: 211, endPoint x: 385, endPoint y: 219, distance: 44.9
click at [341, 210] on div "MLA '25 Call for Immersion Sessions" at bounding box center [528, 213] width 541 height 13
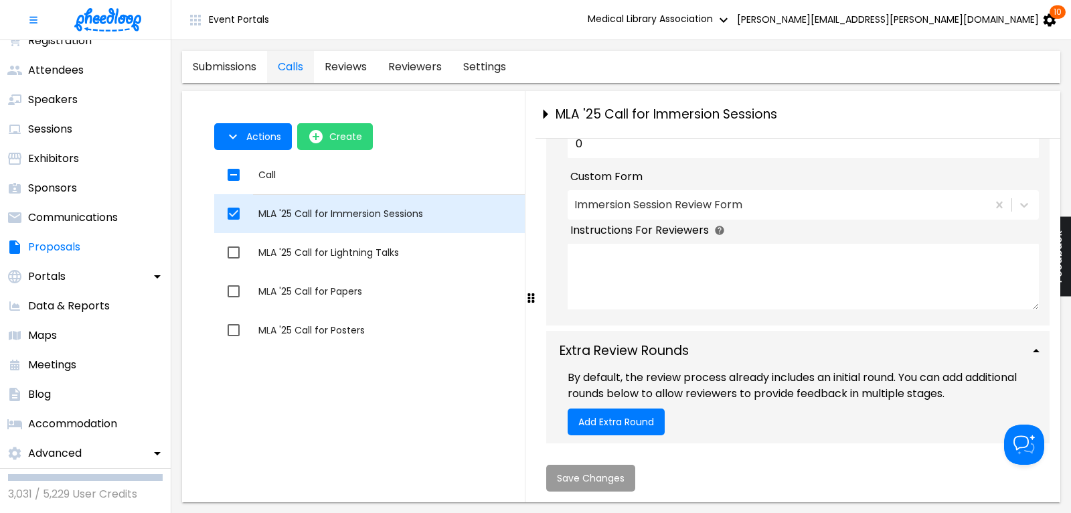
checkbox input "true"
checkbox input "false"
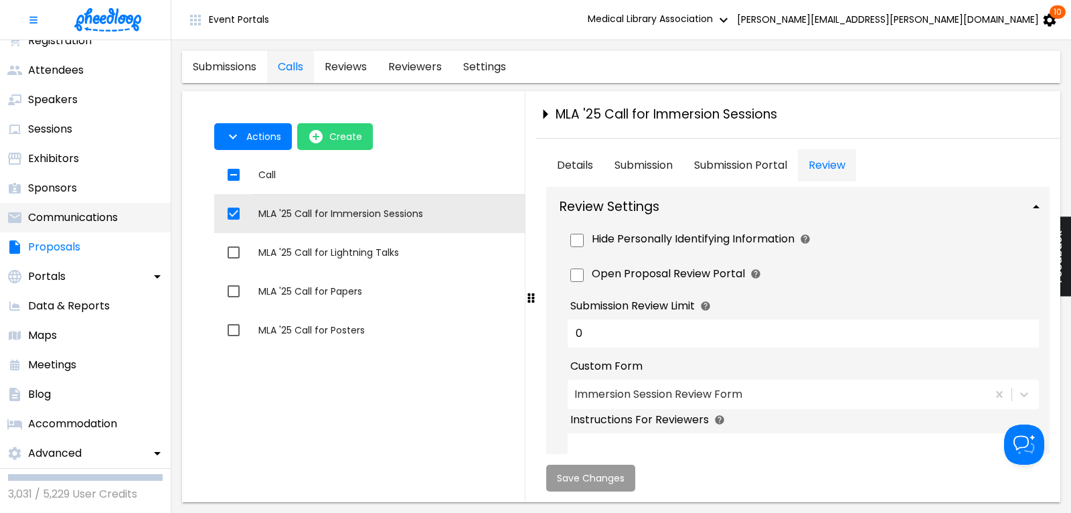
click at [96, 216] on p "Communications" at bounding box center [73, 217] width 90 height 16
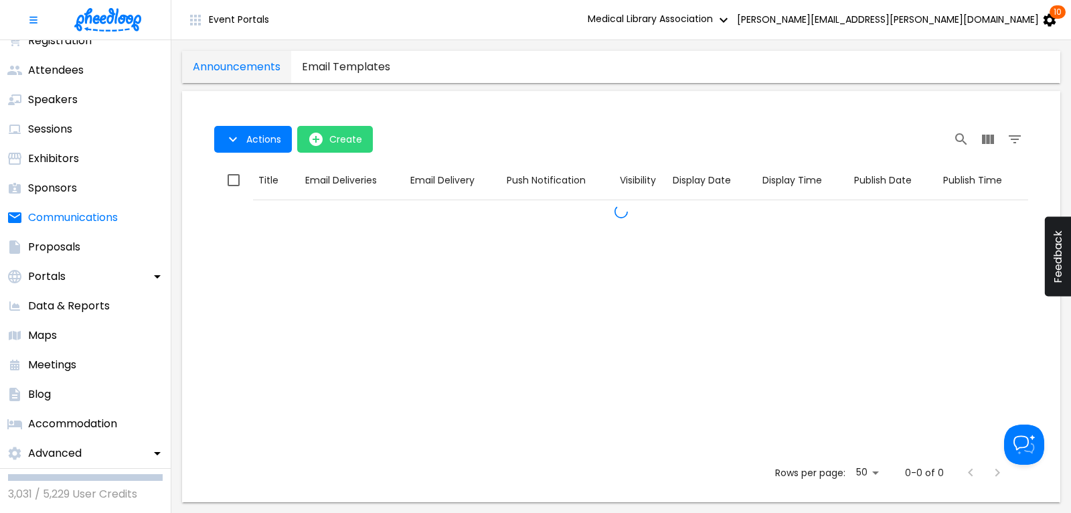
click at [370, 70] on templates "email templates" at bounding box center [346, 67] width 110 height 32
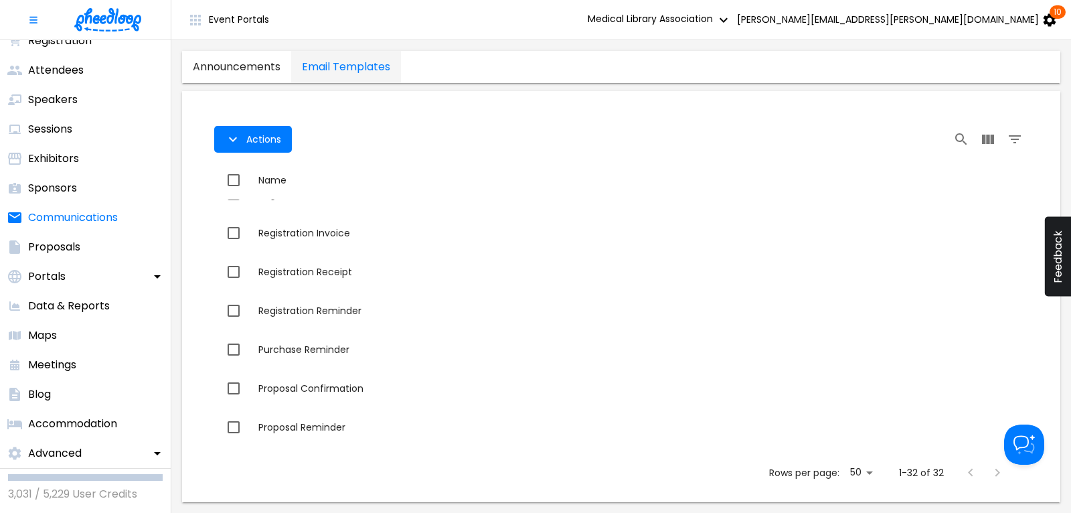
scroll to position [542, 0]
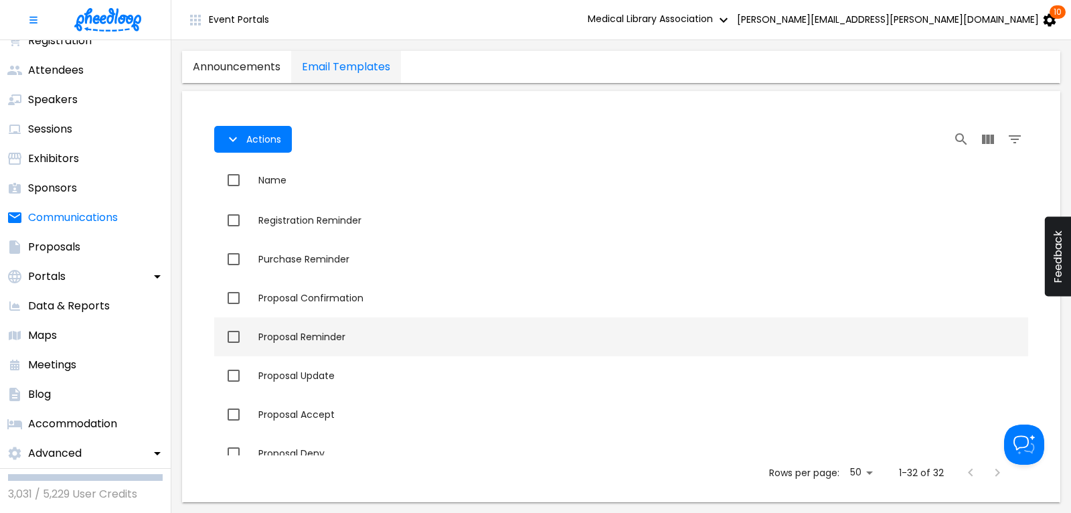
click at [306, 329] on td "Name Proposal Reminder" at bounding box center [640, 336] width 775 height 39
checkbox input "true"
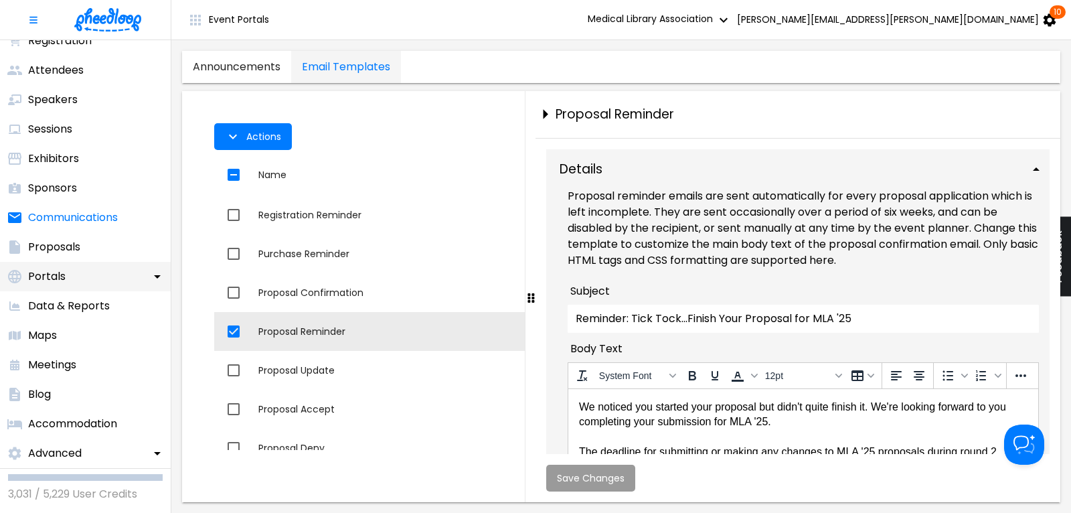
click at [48, 274] on p "Portals" at bounding box center [46, 276] width 37 height 16
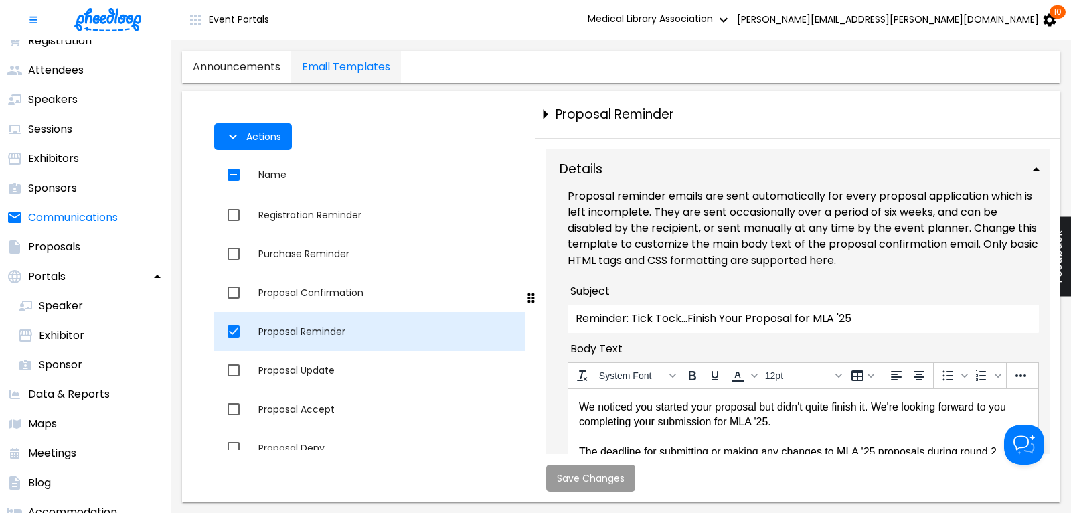
click at [323, 328] on div "Proposal Reminder" at bounding box center [640, 330] width 764 height 13
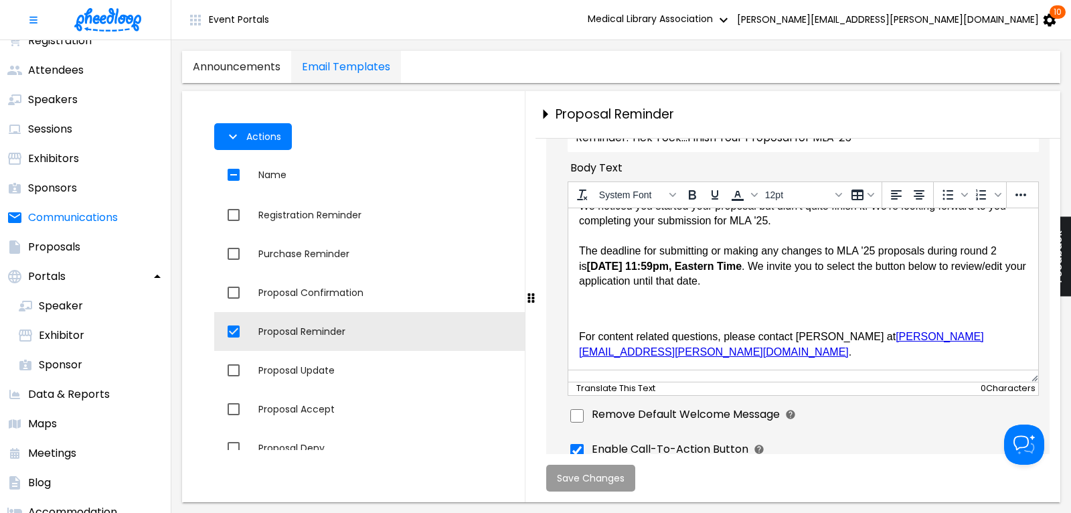
scroll to position [271, 0]
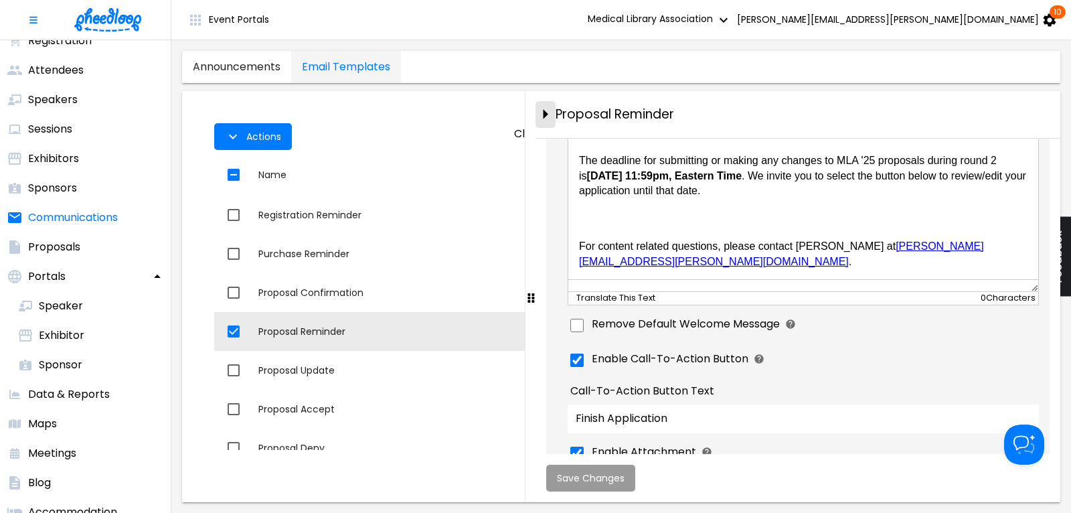
click at [546, 110] on icon "close-drawer" at bounding box center [544, 113] width 23 height 23
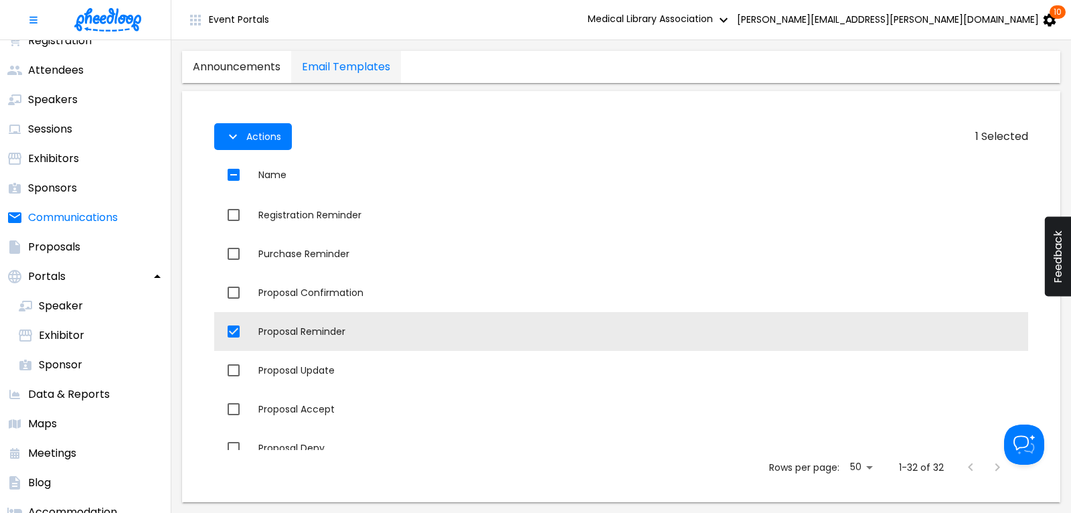
click at [230, 175] on input "checkbox" at bounding box center [233, 175] width 28 height 28
checkbox input "false"
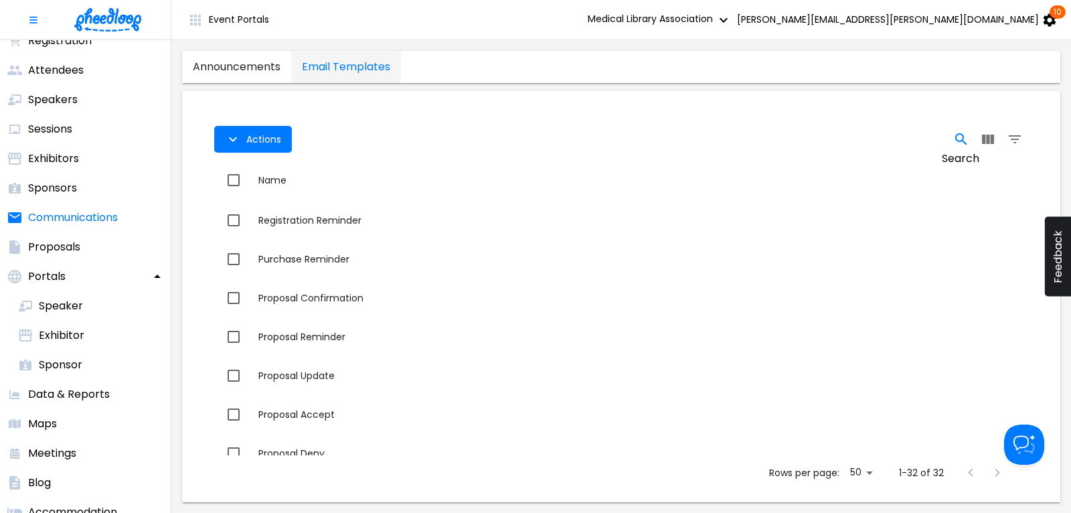
click at [956, 140] on icon "Search" at bounding box center [960, 138] width 11 height 11
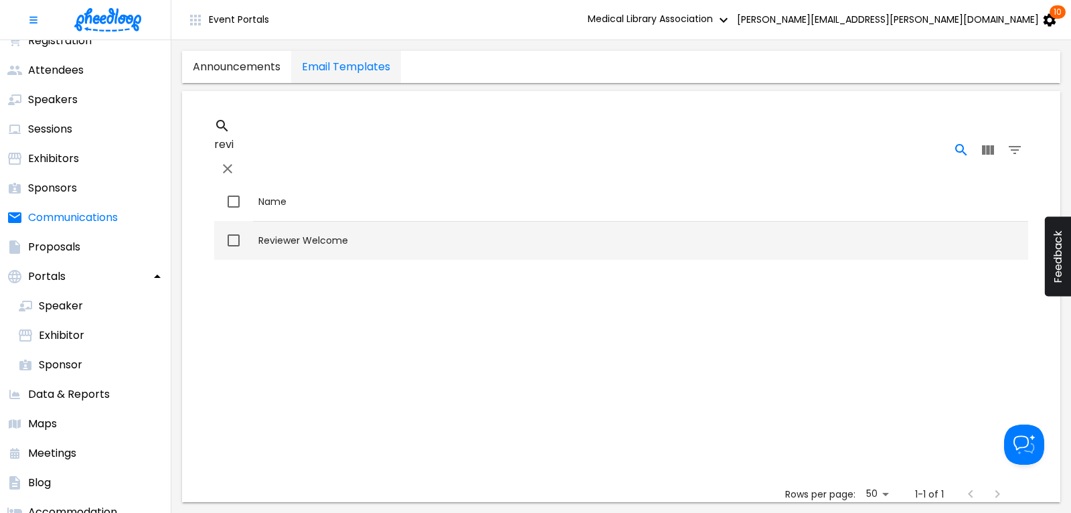
type input "revi"
click at [279, 221] on td "Name Reviewer Welcome" at bounding box center [640, 240] width 775 height 39
checkbox input "true"
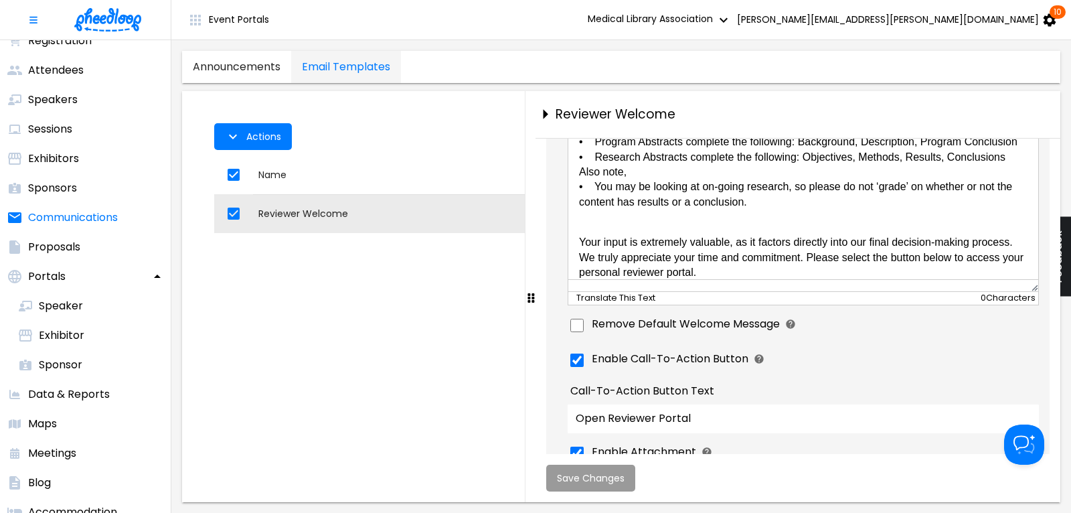
scroll to position [211, 0]
